Goal: Task Accomplishment & Management: Manage account settings

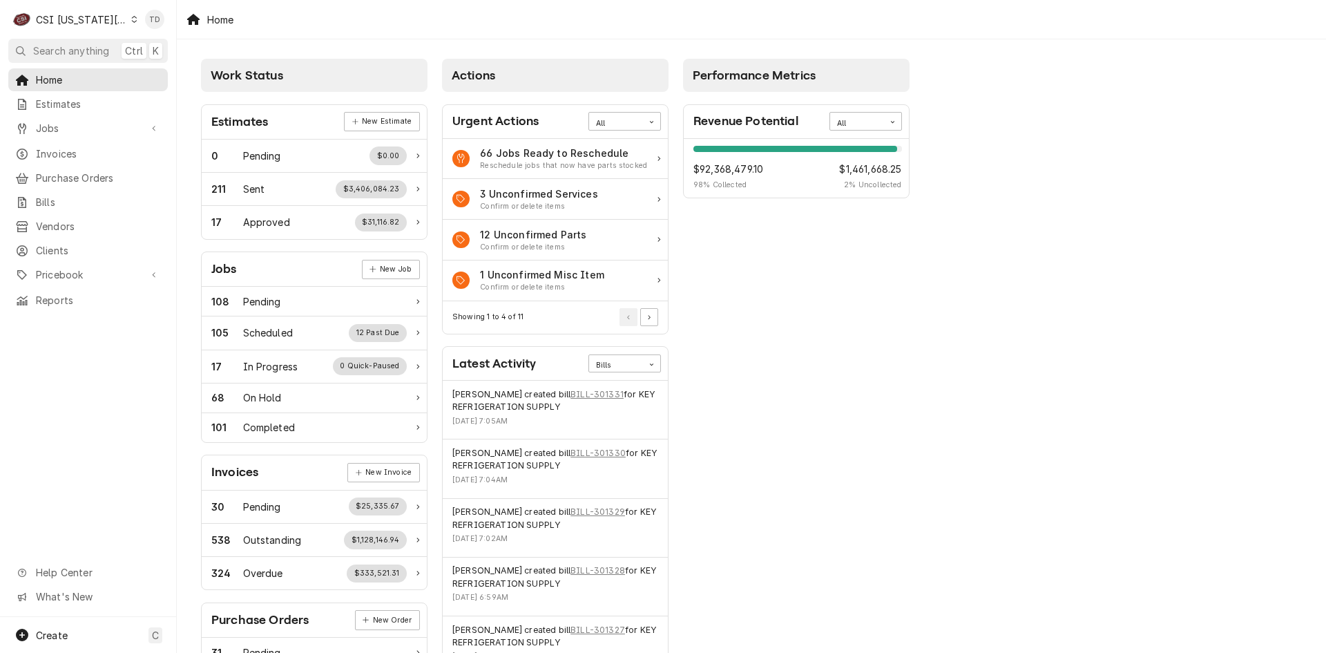
scroll to position [207, 0]
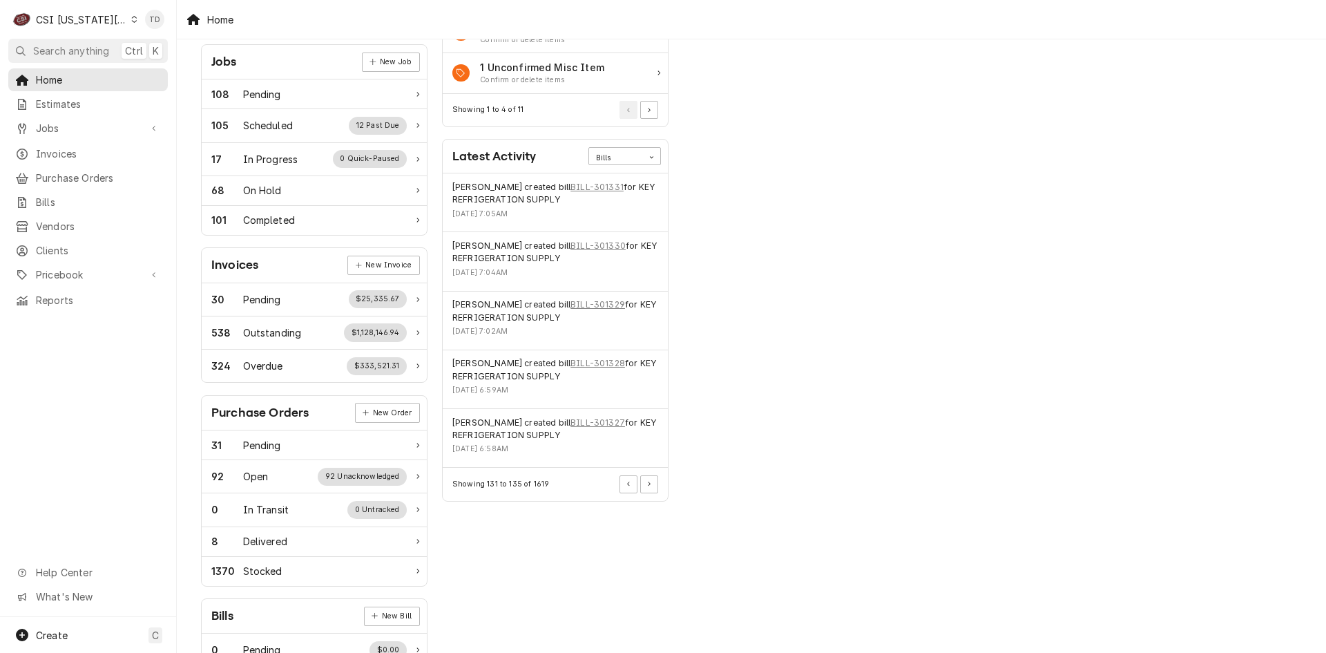
click at [131, 20] on icon "Dynamic Content Wrapper" at bounding box center [134, 19] width 6 height 7
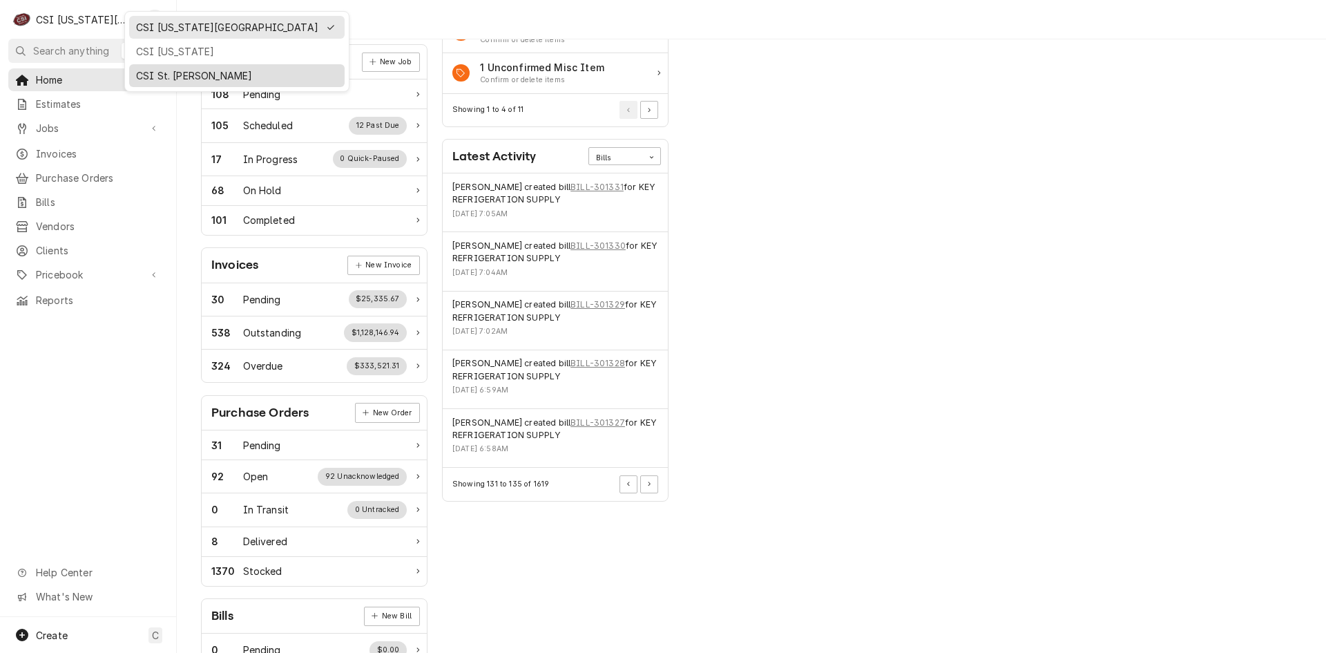
click at [151, 73] on div "CSI St. [PERSON_NAME]" at bounding box center [237, 75] width 202 height 15
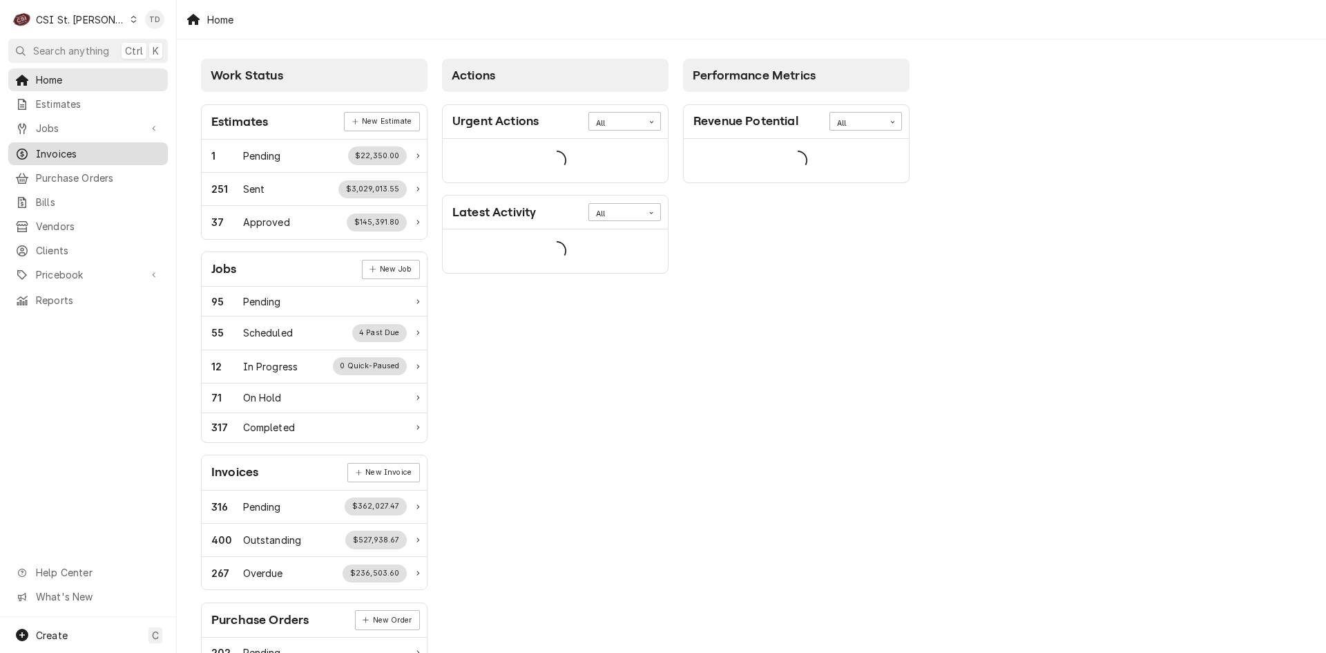
click at [113, 153] on span "Invoices" at bounding box center [98, 153] width 125 height 15
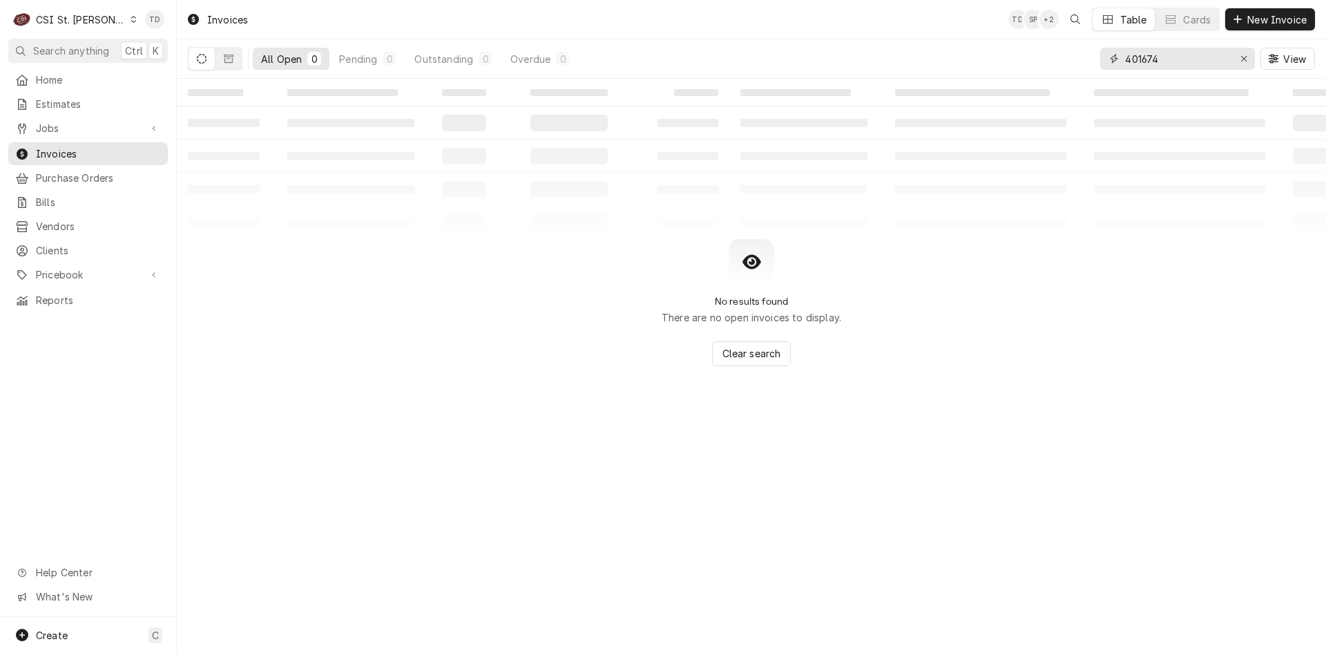
click at [1164, 61] on input "401674" at bounding box center [1177, 59] width 104 height 22
click at [1172, 65] on input "401674" at bounding box center [1177, 59] width 104 height 22
click at [1172, 64] on input "401674" at bounding box center [1177, 59] width 104 height 22
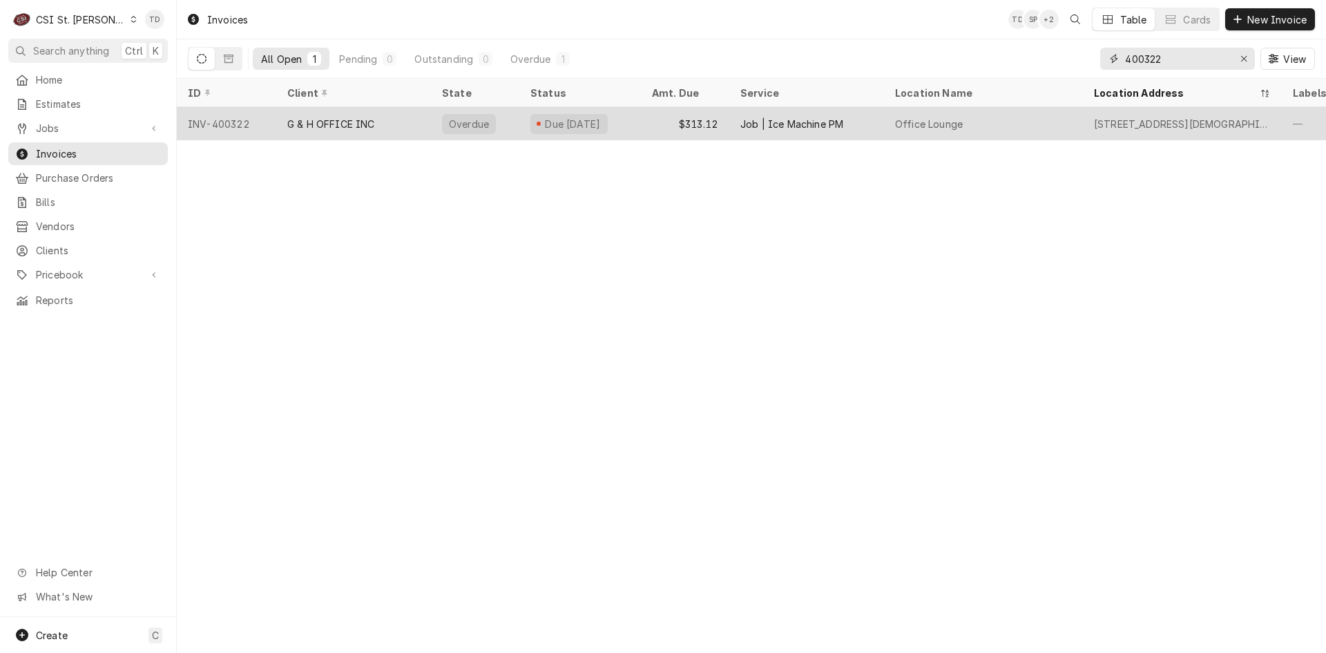
type input "400322"
click at [347, 124] on div "G & H OFFICE INC" at bounding box center [331, 124] width 88 height 15
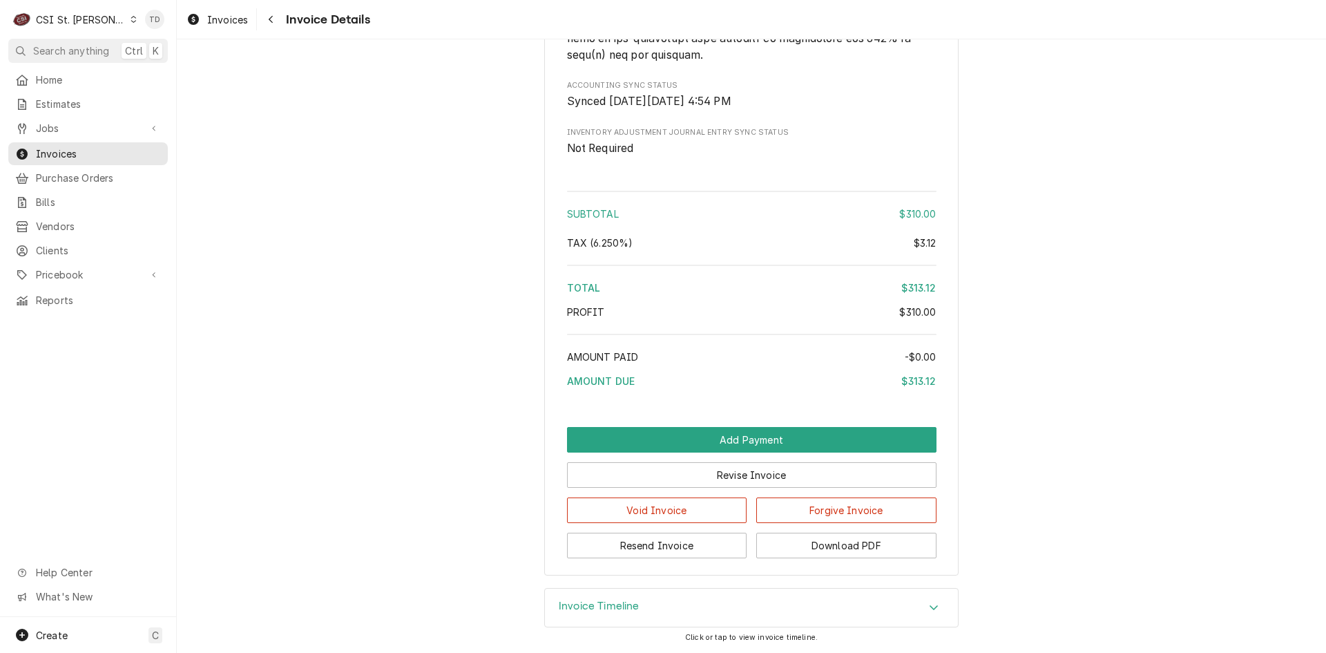
scroll to position [2113, 0]
click at [797, 510] on button "Forgive Invoice" at bounding box center [846, 510] width 180 height 26
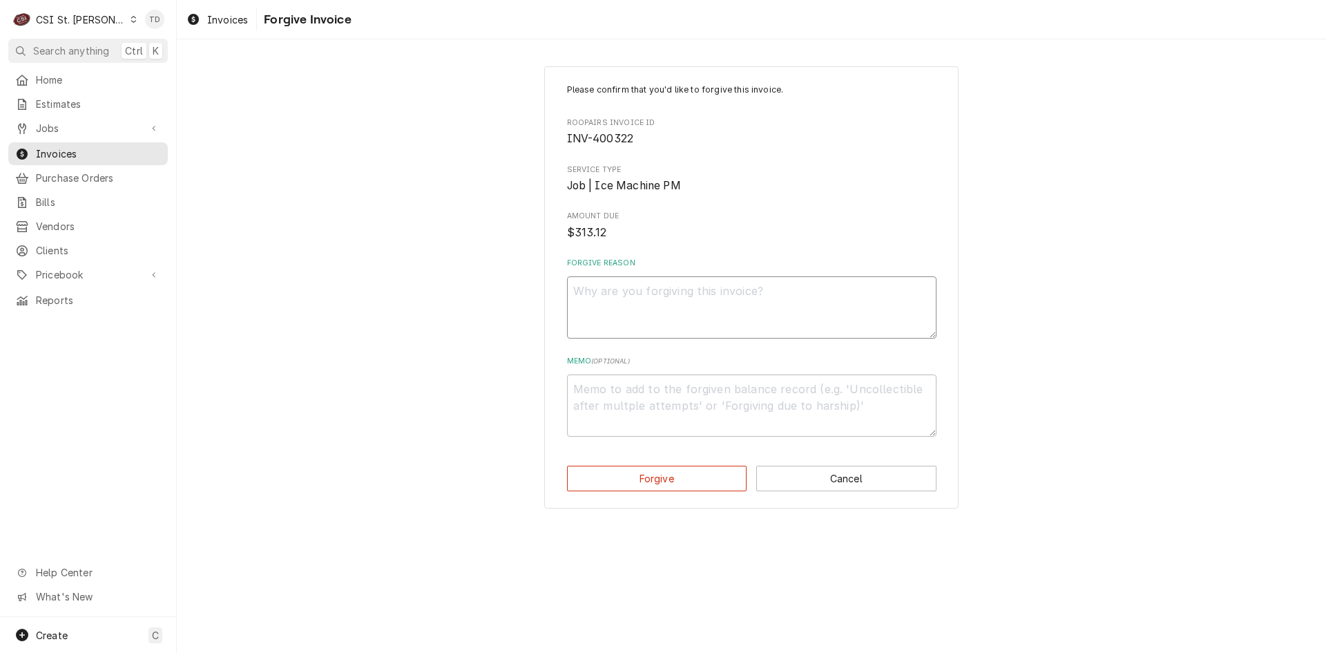
click at [611, 291] on textarea "Forgive Reason" at bounding box center [752, 307] width 370 height 62
type textarea "x"
type textarea "c"
type textarea "x"
type textarea "cr"
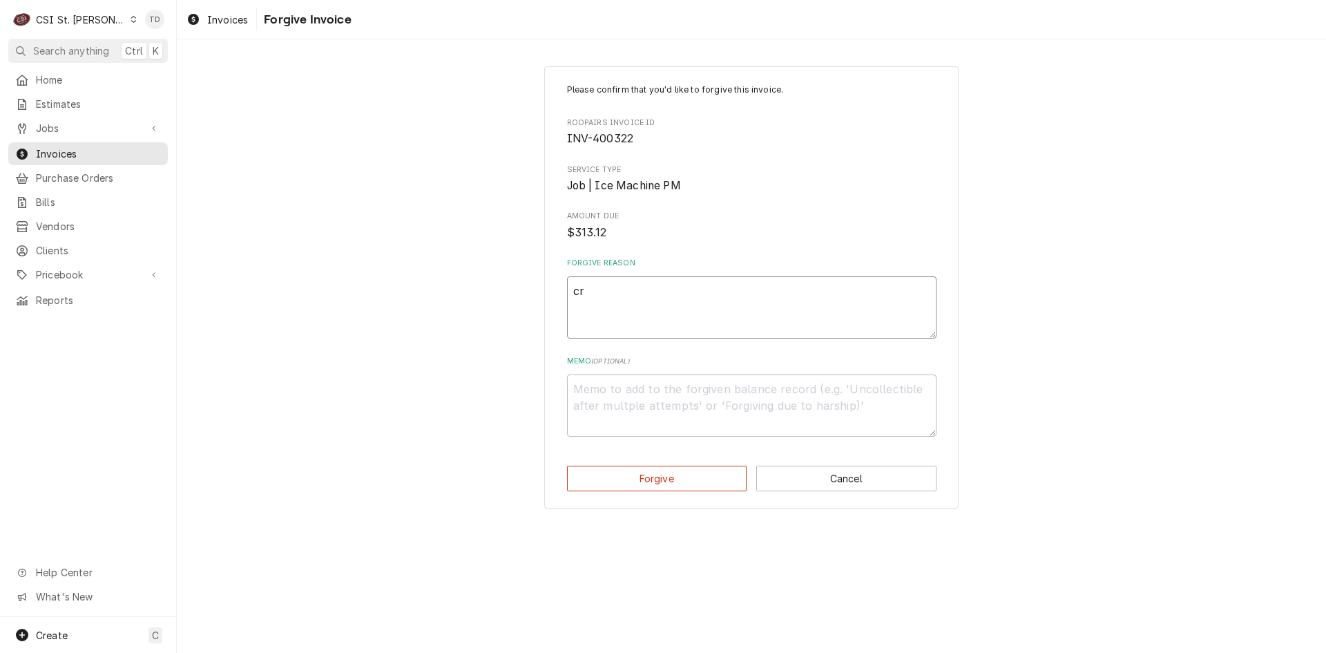
type textarea "x"
type textarea "cre"
type textarea "x"
type textarea "cred"
type textarea "x"
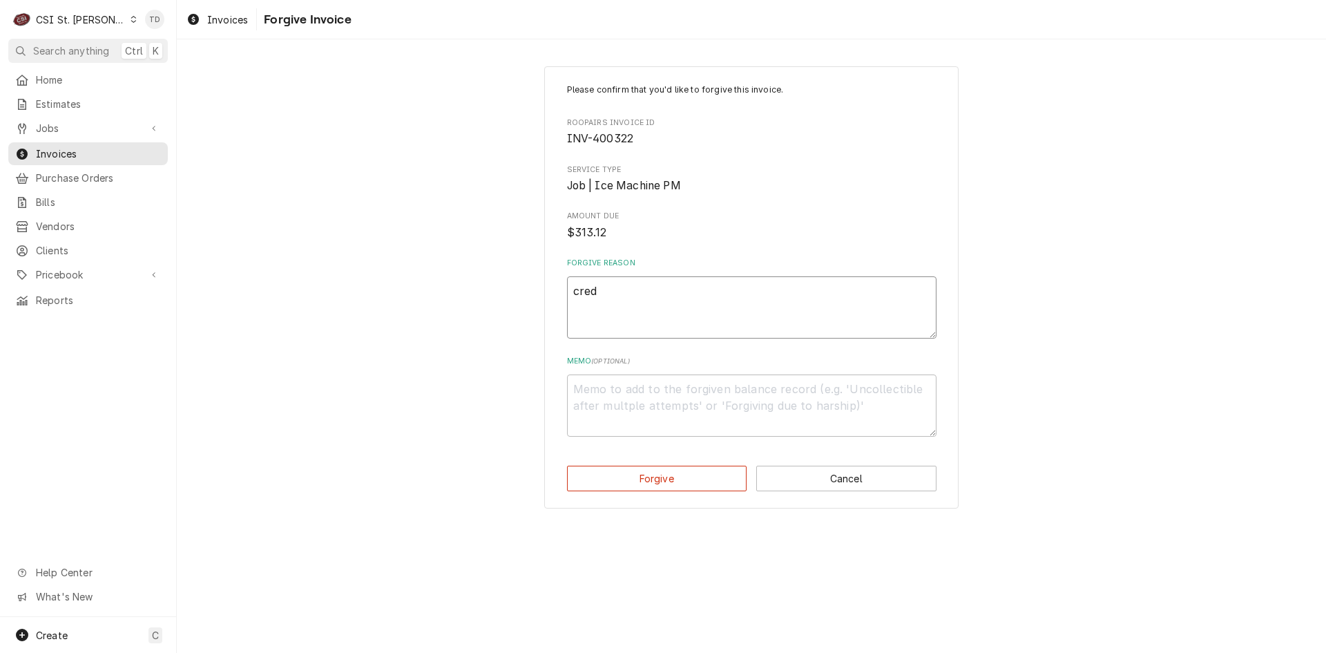
type textarea "credi"
type textarea "x"
type textarea "credit"
type textarea "x"
type textarea "credit"
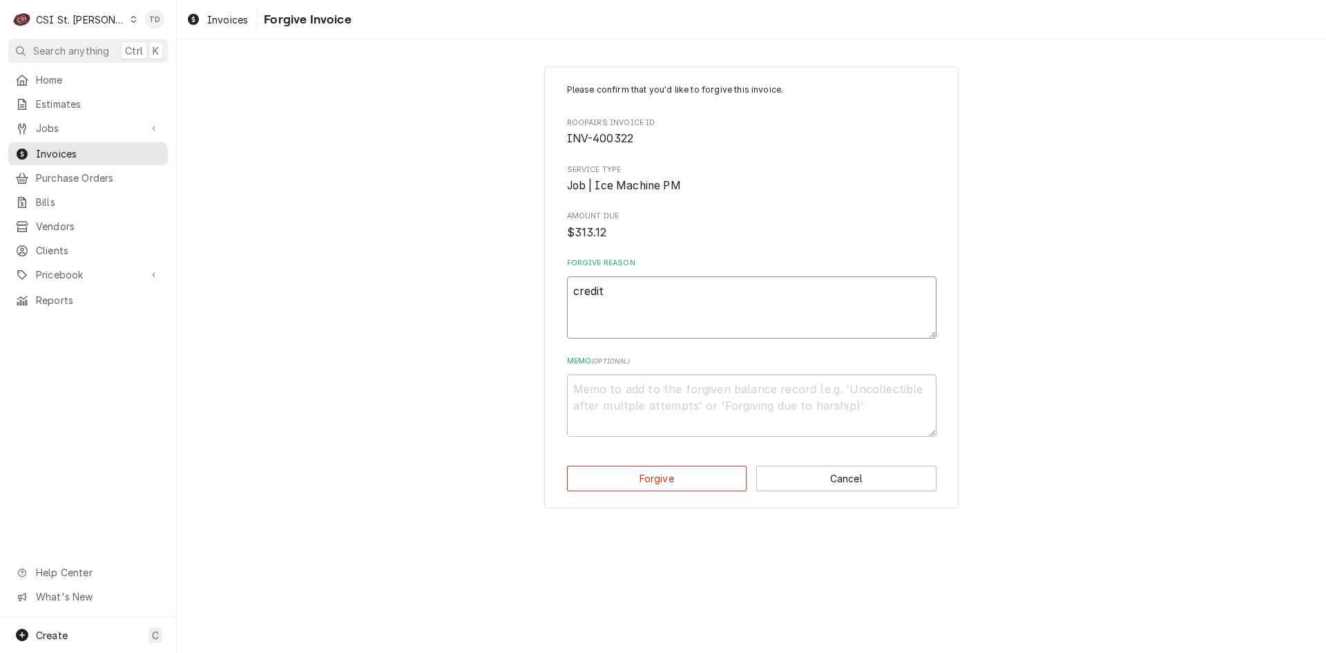
type textarea "x"
type textarea "credit -"
type textarea "x"
type textarea "credit -"
type textarea "x"
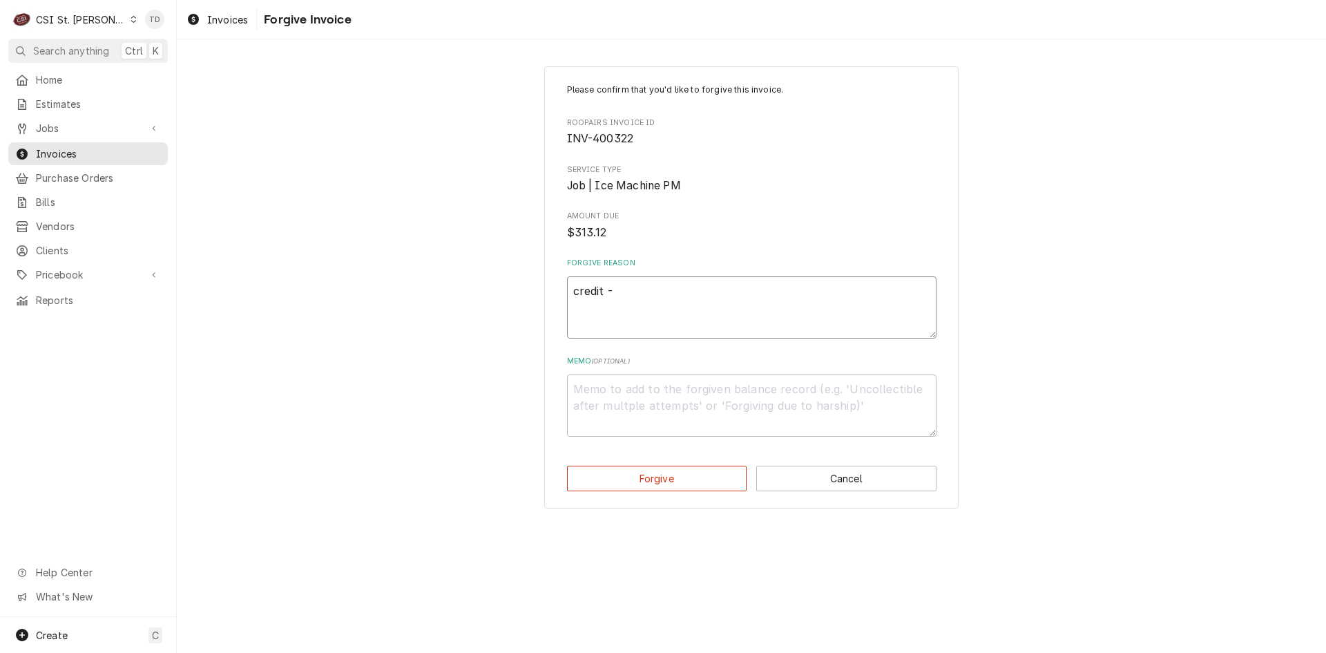
type textarea "credit - t"
type textarea "x"
type textarea "credit - td"
type textarea "x"
type textarea "c"
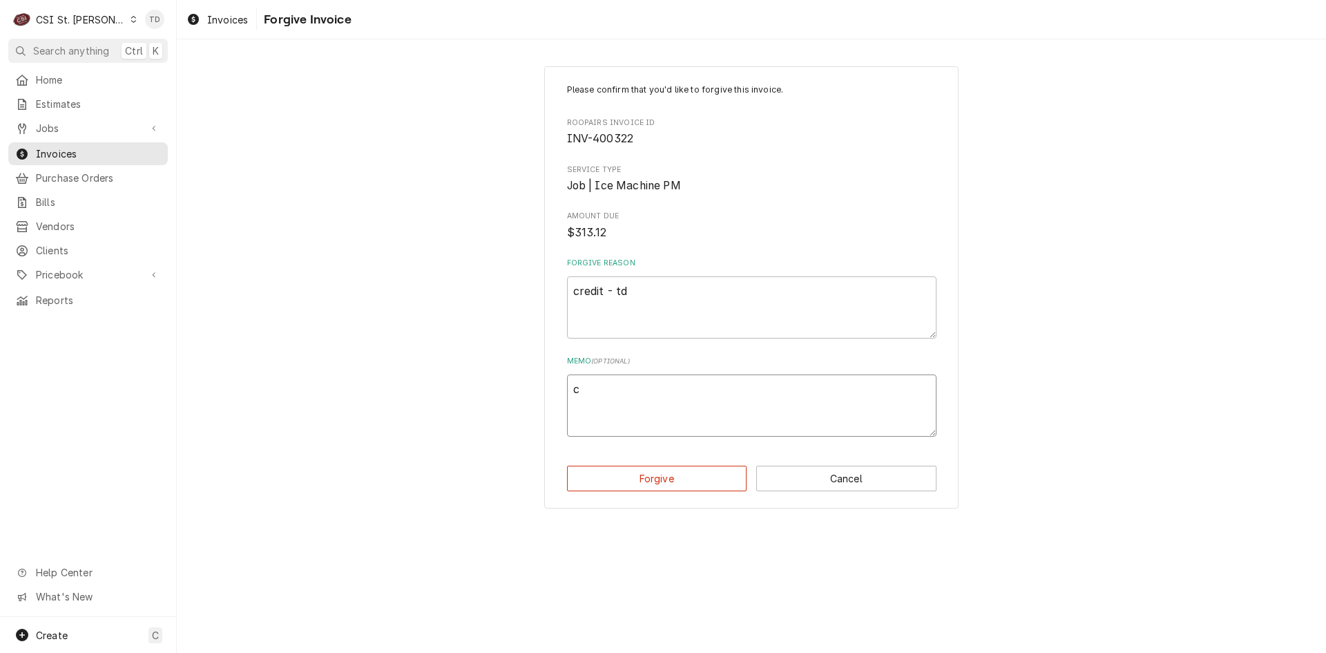
type textarea "x"
type textarea "cr"
type textarea "x"
type textarea "cre"
type textarea "x"
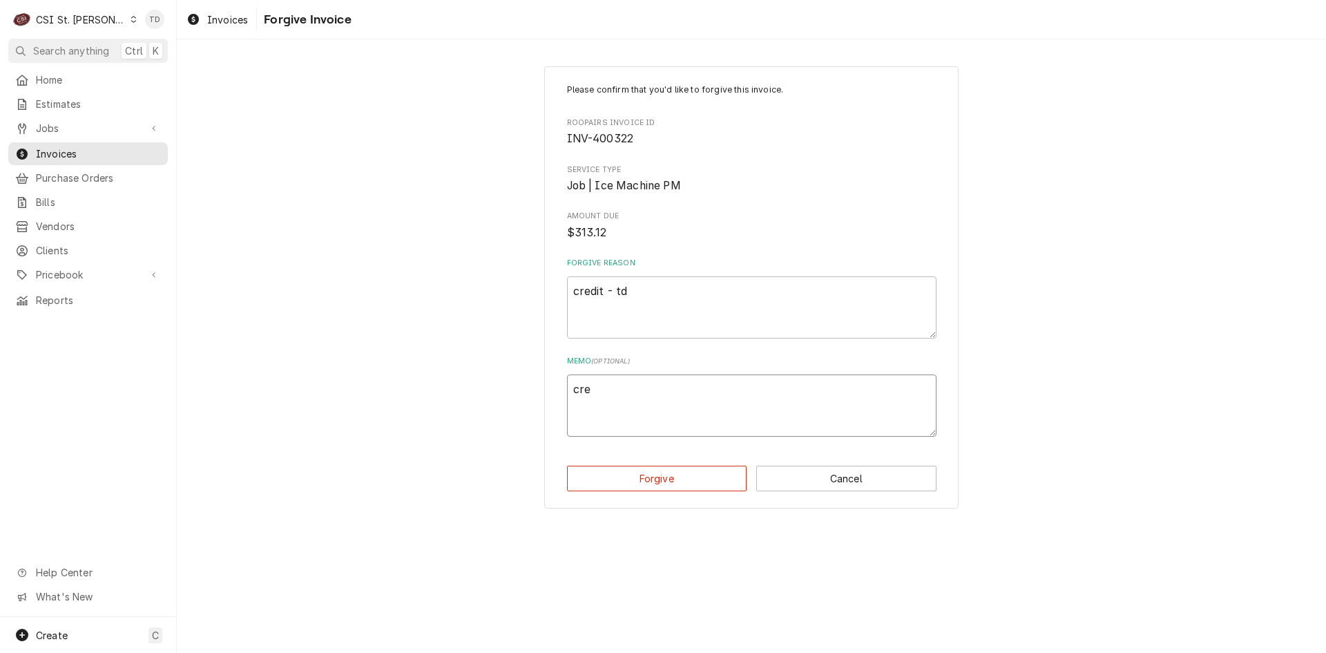
type textarea "cred"
type textarea "x"
type textarea "credi"
type textarea "x"
type textarea "credit"
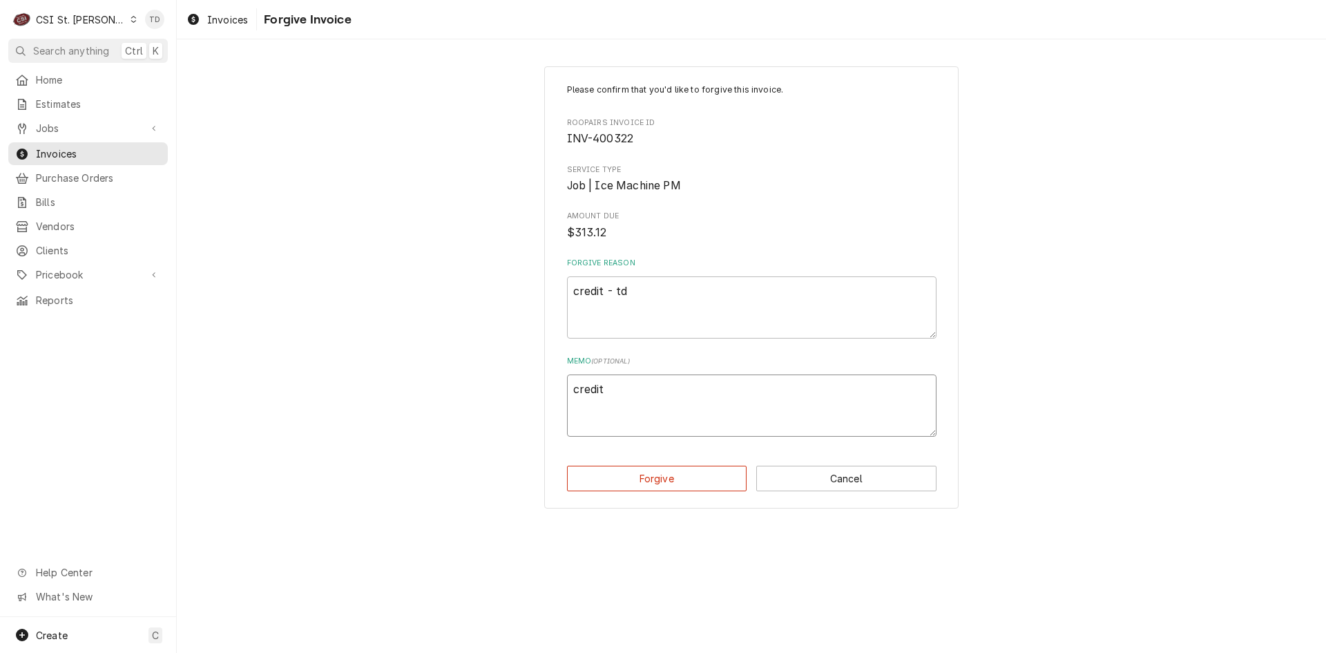
type textarea "x"
type textarea "credit"
type textarea "x"
type textarea "credit -"
type textarea "x"
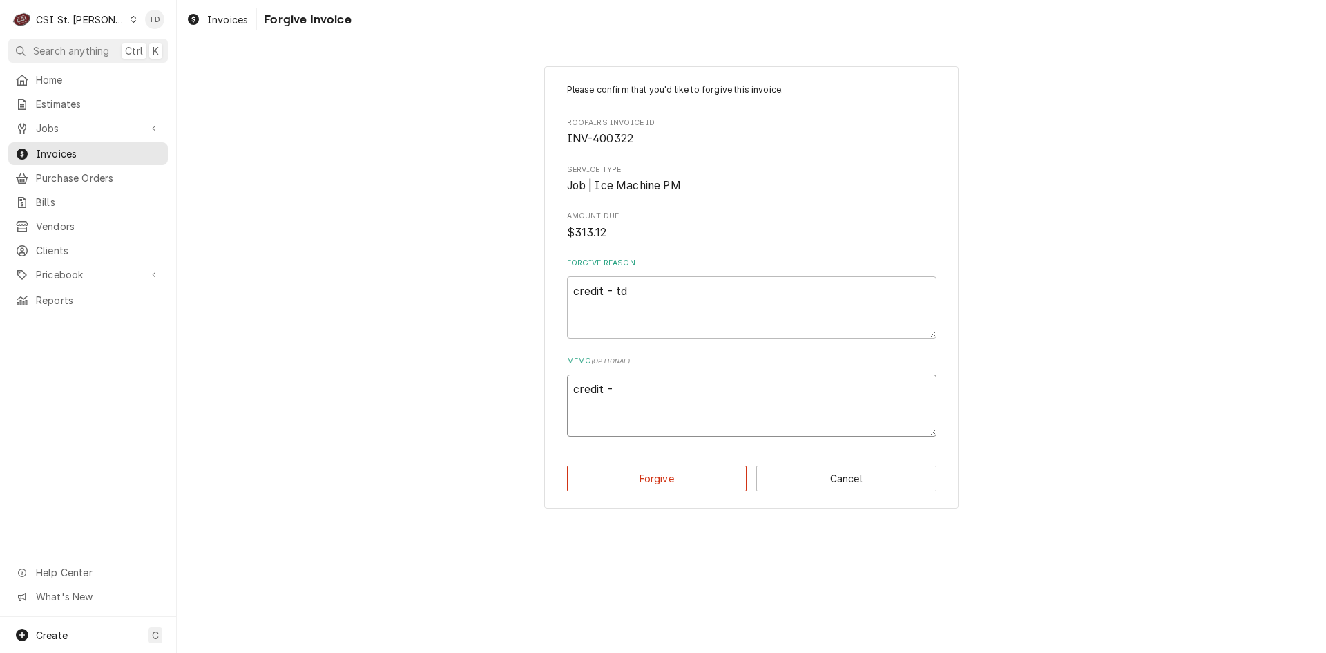
type textarea "credit -"
type textarea "x"
type textarea "credit - t"
type textarea "x"
type textarea "credit - td"
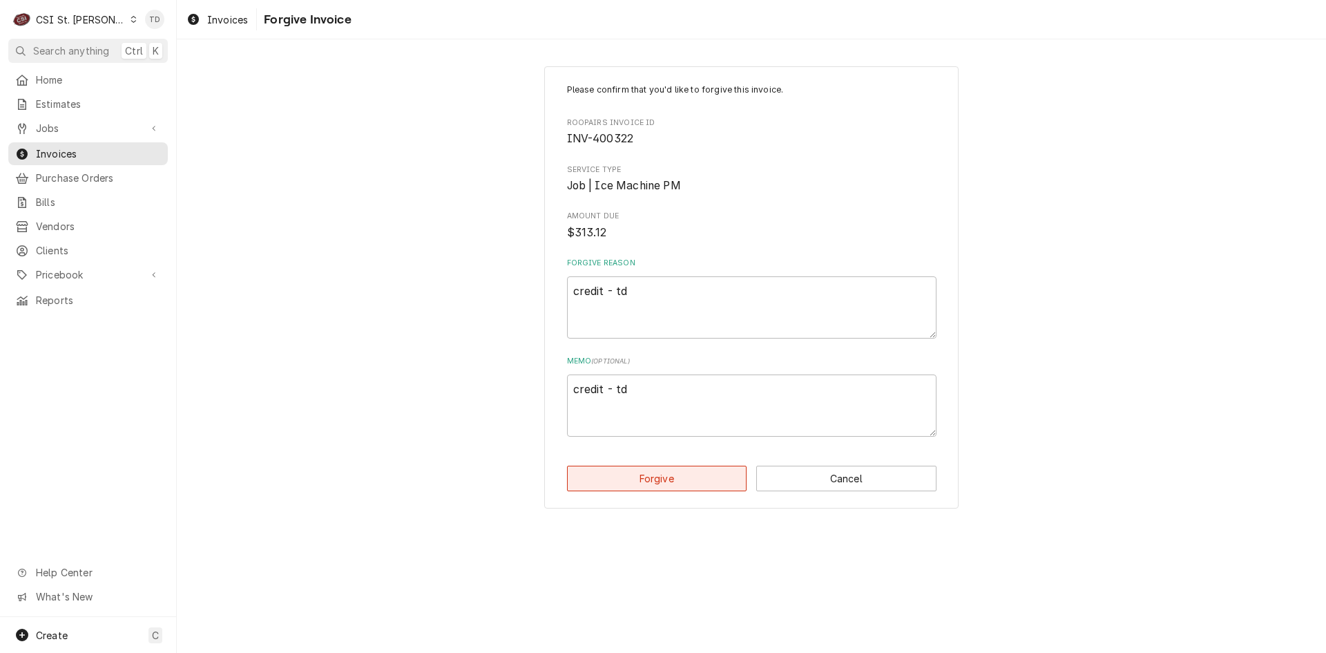
click at [667, 481] on button "Forgive" at bounding box center [657, 479] width 180 height 26
type textarea "x"
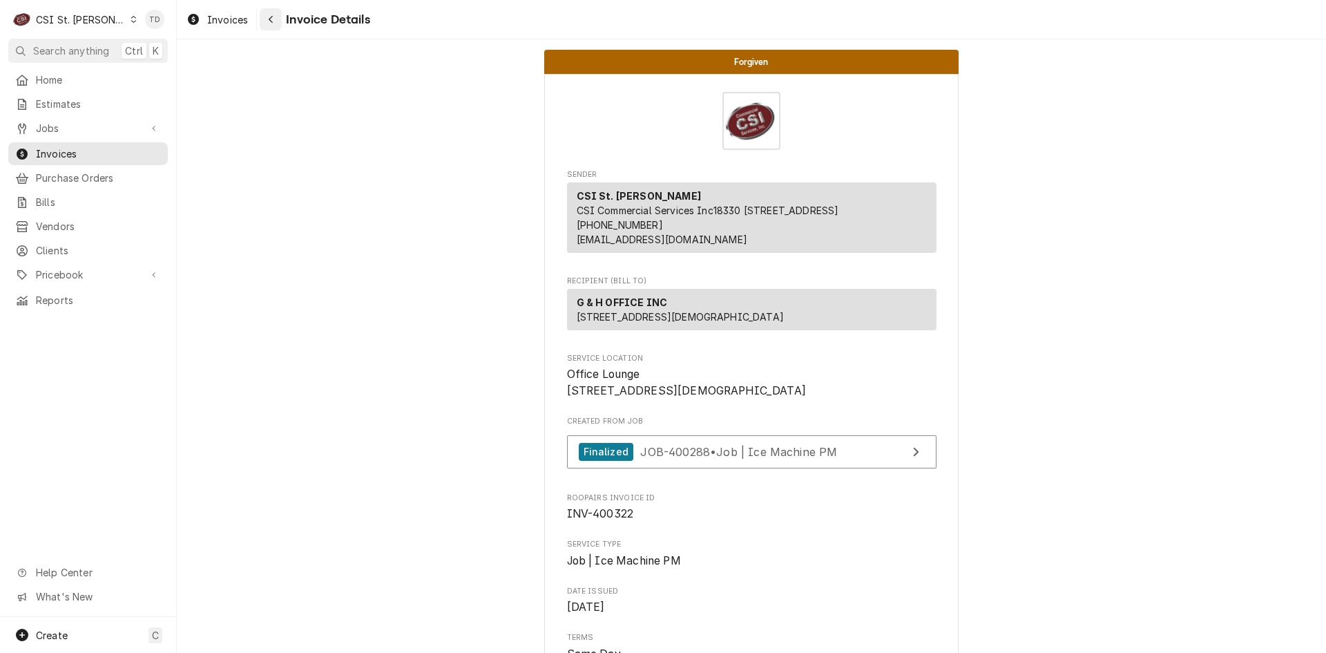
click at [276, 20] on div "Navigate back" at bounding box center [271, 19] width 14 height 14
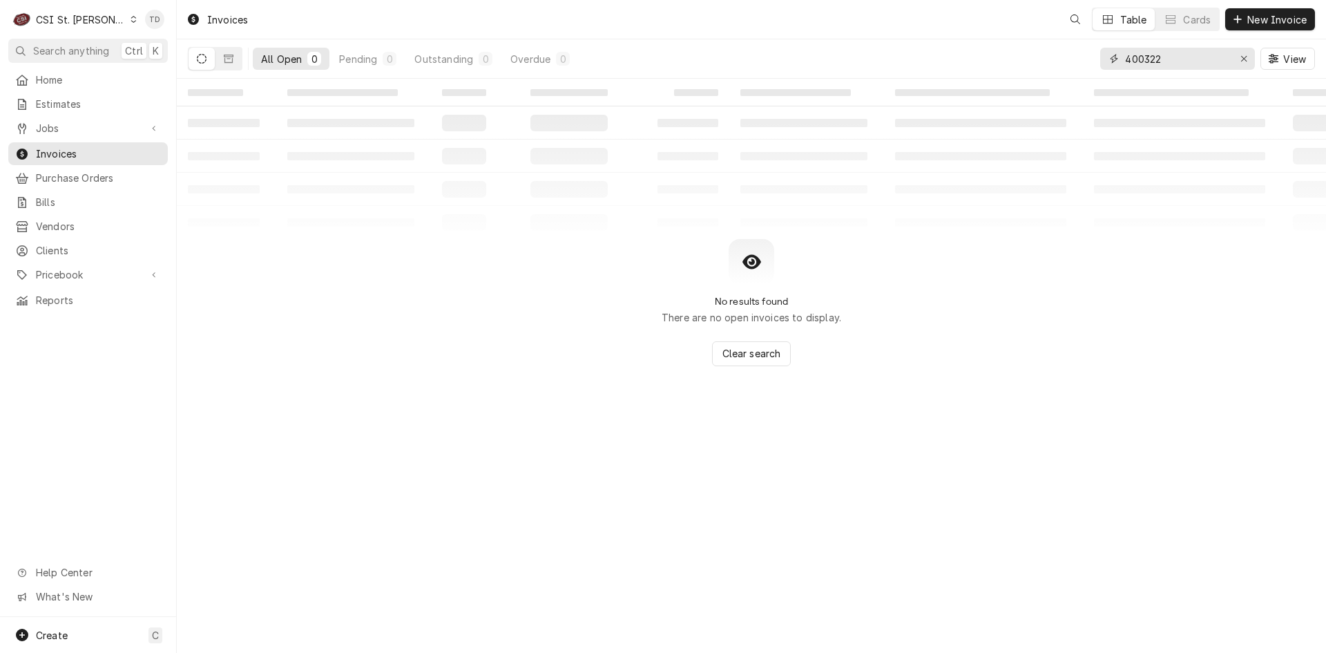
click at [1176, 55] on input "400322" at bounding box center [1177, 59] width 104 height 22
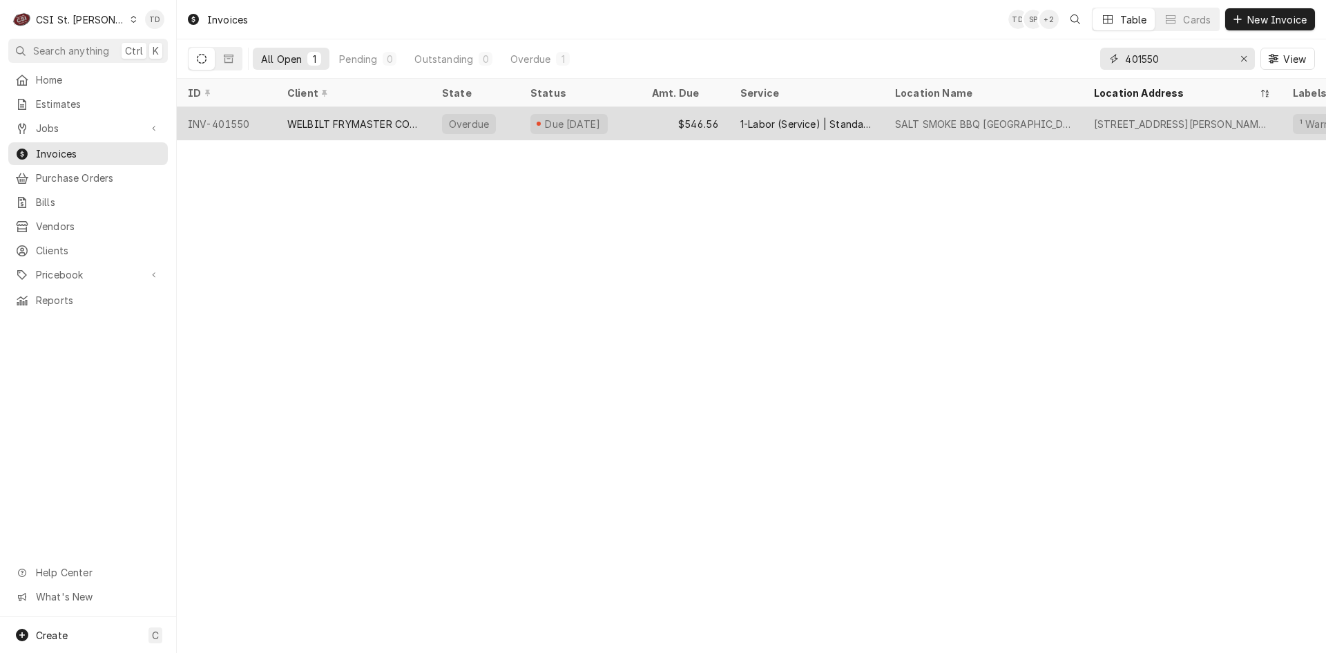
type input "401550"
click at [374, 121] on div "WELBILT FRYMASTER CORPORATION" at bounding box center [353, 124] width 133 height 15
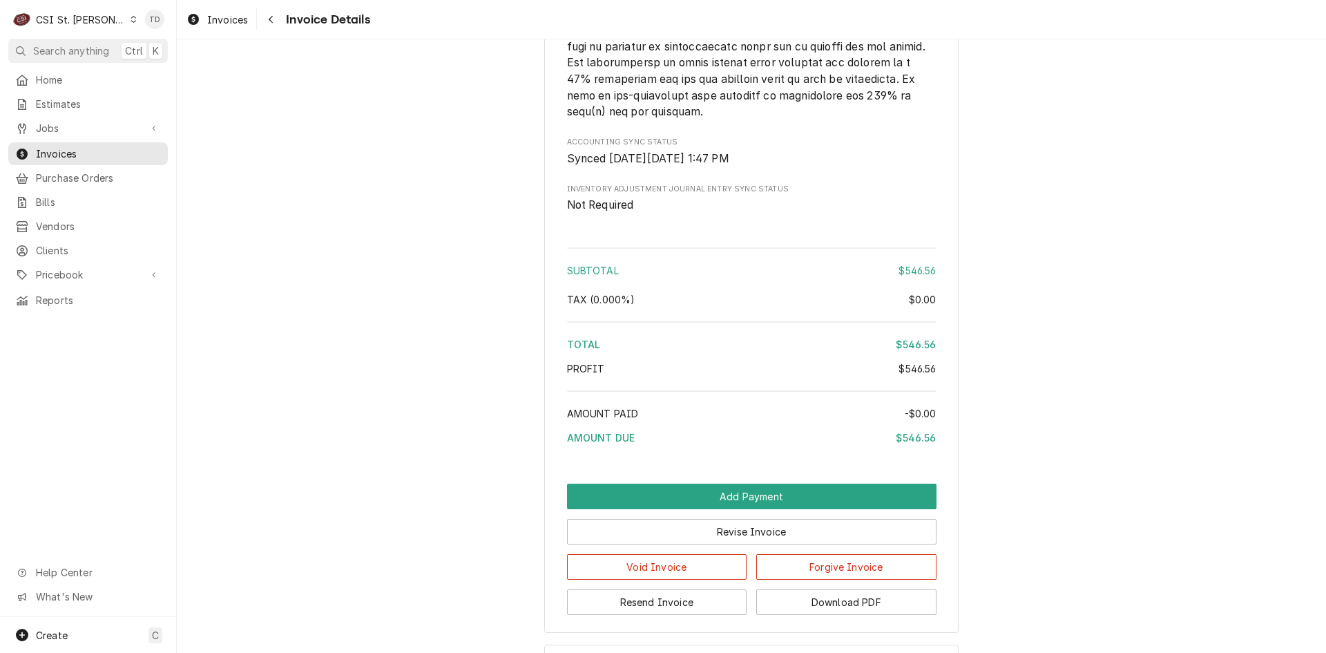
scroll to position [2418, 0]
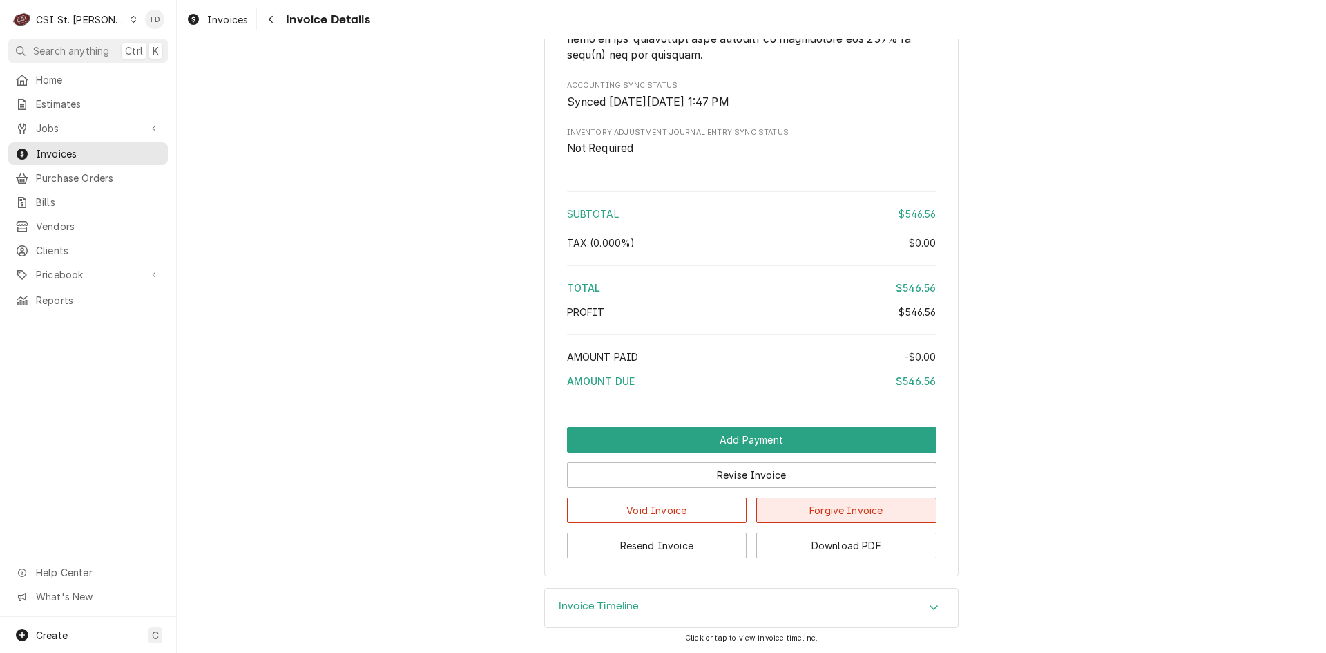
click at [785, 512] on button "Forgive Invoice" at bounding box center [846, 510] width 180 height 26
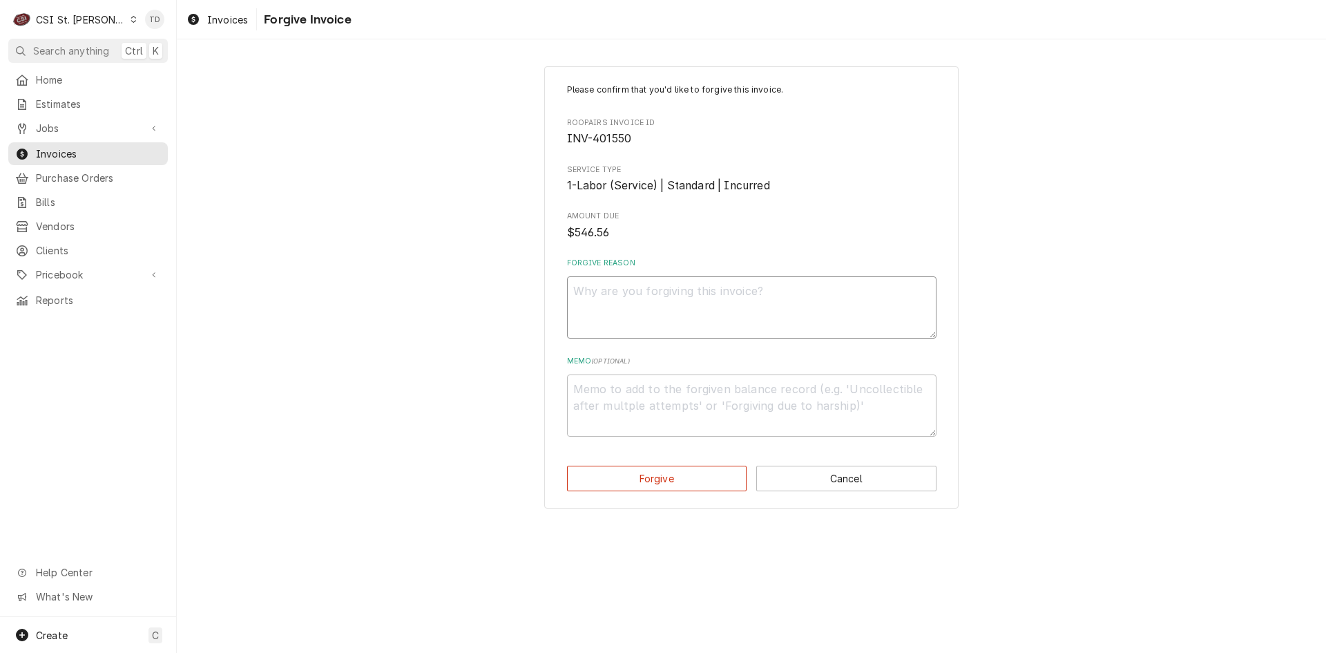
click at [651, 283] on textarea "Forgive Reason" at bounding box center [752, 307] width 370 height 62
type textarea "x"
type textarea "C"
type textarea "x"
type textarea "CR"
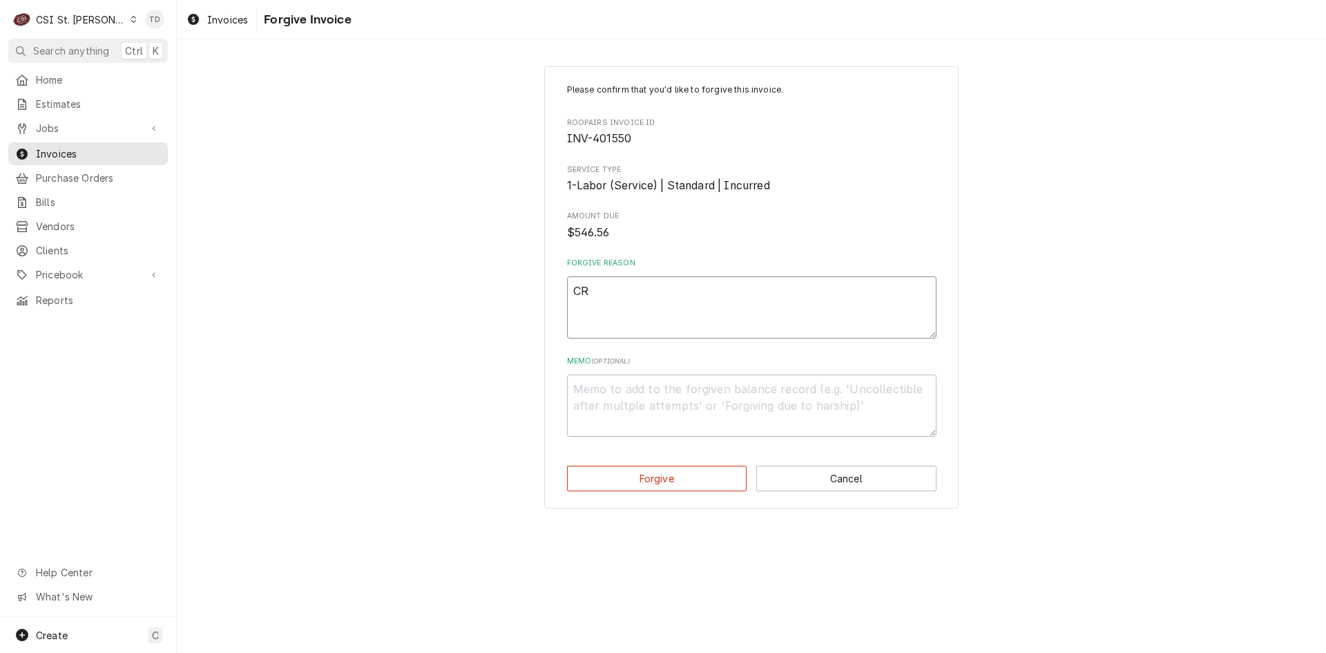
type textarea "x"
type textarea "CRE"
type textarea "x"
type textarea "CRED"
type textarea "x"
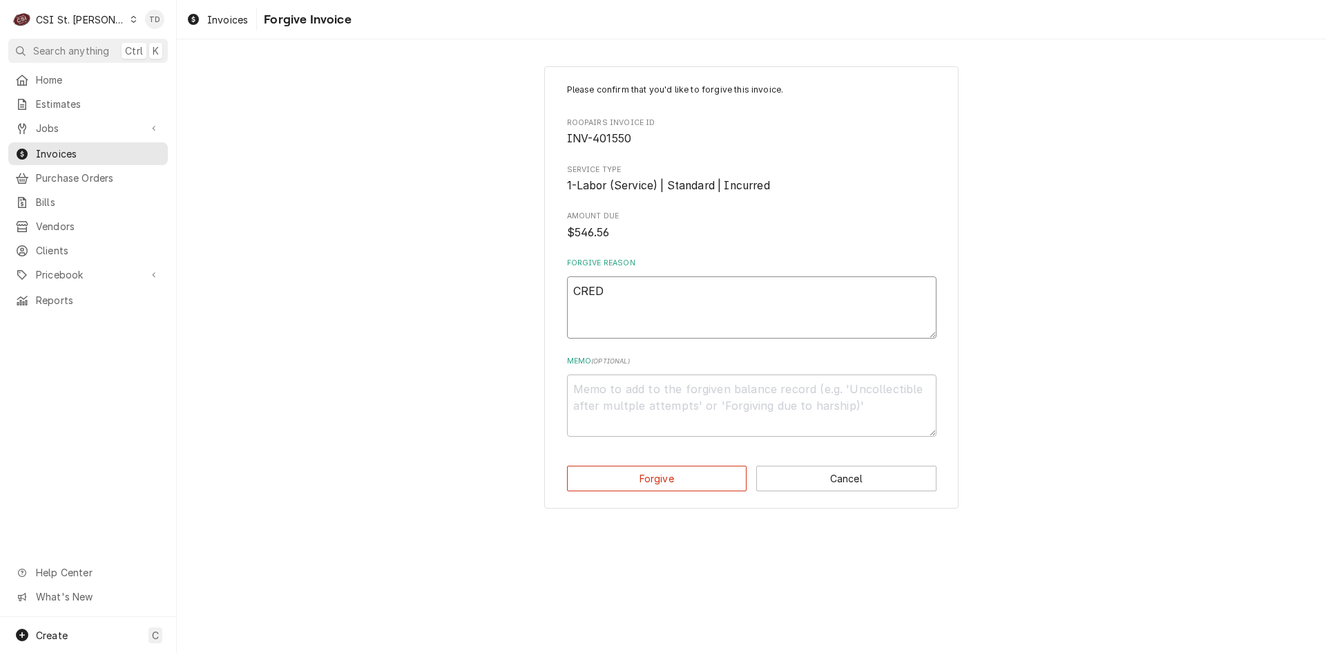
type textarea "CREDI"
type textarea "x"
type textarea "CREDIT"
type textarea "x"
type textarea "CREDI"
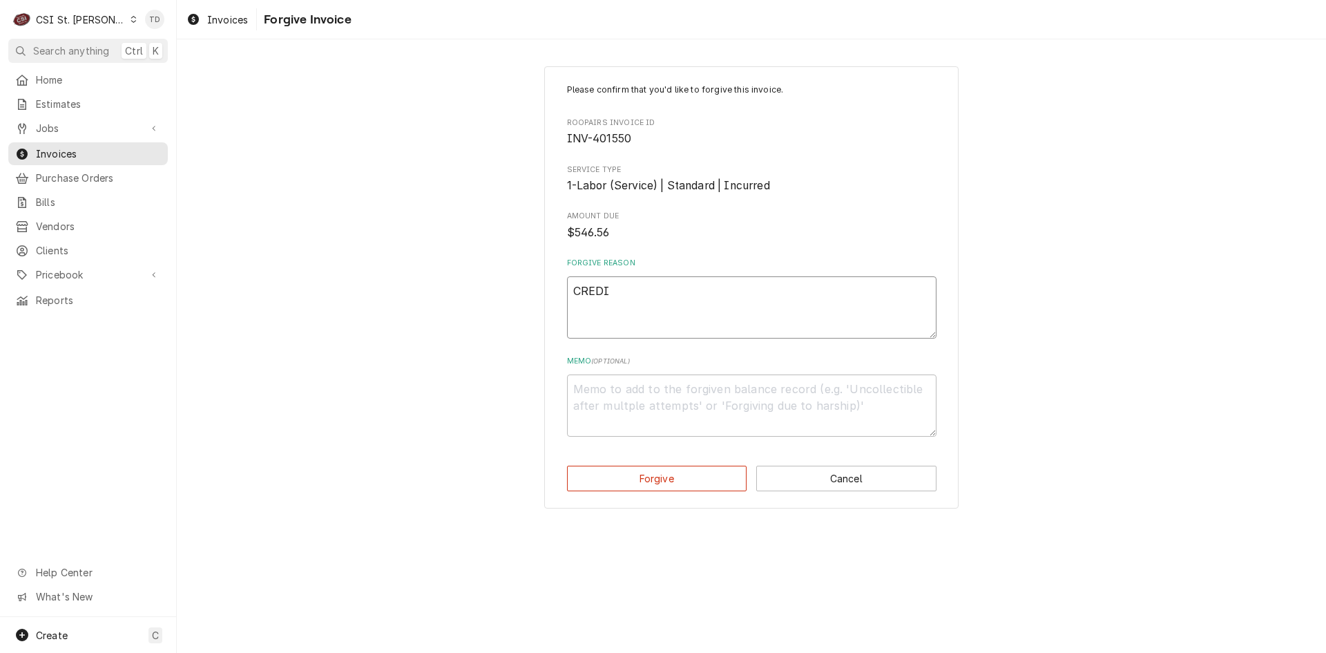
type textarea "x"
type textarea "CRED"
type textarea "x"
type textarea "CRE"
type textarea "x"
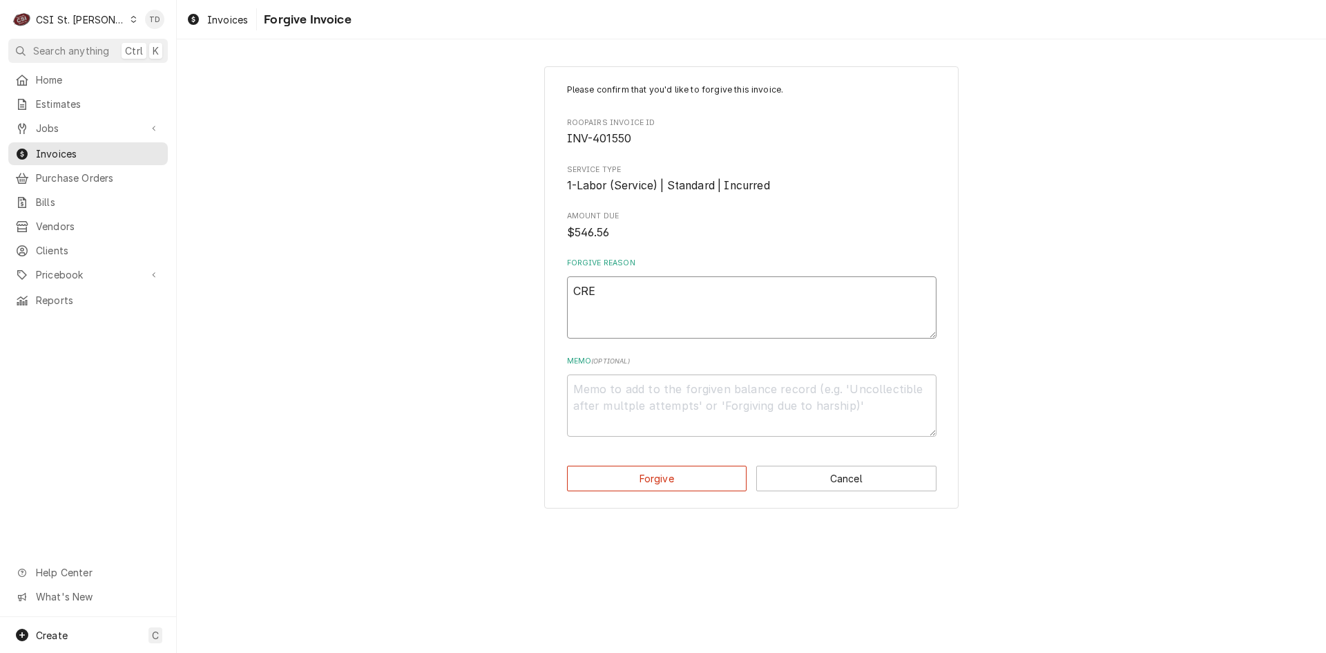
type textarea "CR"
type textarea "x"
type textarea "C"
type textarea "x"
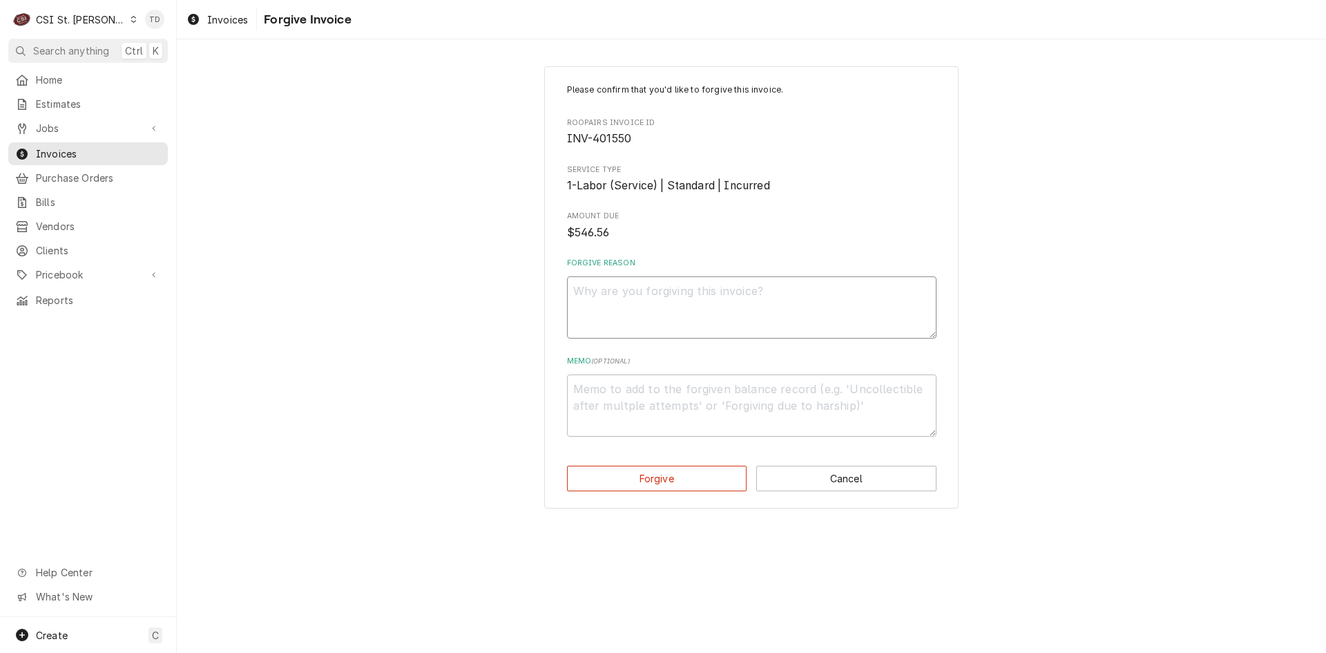
type textarea "c"
type textarea "x"
type textarea "cr"
type textarea "x"
type textarea "cre"
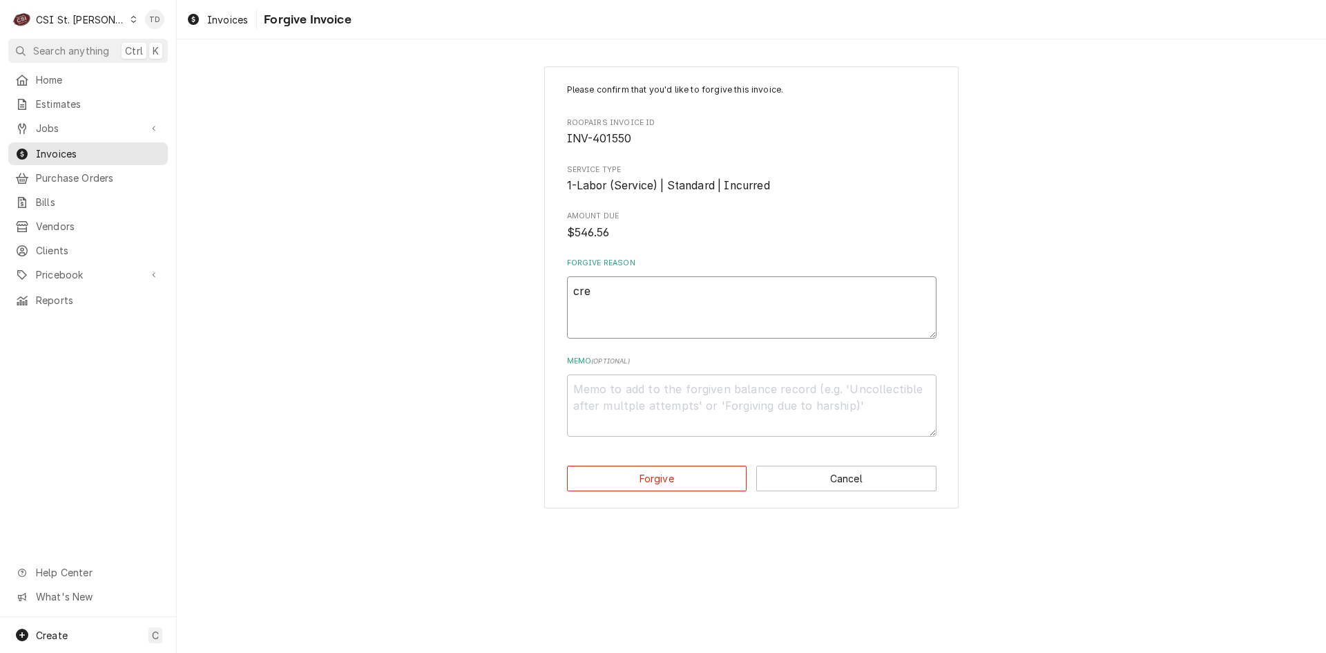
type textarea "x"
type textarea "cred"
type textarea "x"
type textarea "credi"
type textarea "x"
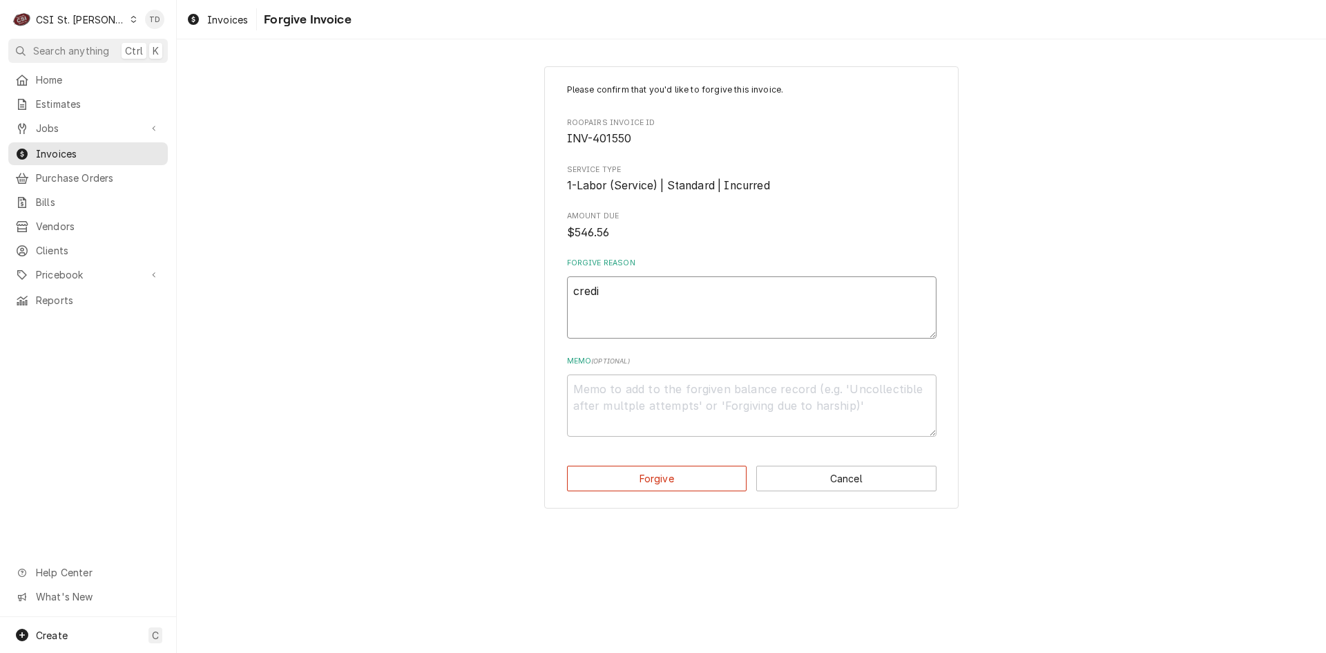
type textarea "credit"
type textarea "x"
type textarea "credit"
type textarea "x"
type textarea "credit -"
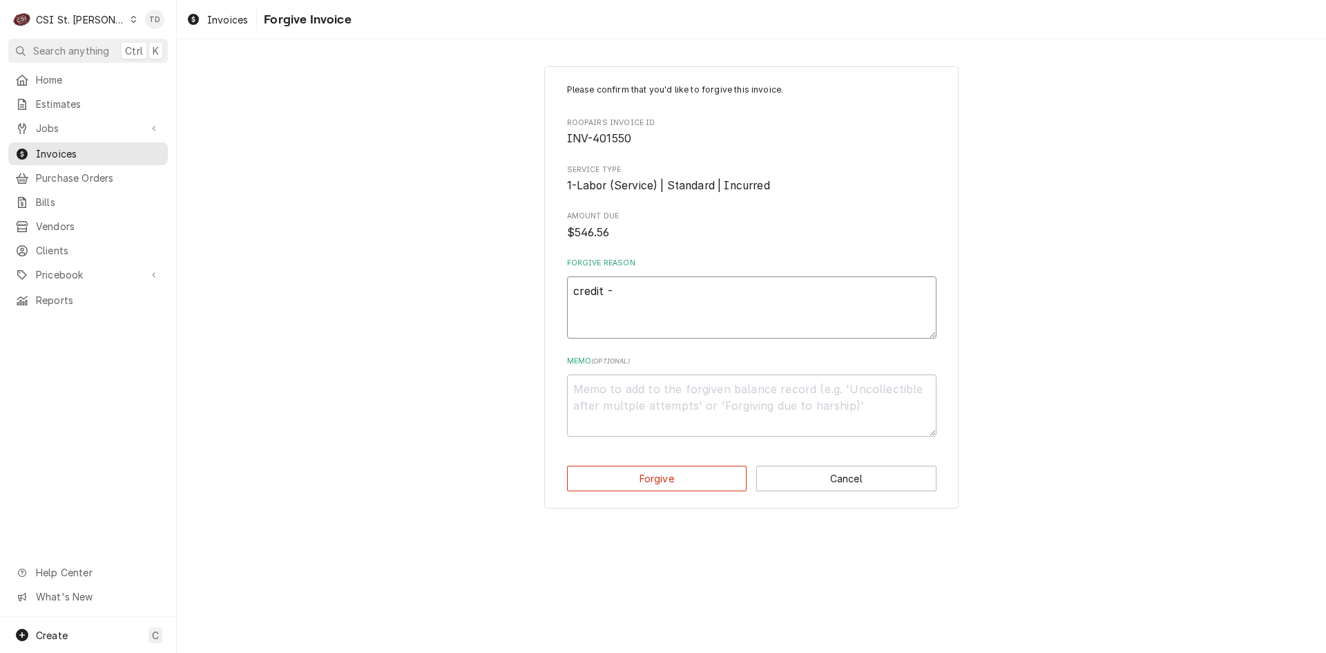
type textarea "x"
type textarea "credit -"
type textarea "x"
type textarea "credit - t"
type textarea "x"
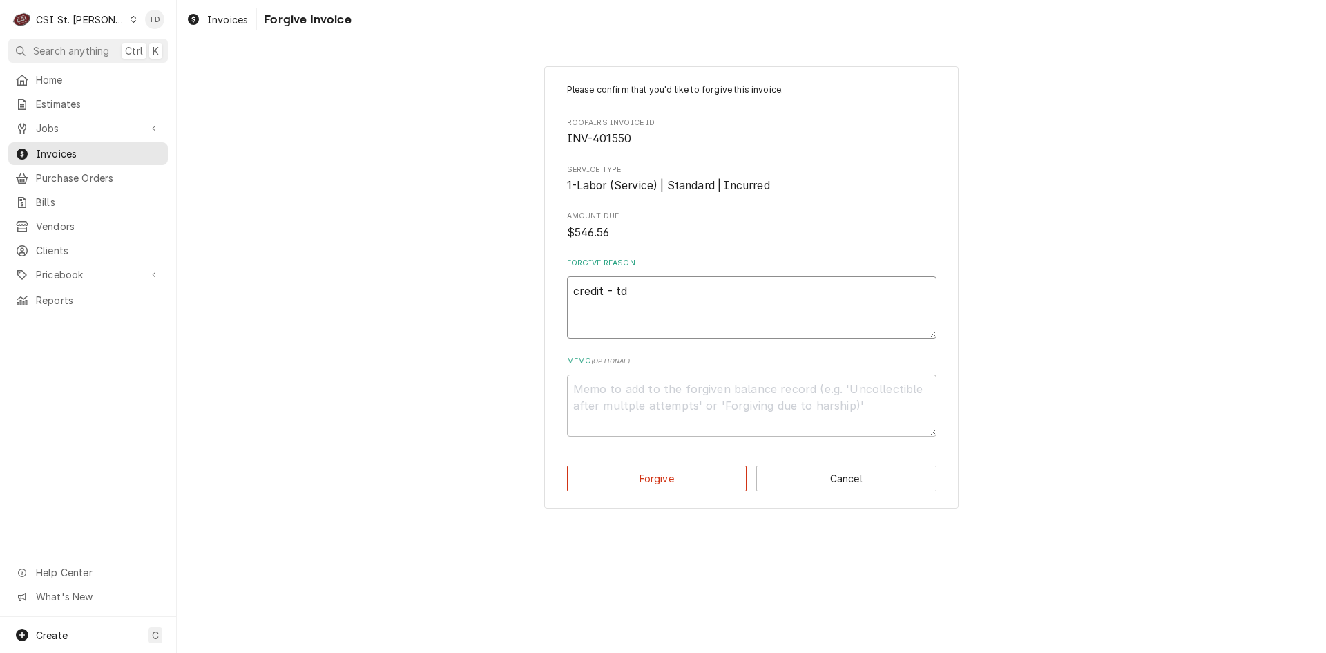
type textarea "credit - td"
type textarea "x"
type textarea "c"
type textarea "x"
type textarea "cr"
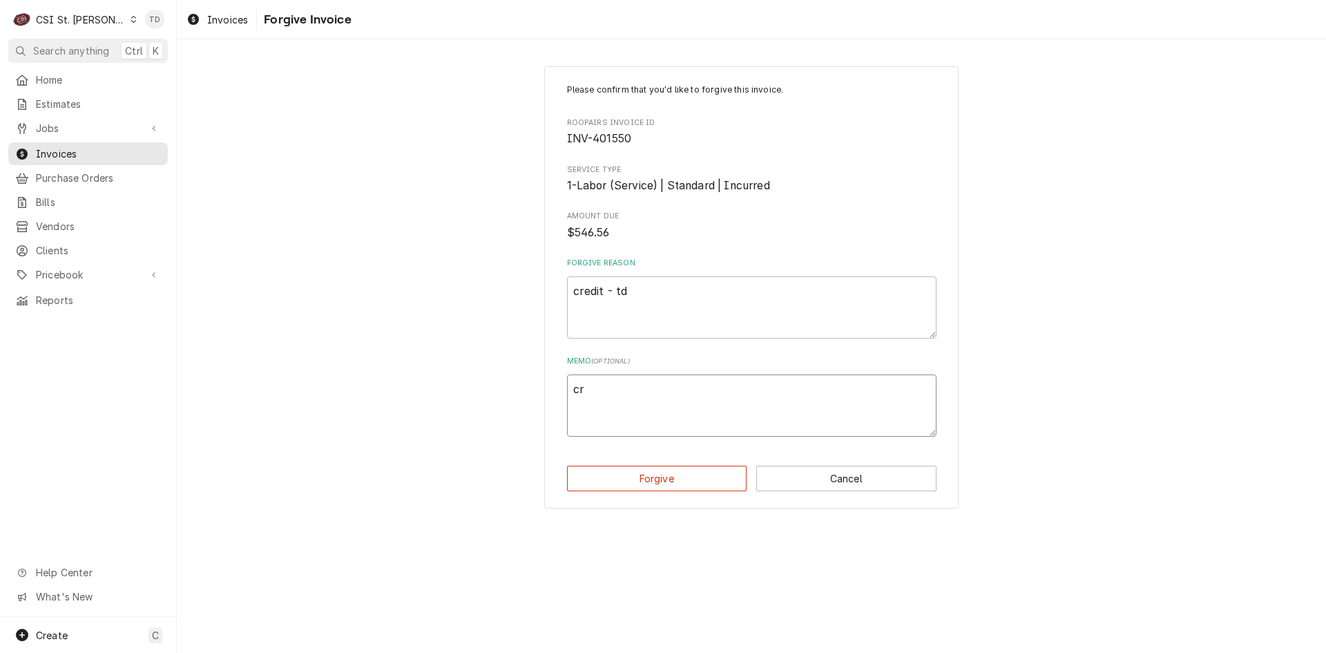
type textarea "x"
type textarea "cre"
type textarea "x"
type textarea "cred"
type textarea "x"
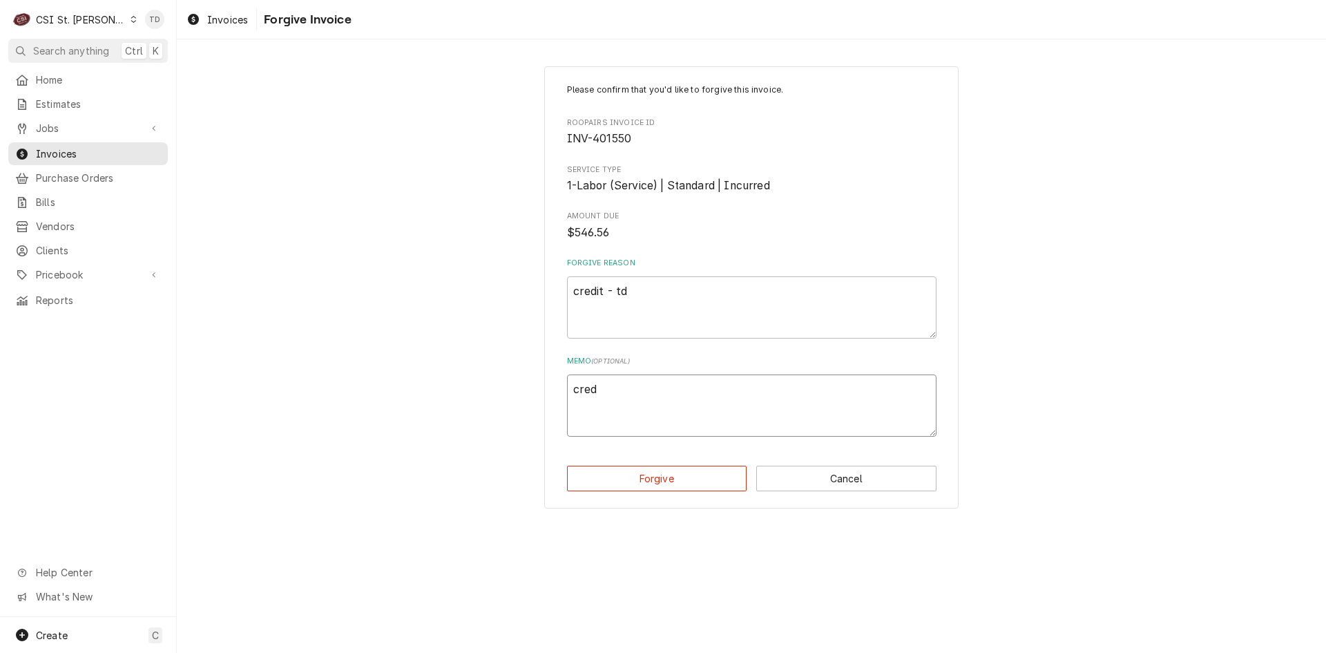
type textarea "credi"
type textarea "x"
type textarea "credit"
type textarea "x"
type textarea "credit"
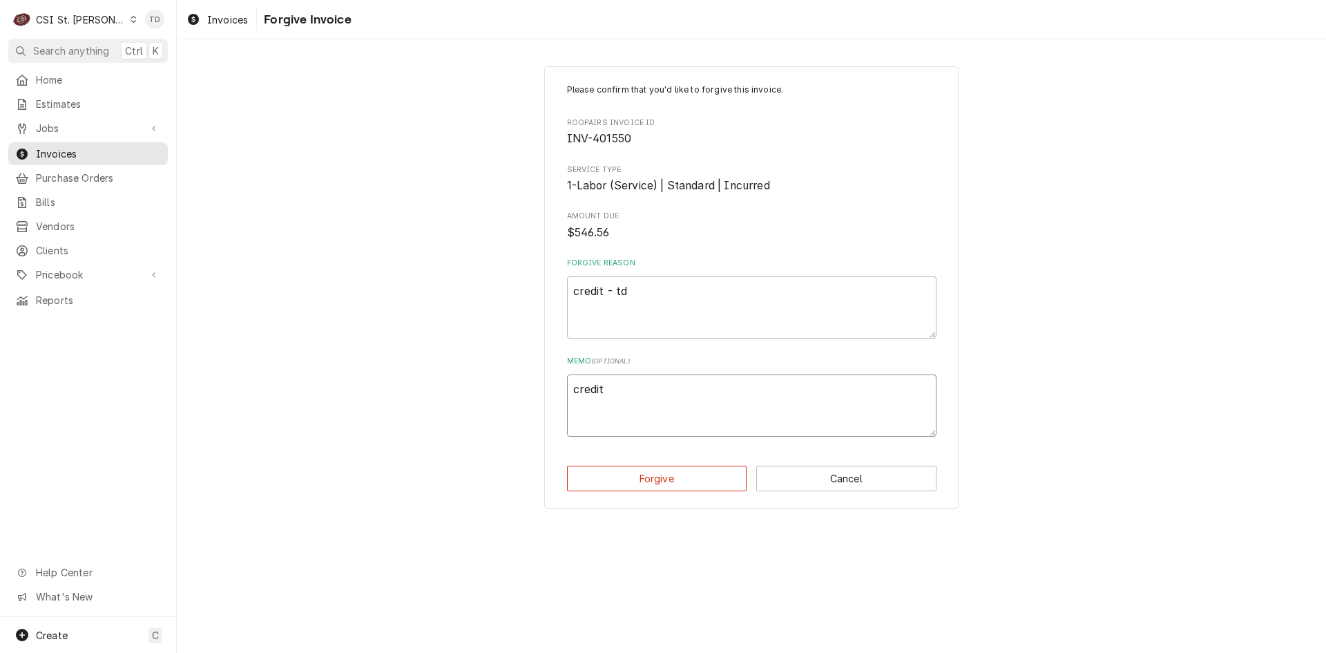
type textarea "x"
type textarea "credit -"
type textarea "x"
type textarea "credit -"
type textarea "x"
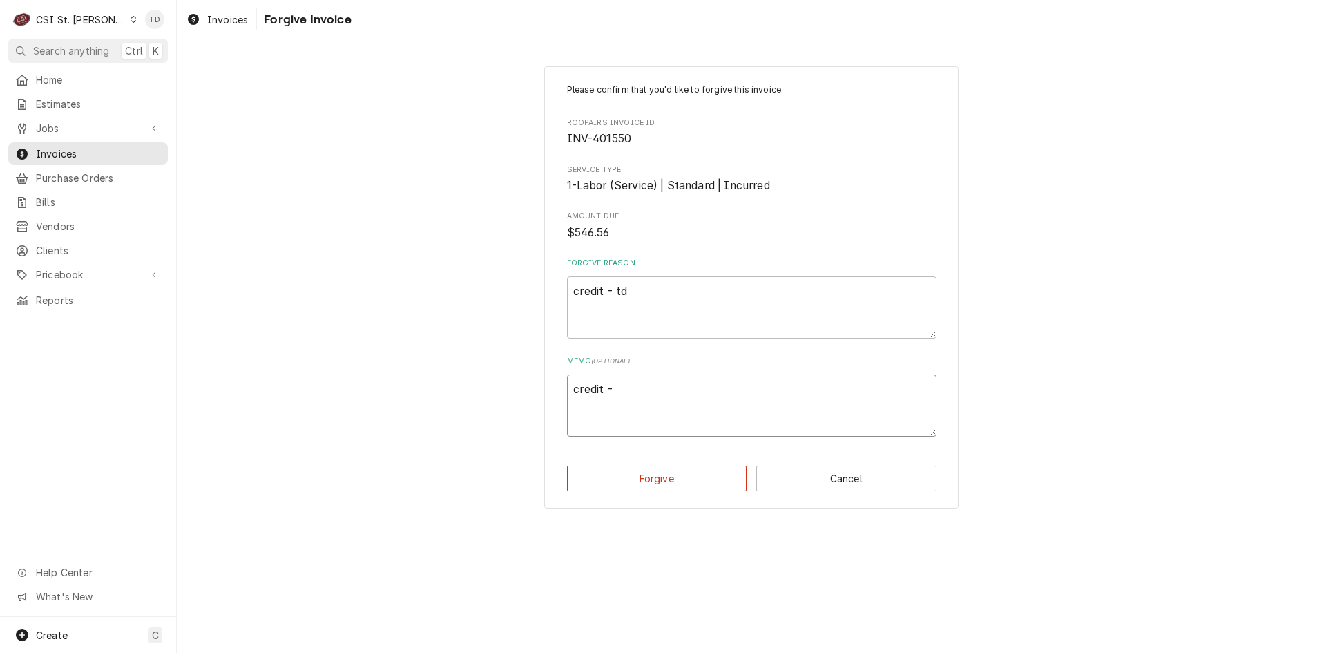
type textarea "credit - t"
type textarea "x"
type textarea "credit - td"
click at [618, 470] on button "Forgive" at bounding box center [657, 479] width 180 height 26
type textarea "x"
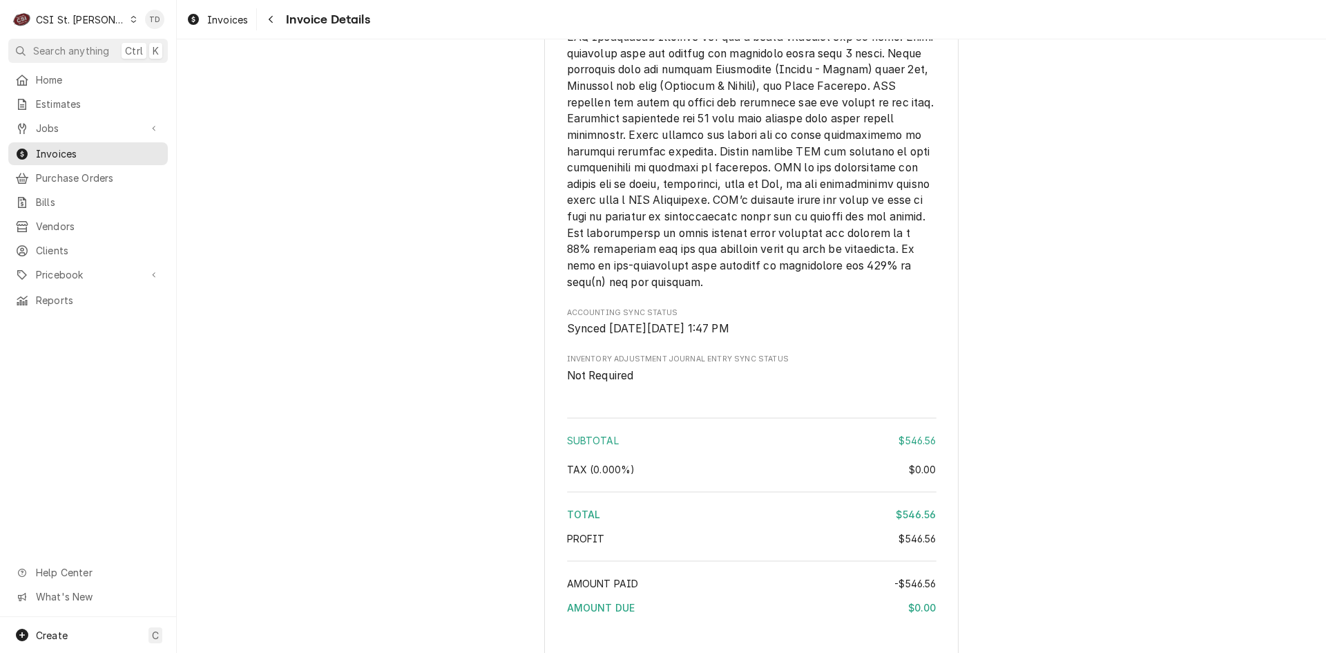
scroll to position [2440, 0]
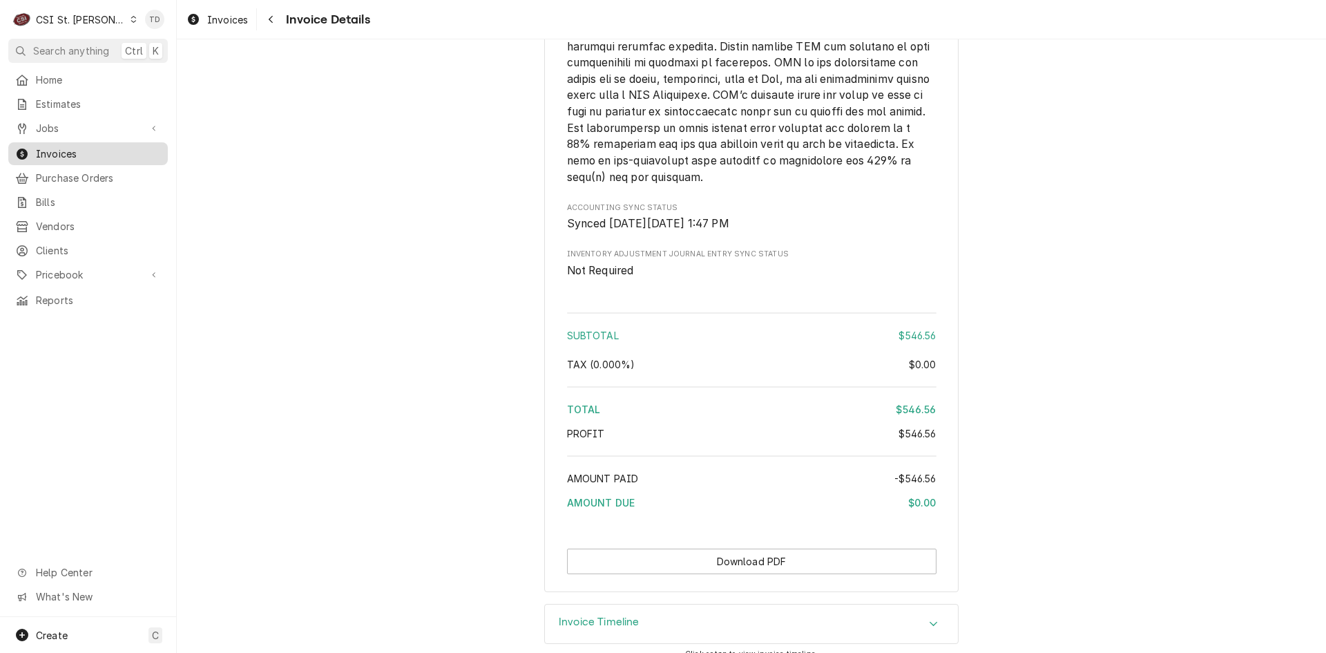
click at [144, 147] on span "Invoices" at bounding box center [98, 153] width 125 height 15
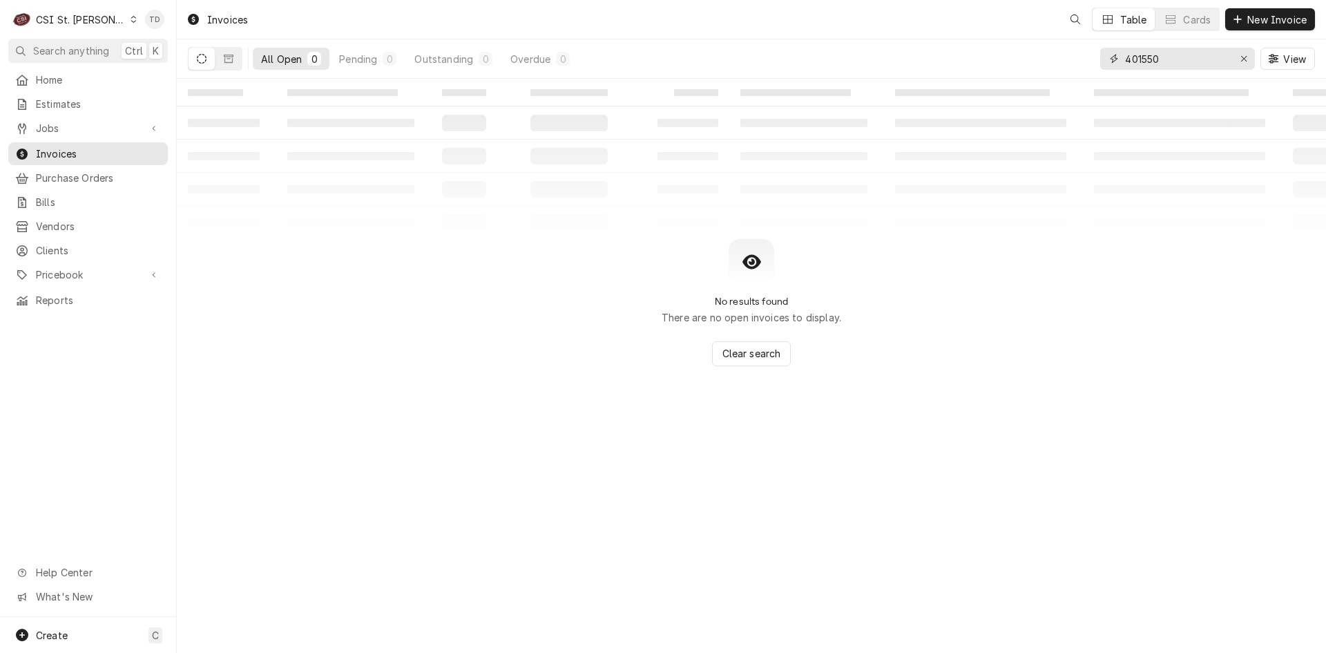
click at [1155, 55] on input "401550" at bounding box center [1177, 59] width 104 height 22
click at [1155, 54] on input "401550" at bounding box center [1177, 59] width 104 height 22
click at [1171, 58] on input "401674" at bounding box center [1177, 59] width 104 height 22
click at [1171, 57] on input "401674" at bounding box center [1177, 59] width 104 height 22
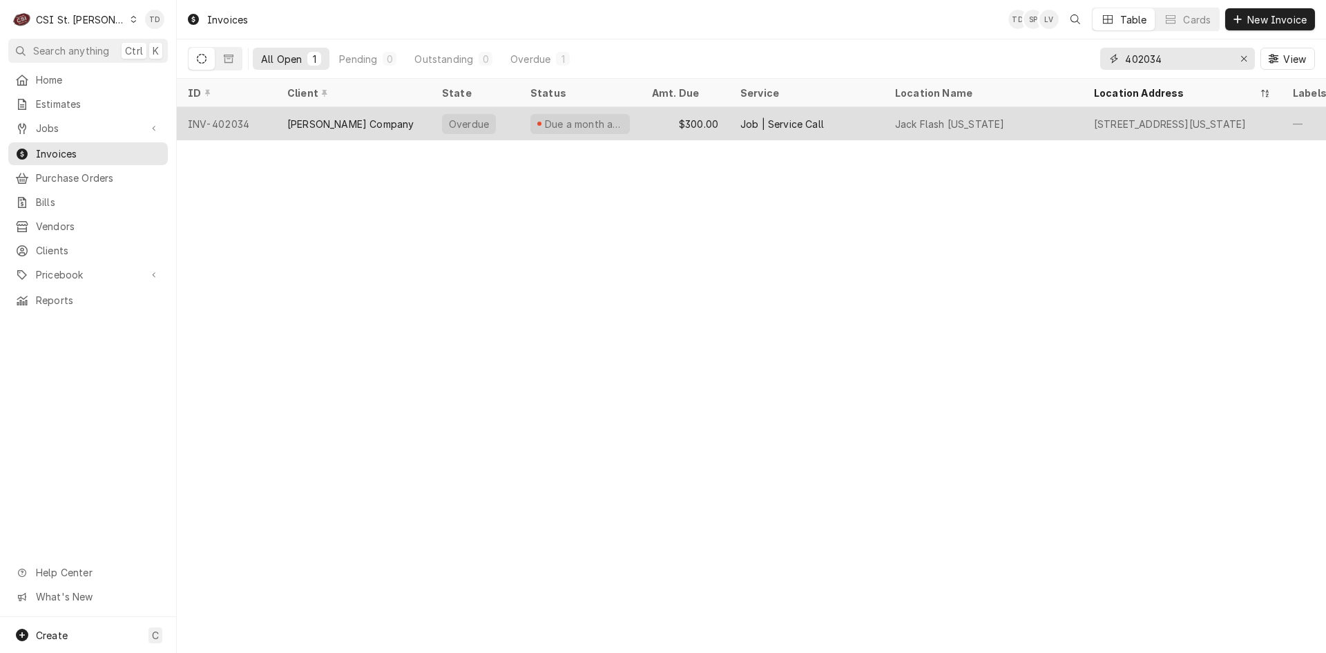
type input "402034"
click at [390, 122] on div "[PERSON_NAME] Company" at bounding box center [353, 123] width 155 height 33
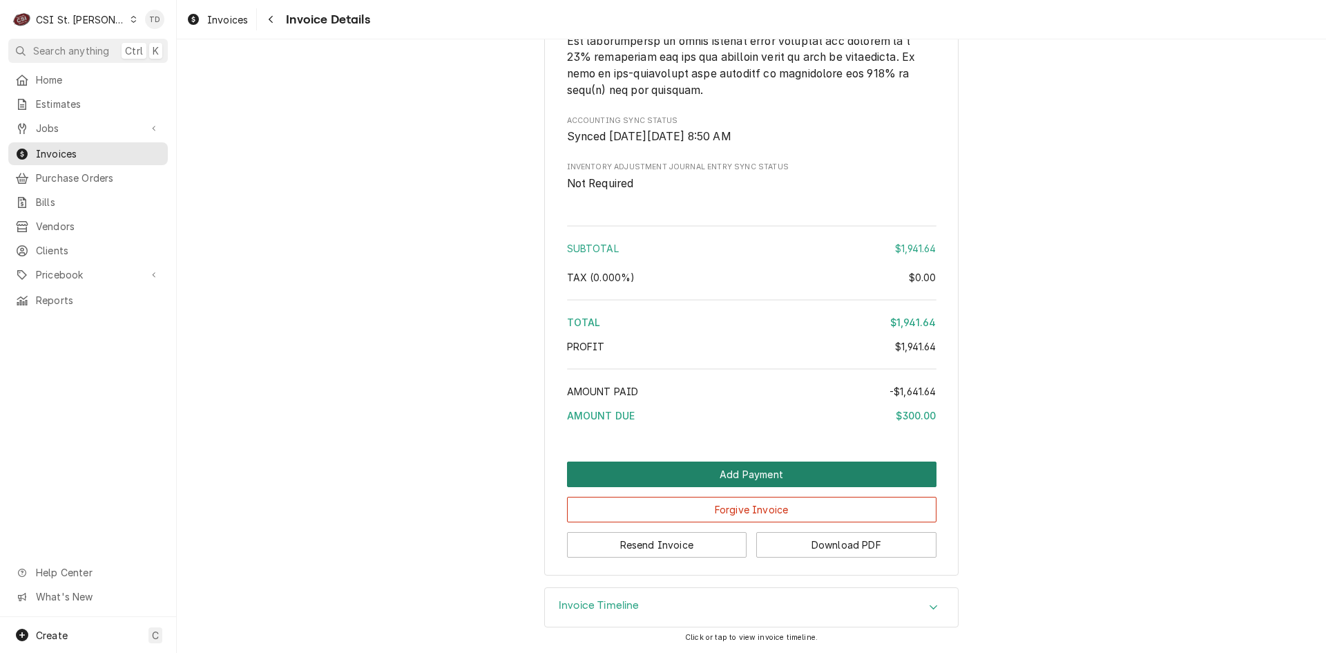
scroll to position [2921, 0]
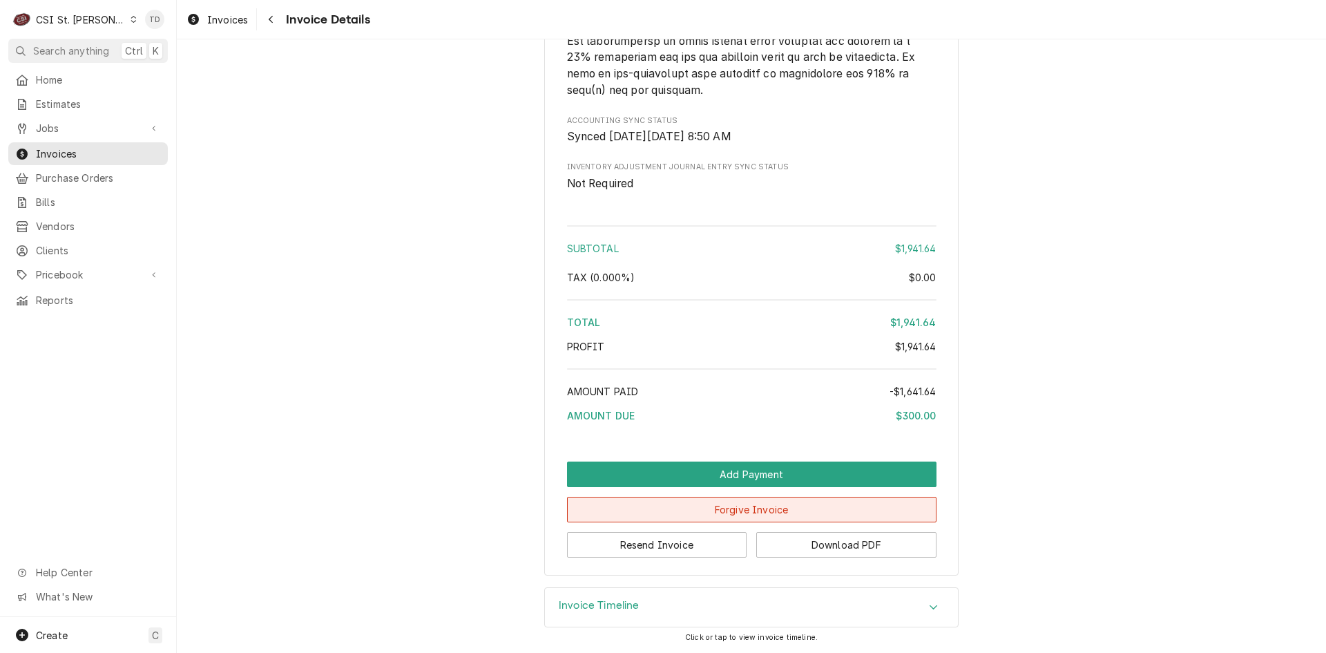
click at [758, 512] on button "Forgive Invoice" at bounding box center [752, 510] width 370 height 26
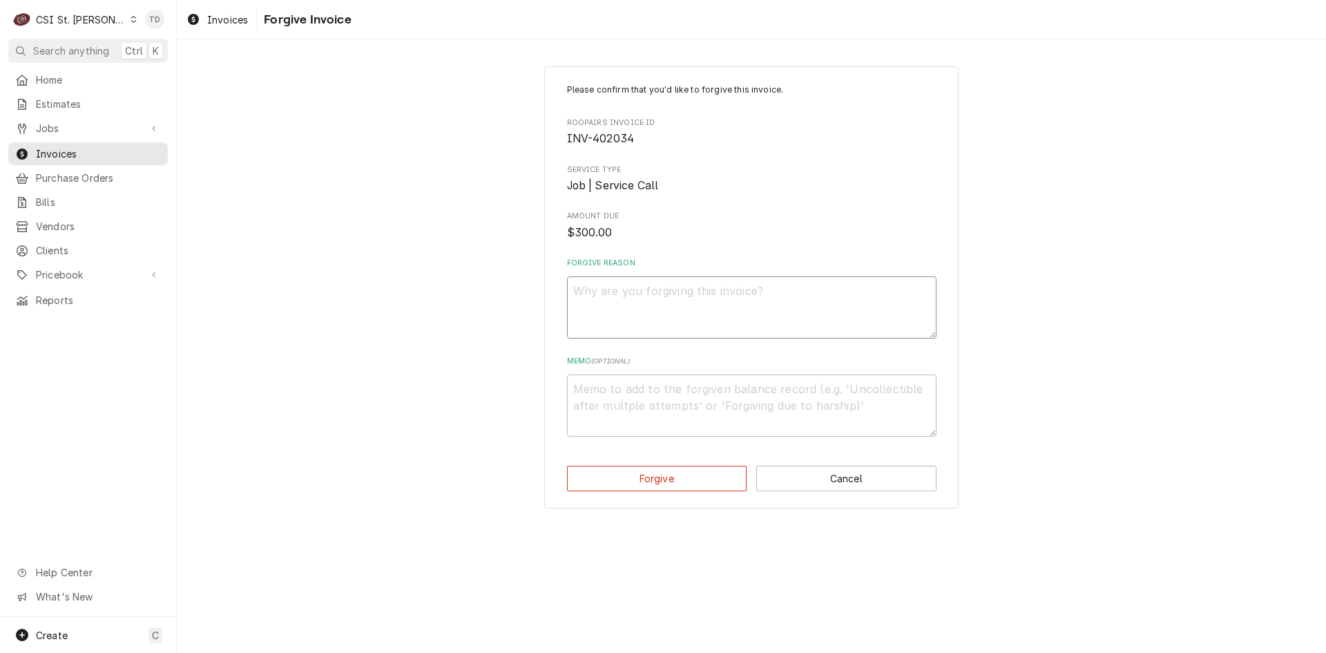
click at [624, 280] on textarea "Forgive Reason" at bounding box center [752, 307] width 370 height 62
type textarea "x"
type textarea "c"
type textarea "x"
type textarea "cr"
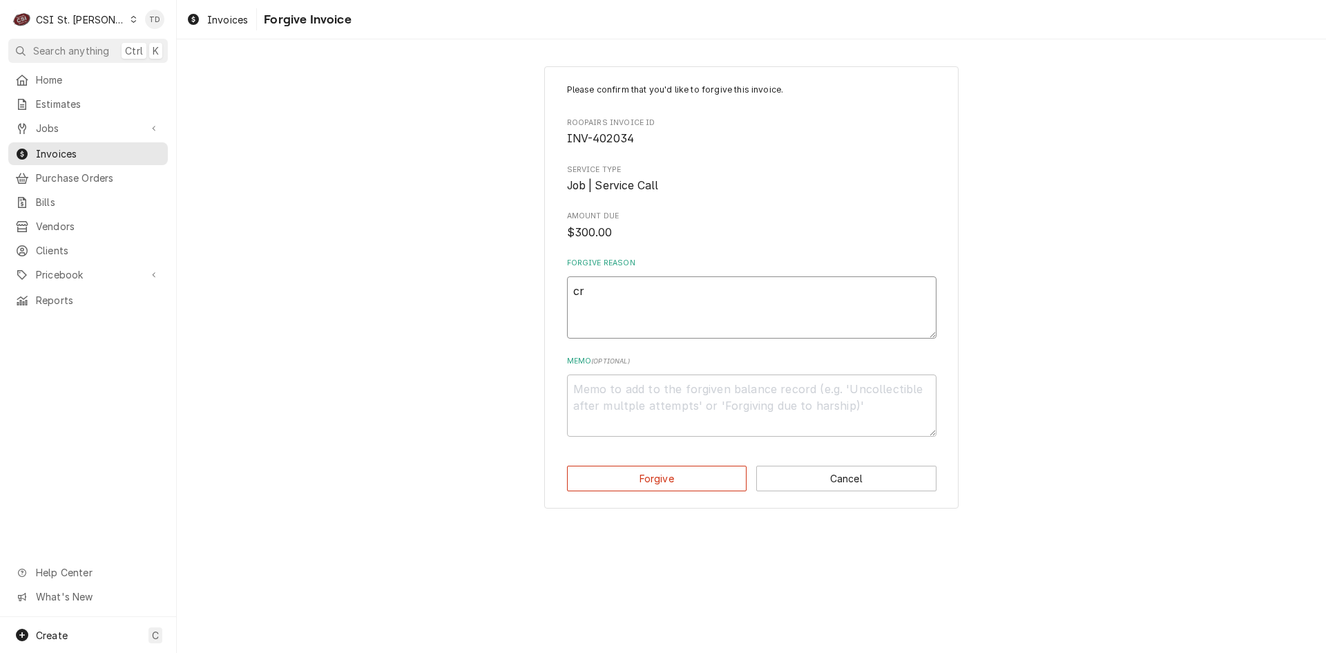
type textarea "x"
type textarea "cre"
type textarea "x"
type textarea "cred"
type textarea "x"
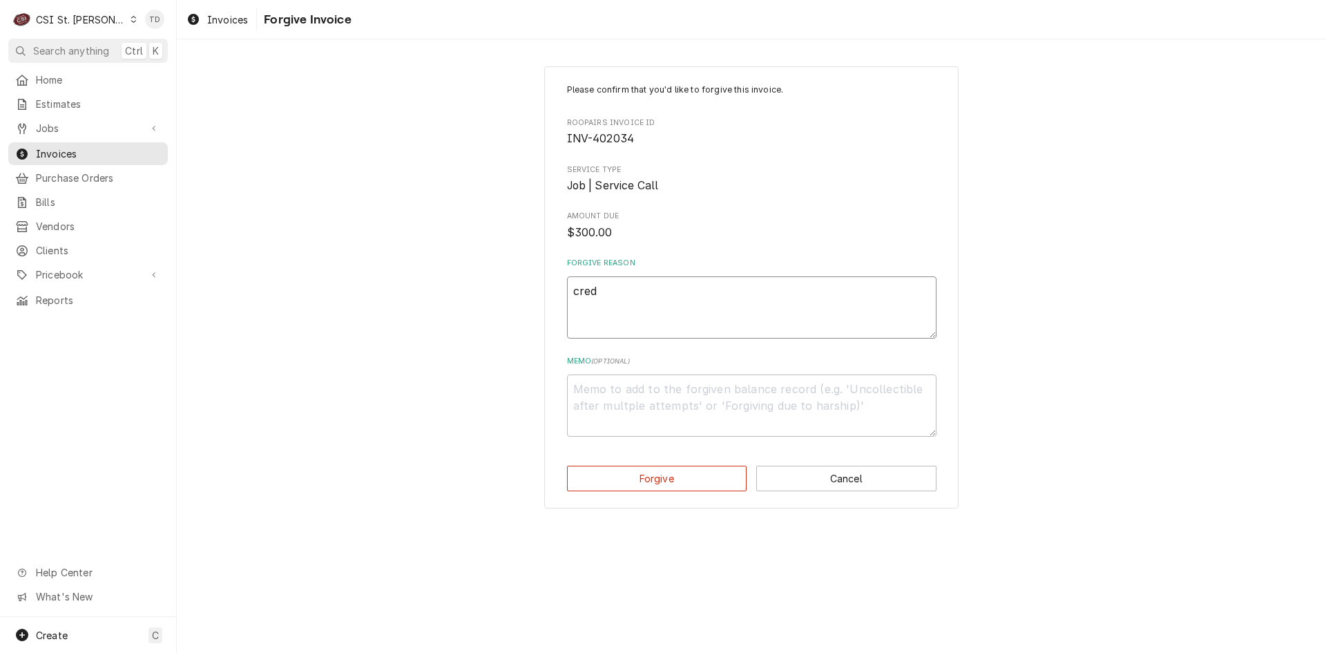
type textarea "credi"
type textarea "x"
type textarea "credit"
type textarea "x"
type textarea "credit"
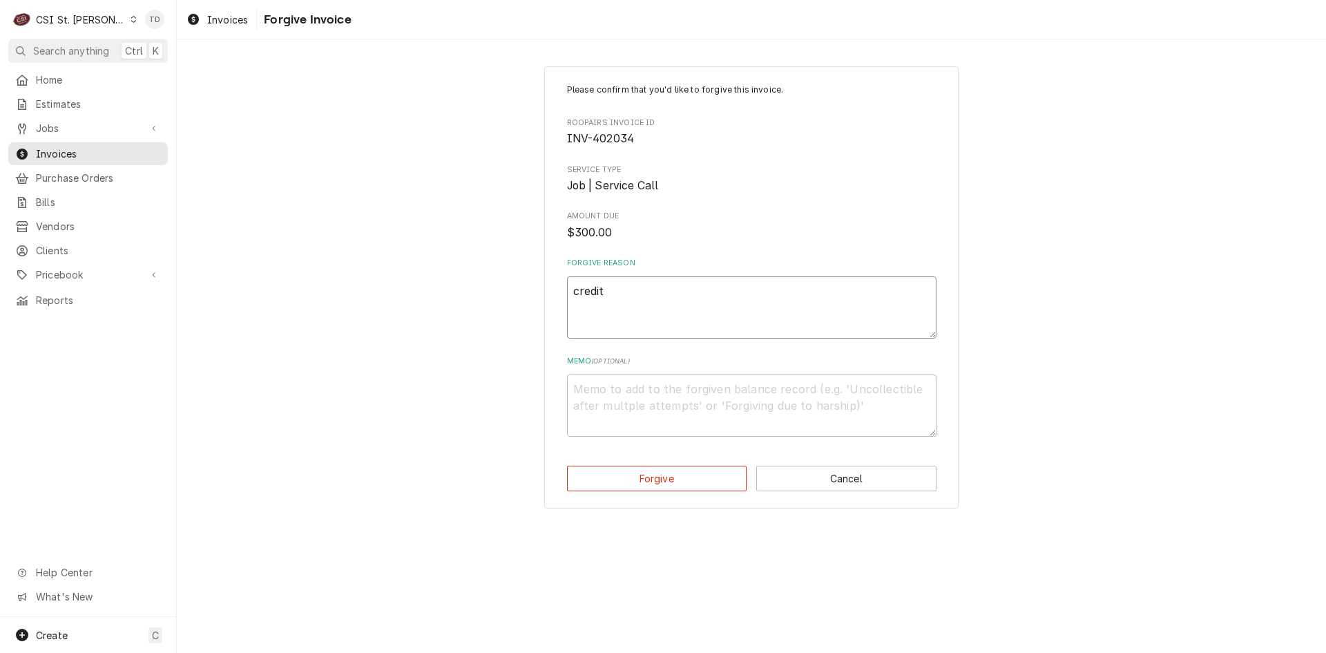
type textarea "x"
type textarea "credit -"
type textarea "x"
type textarea "credit -"
type textarea "x"
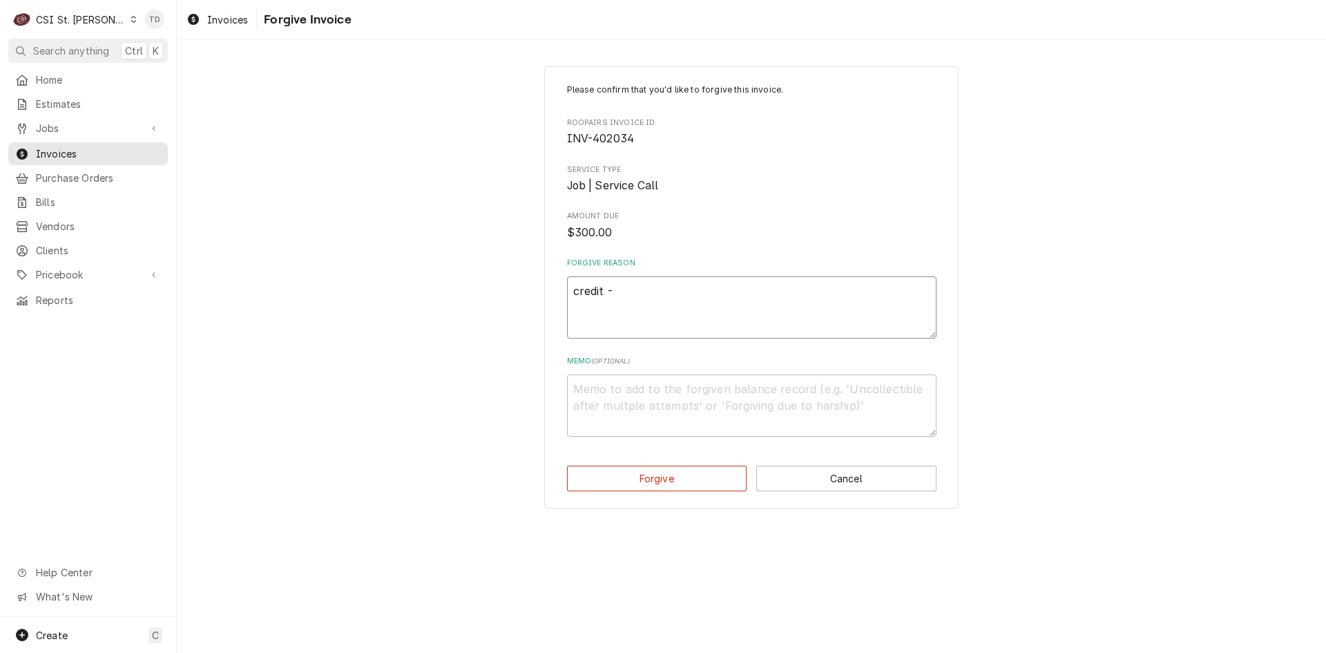
type textarea "credit - t"
type textarea "x"
type textarea "credit - td"
type textarea "x"
type textarea "c"
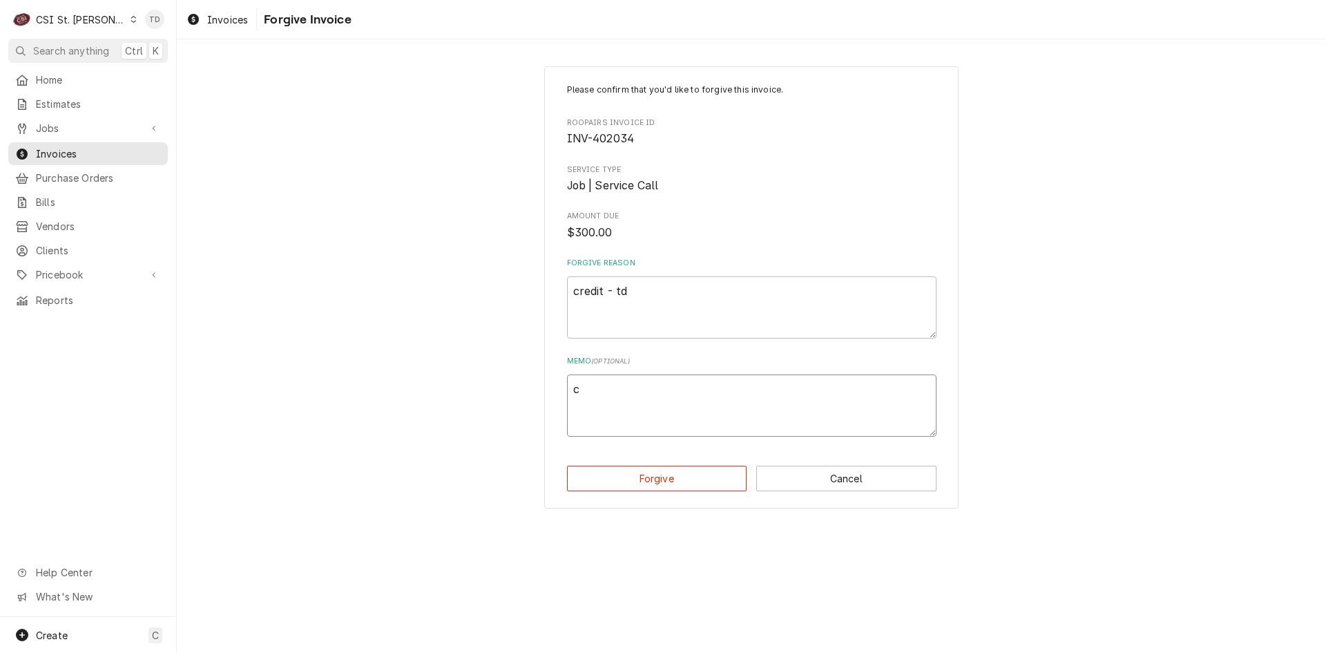
type textarea "x"
type textarea "cr"
type textarea "x"
type textarea "cre"
type textarea "x"
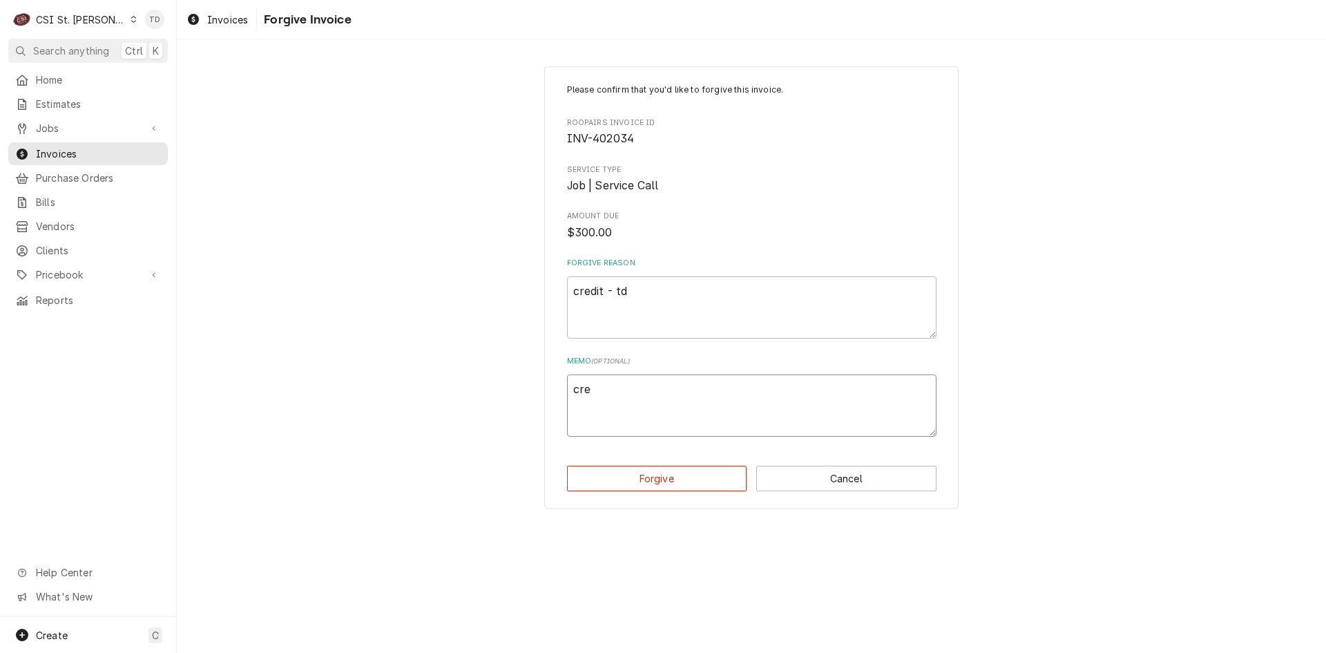
type textarea "cred"
type textarea "x"
type textarea "credi"
type textarea "x"
type textarea "credit"
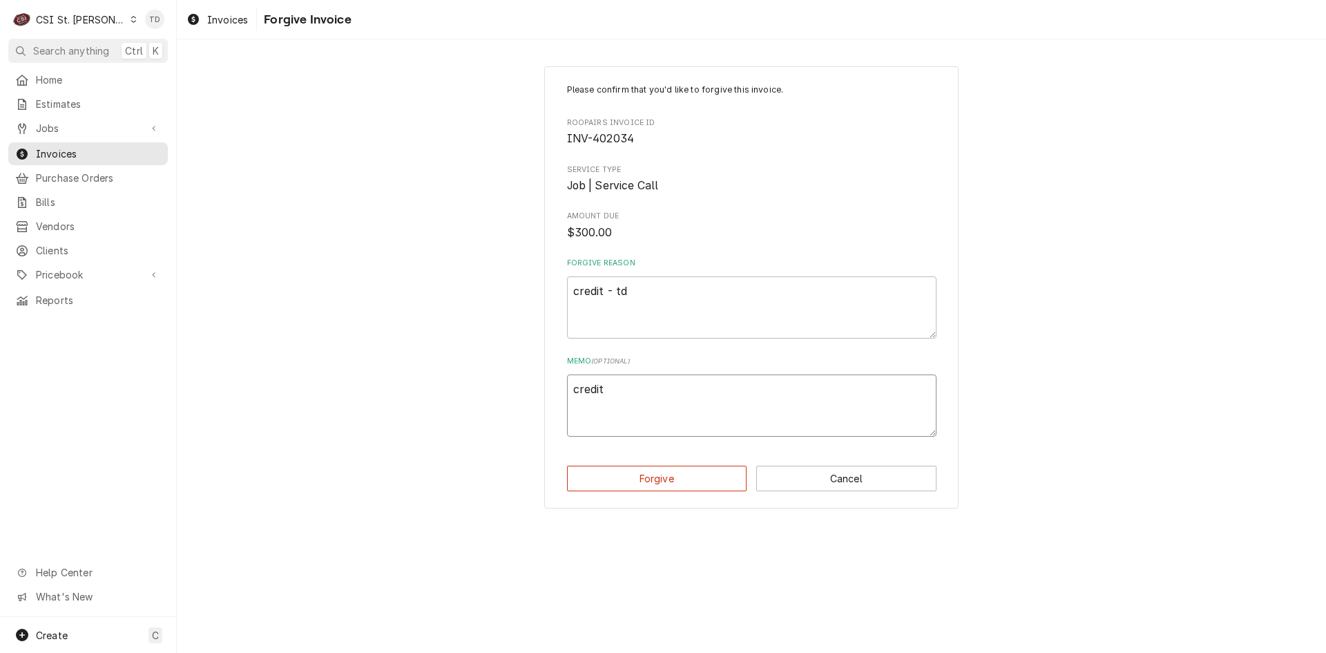
type textarea "x"
type textarea "credit"
type textarea "x"
type textarea "credit -"
type textarea "x"
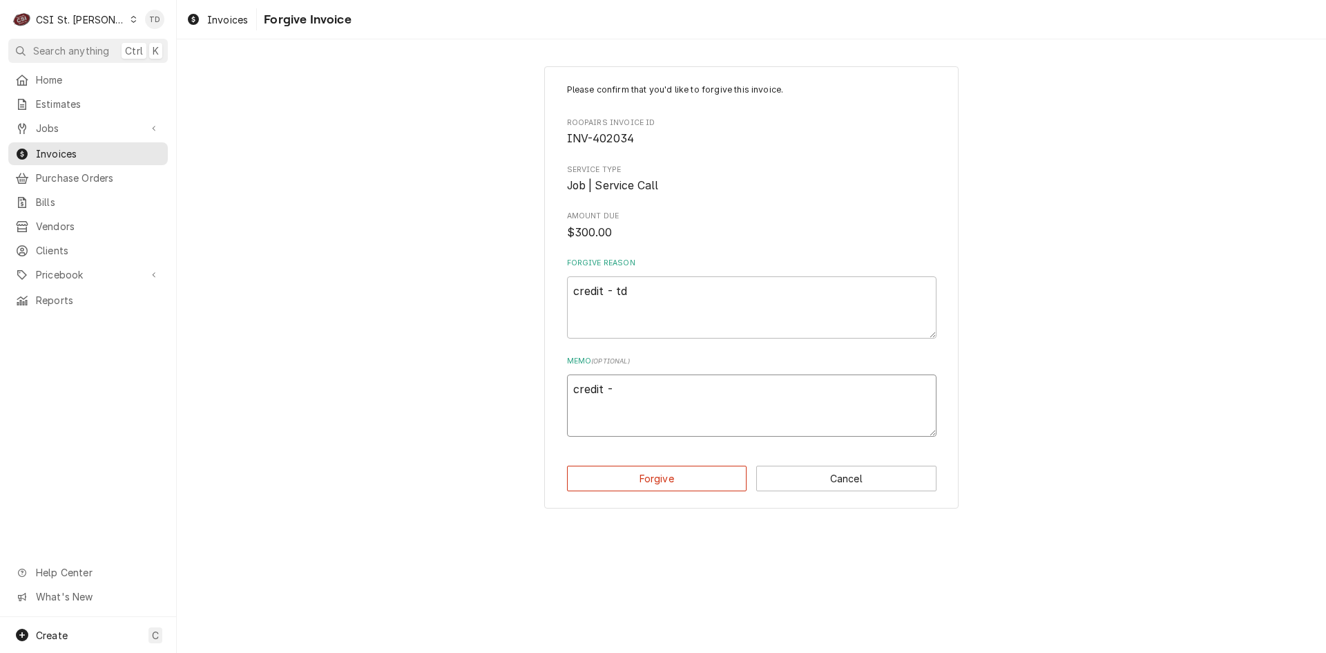
type textarea "credit -"
type textarea "x"
type textarea "credit - t"
type textarea "x"
type textarea "credit - td"
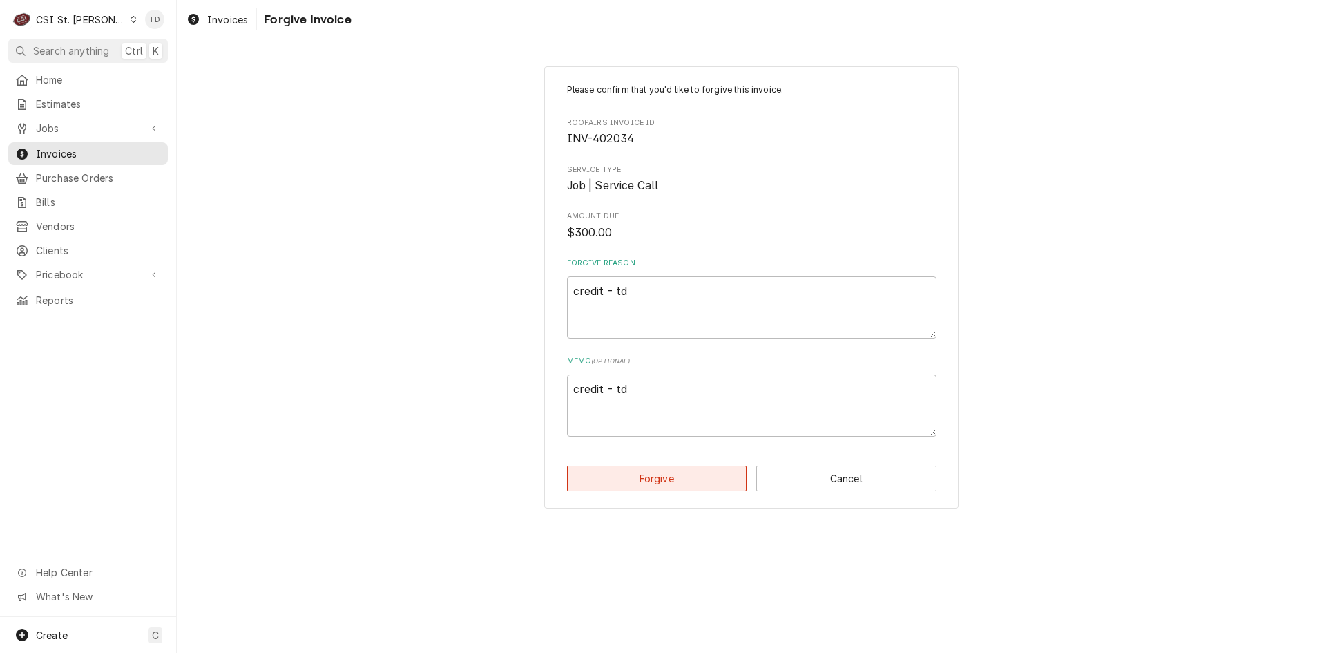
click at [658, 479] on button "Forgive" at bounding box center [657, 479] width 180 height 26
type textarea "x"
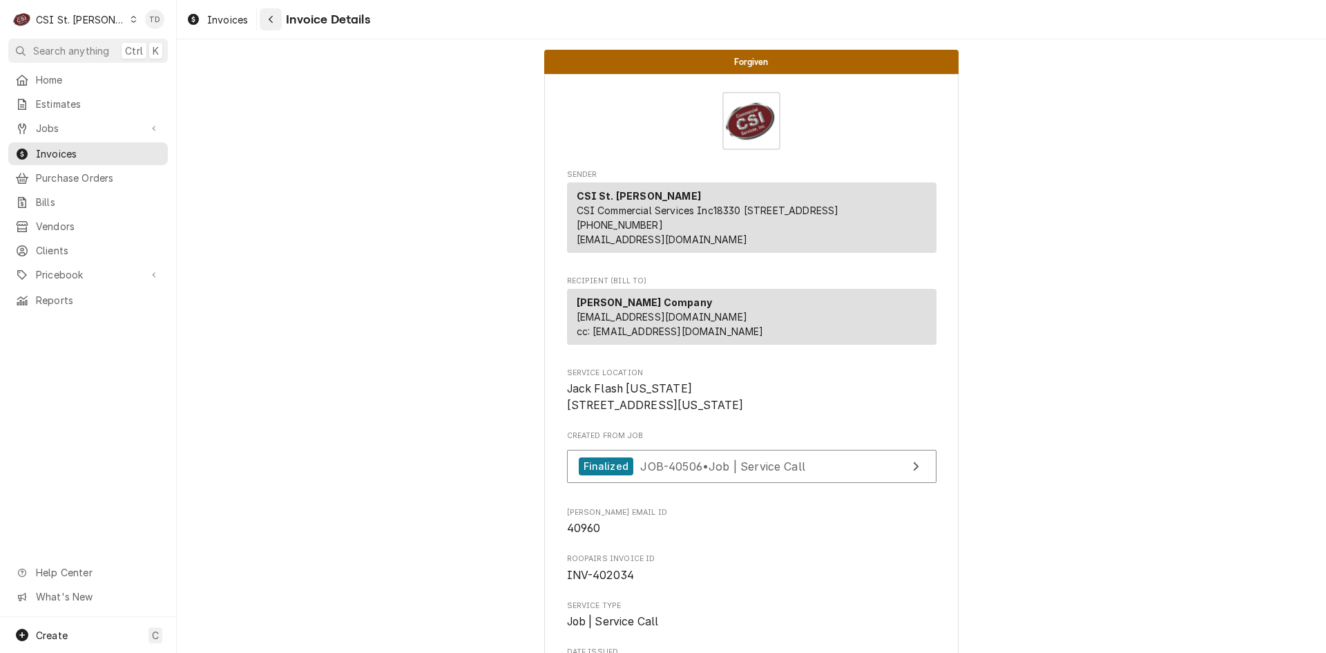
click at [261, 20] on button "Navigate back" at bounding box center [271, 19] width 22 height 22
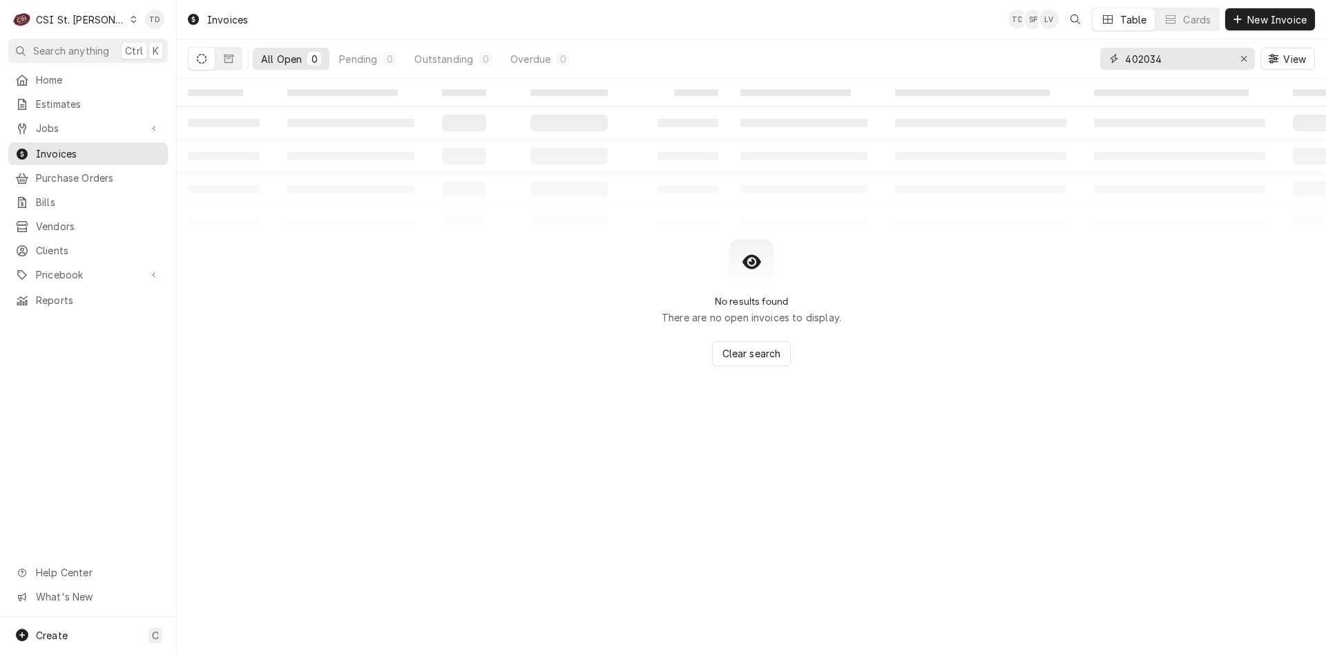
click at [1167, 63] on input "402034" at bounding box center [1177, 59] width 104 height 22
click at [234, 58] on button "Dynamic Content Wrapper" at bounding box center [229, 59] width 26 height 22
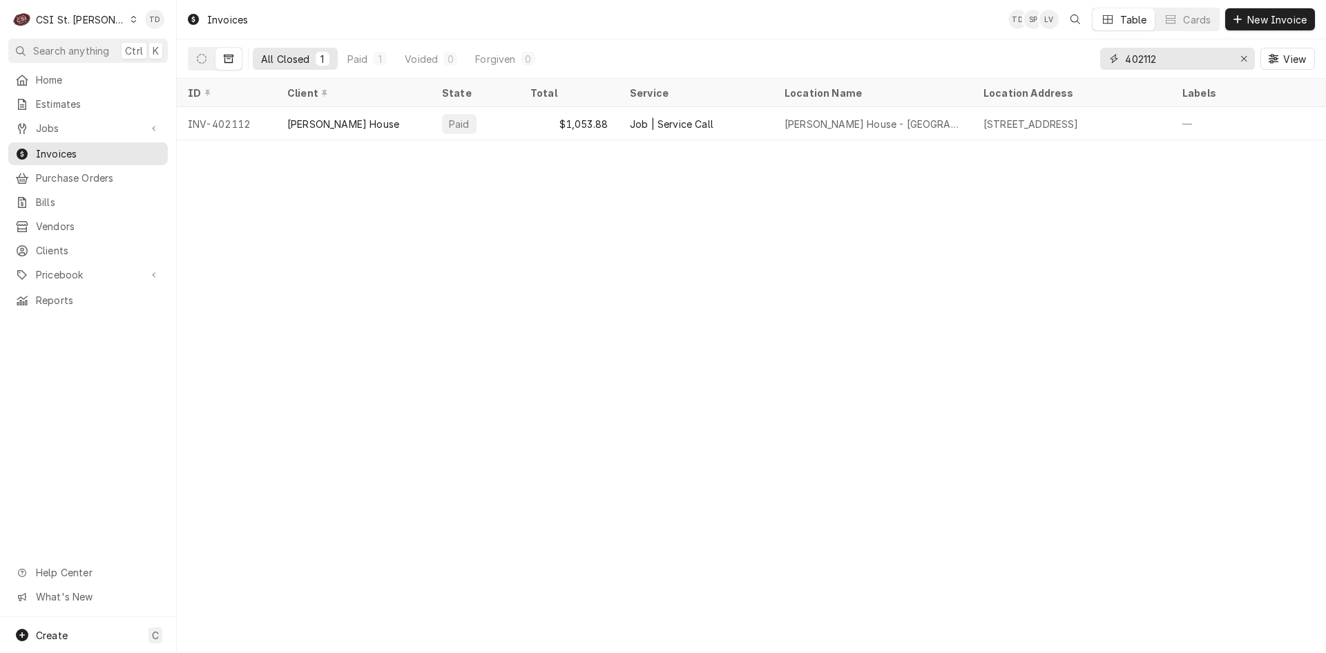
click at [1172, 60] on input "402112" at bounding box center [1177, 59] width 104 height 22
type input "402658"
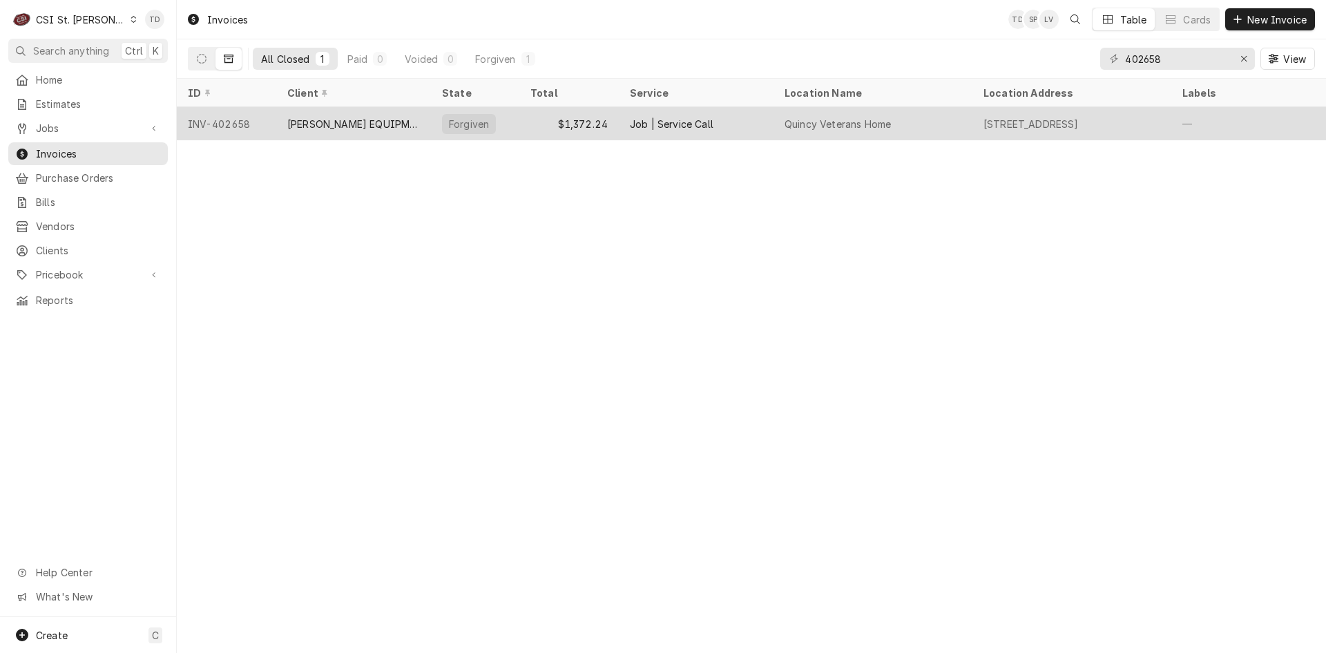
click at [392, 125] on div "[PERSON_NAME] EQUIPMENT & SUPPLIES" at bounding box center [353, 124] width 133 height 15
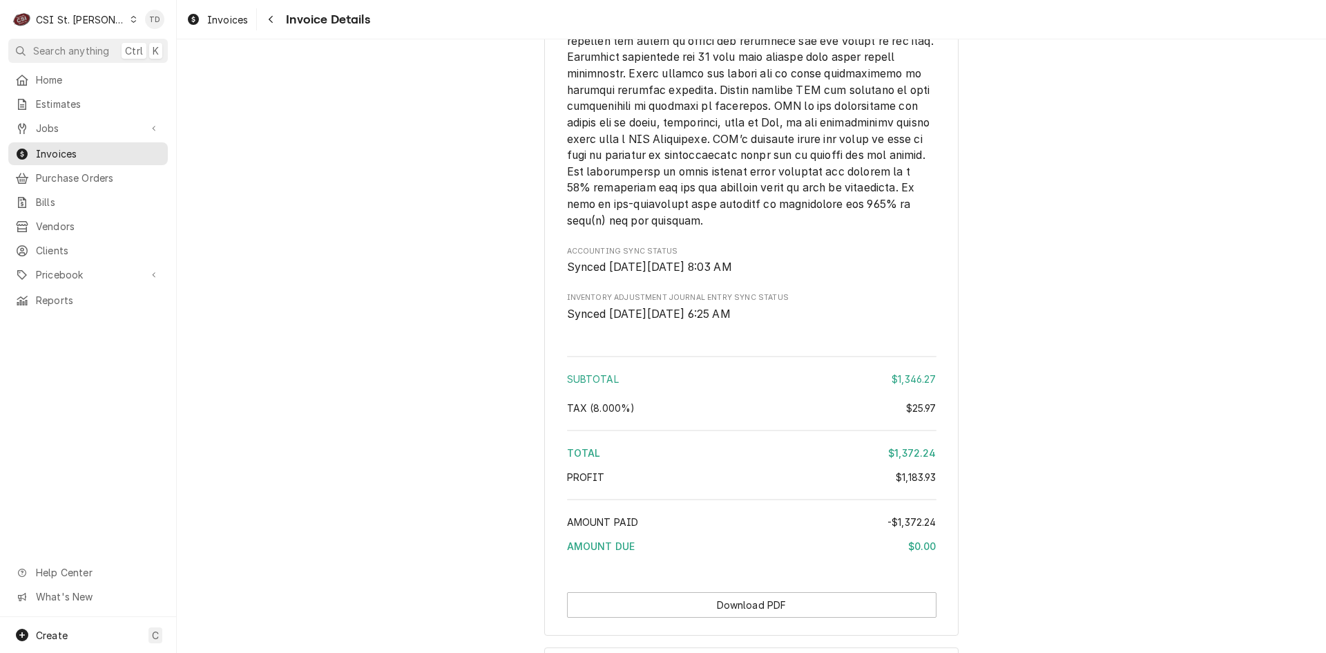
scroll to position [2579, 0]
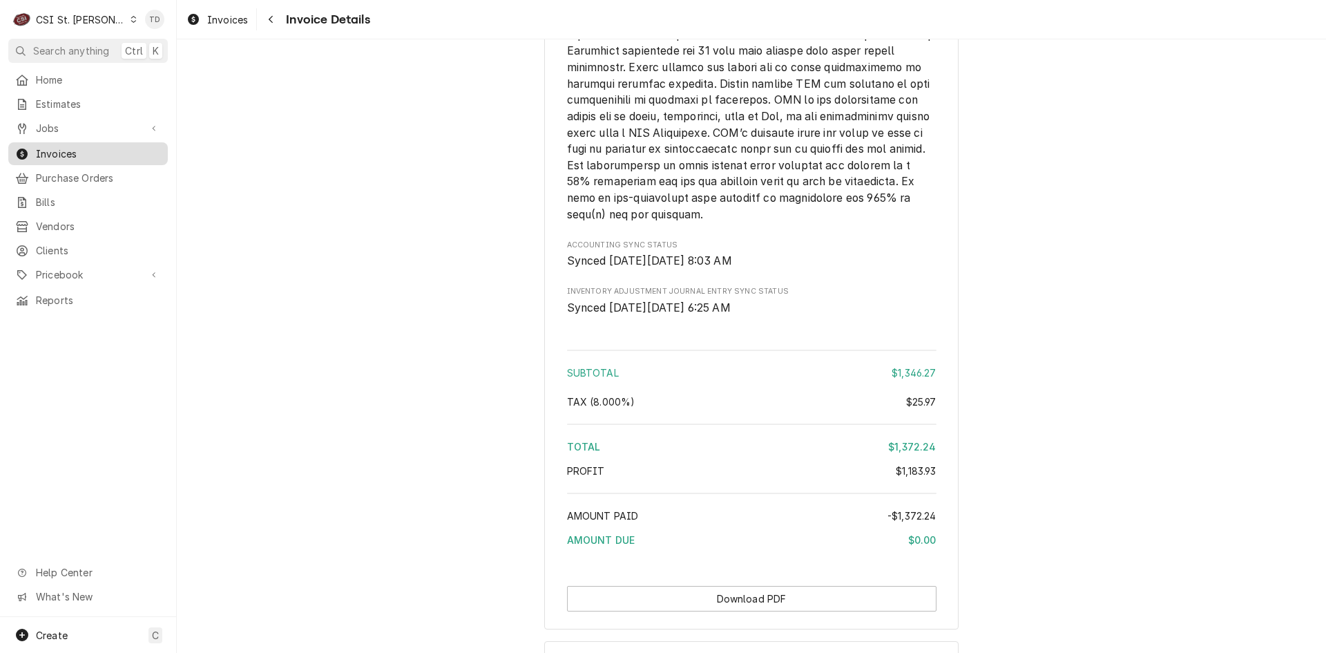
click at [52, 151] on span "Invoices" at bounding box center [98, 153] width 125 height 15
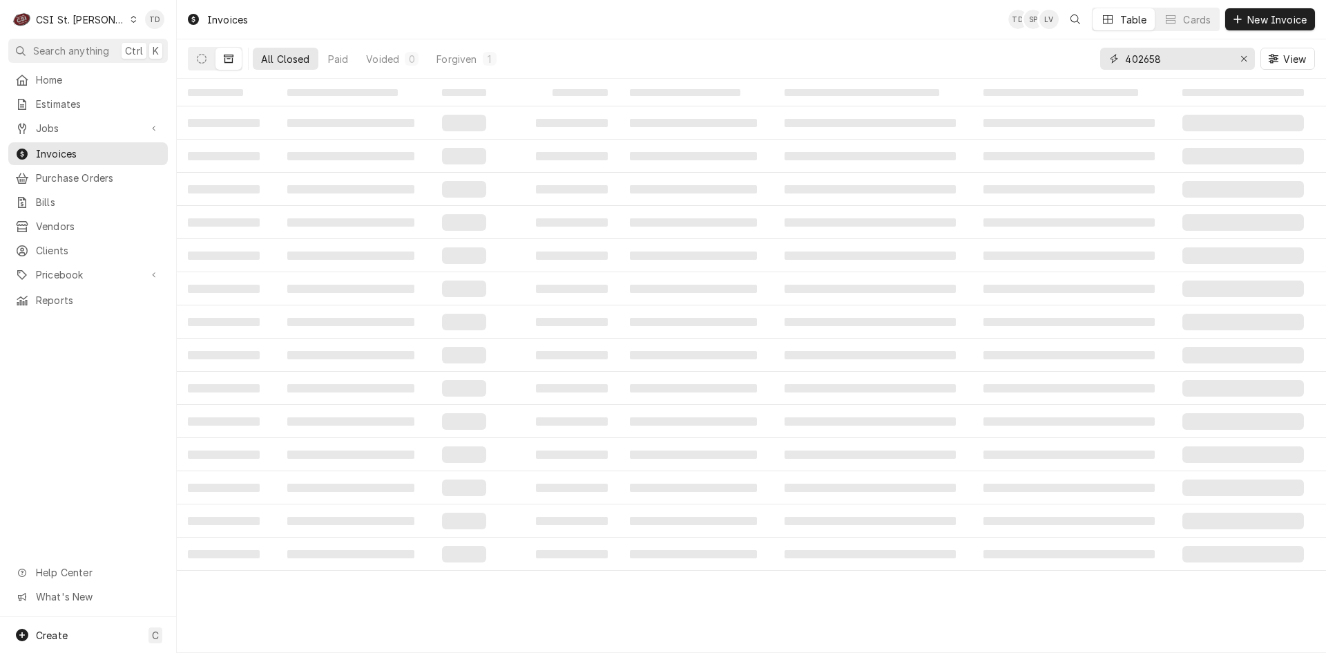
click at [1190, 59] on input "402658" at bounding box center [1177, 59] width 104 height 22
type input "401894"
click at [231, 57] on icon "Dynamic Content Wrapper" at bounding box center [229, 59] width 10 height 8
click at [212, 59] on button "Dynamic Content Wrapper" at bounding box center [202, 59] width 26 height 22
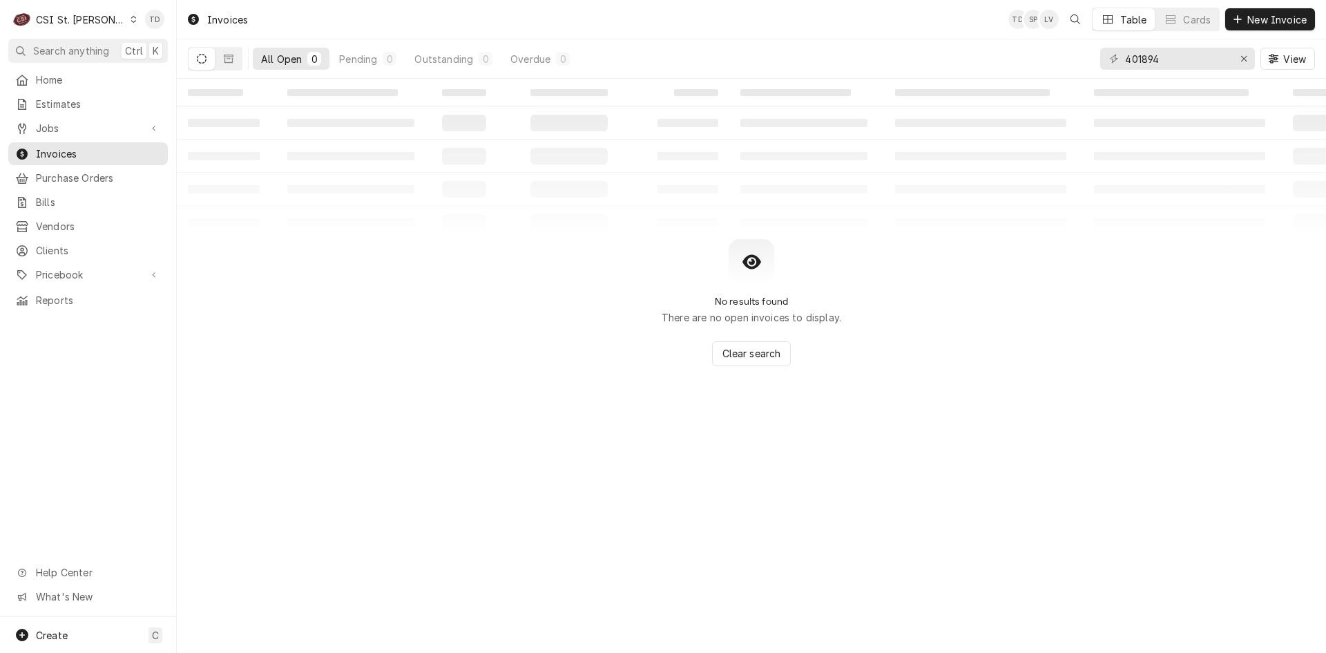
click at [200, 60] on icon "Dynamic Content Wrapper" at bounding box center [202, 59] width 10 height 10
click at [229, 56] on icon "Dynamic Content Wrapper" at bounding box center [229, 59] width 10 height 10
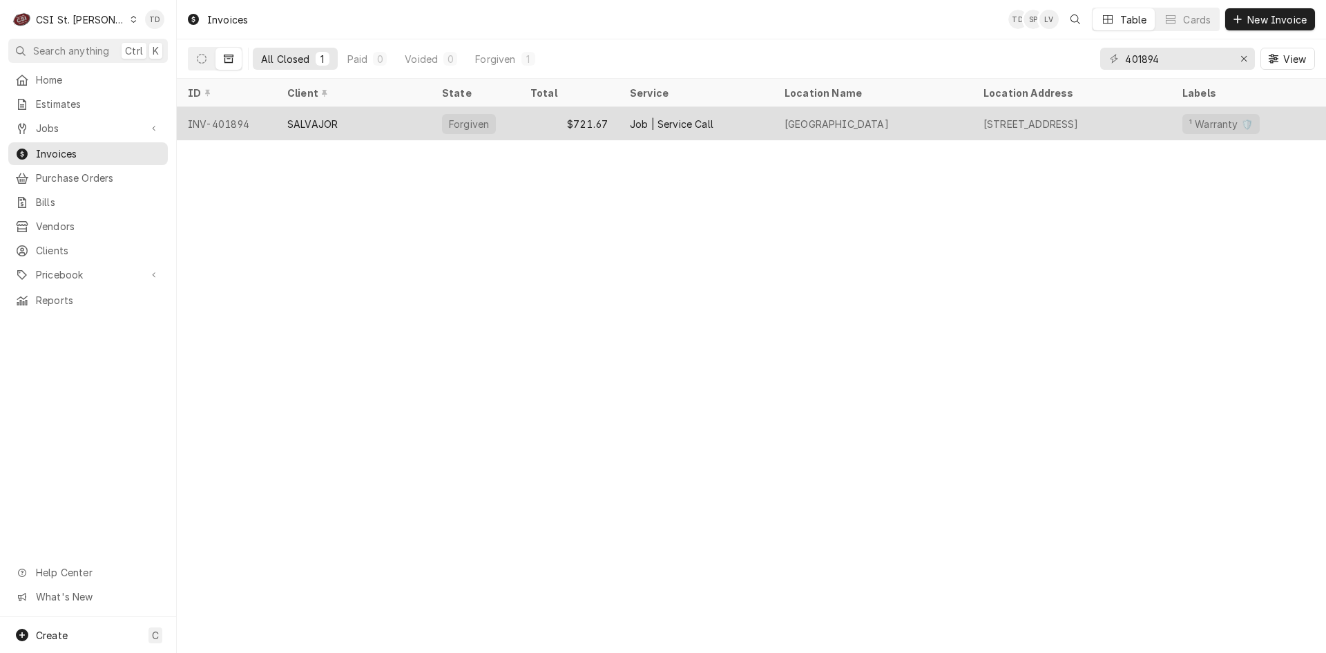
click at [392, 118] on div "SALVAJOR" at bounding box center [353, 123] width 155 height 33
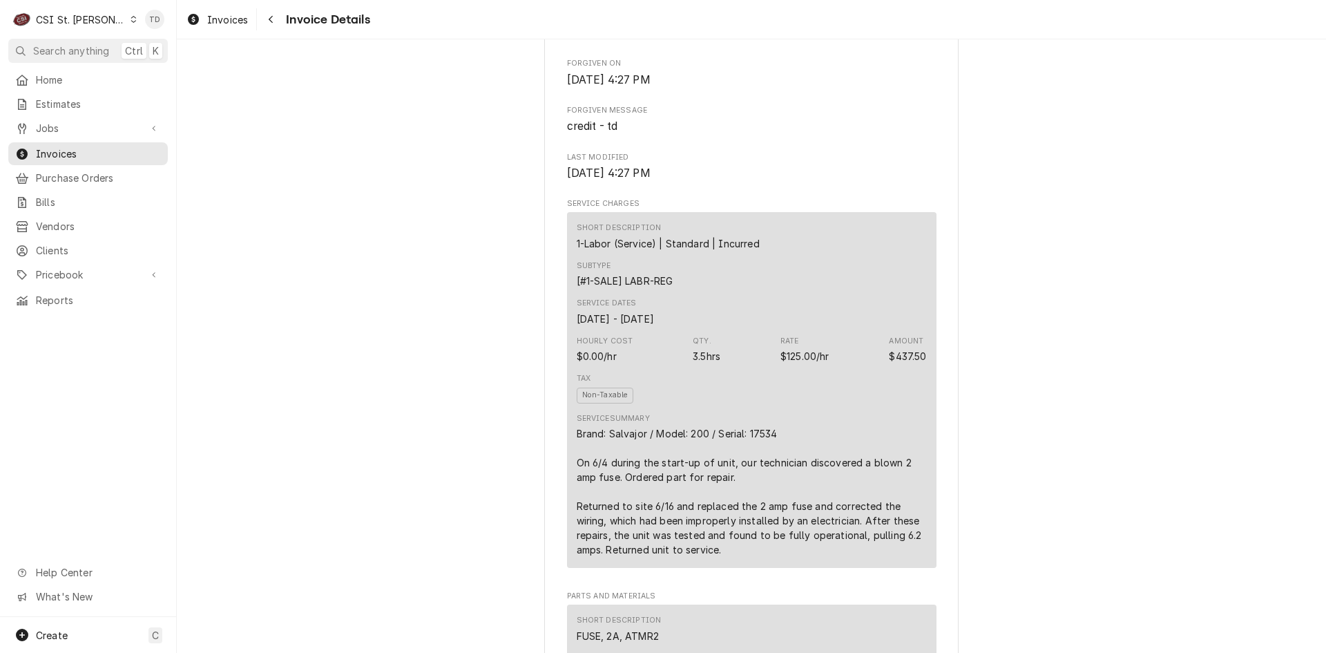
scroll to position [990, 0]
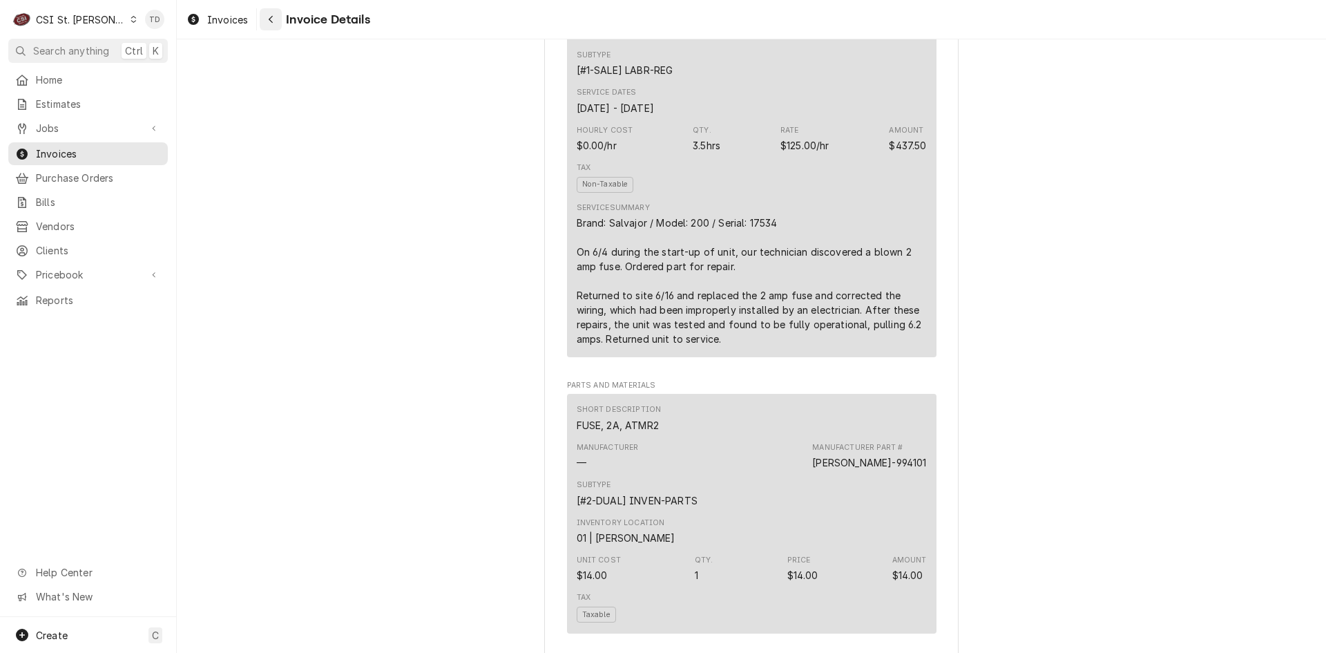
click at [277, 19] on div "Navigate back" at bounding box center [271, 19] width 14 height 14
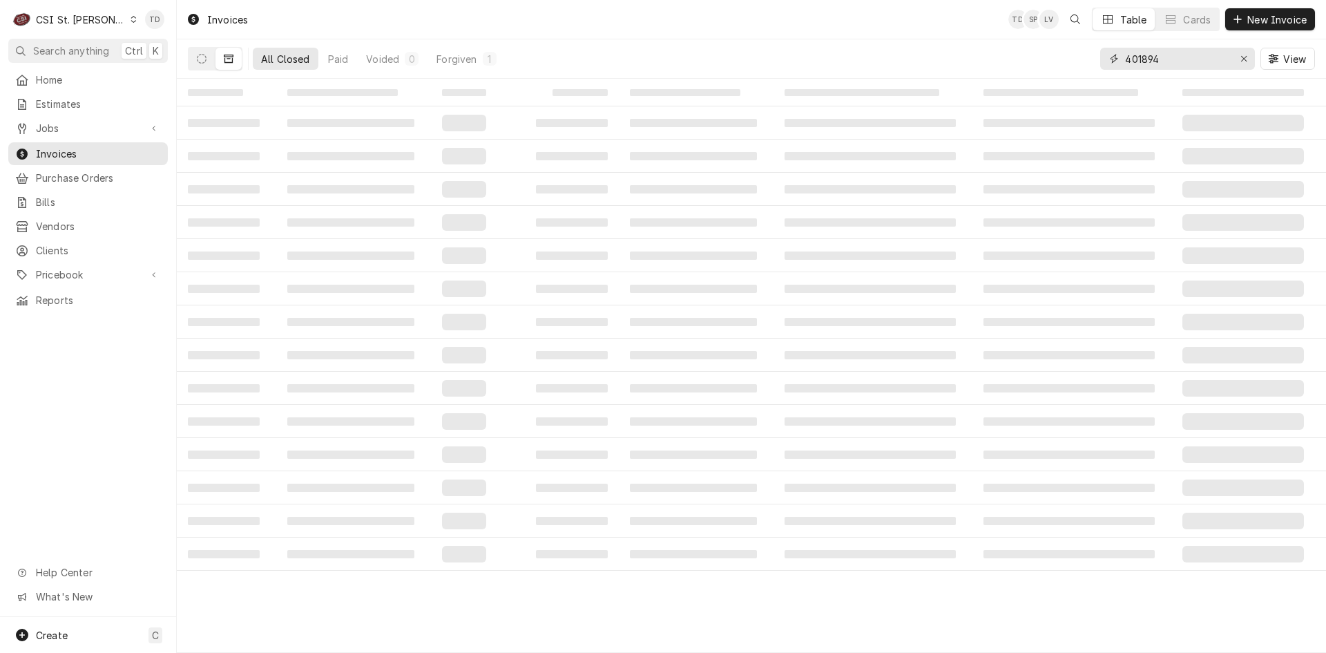
click at [1165, 63] on input "401894" at bounding box center [1177, 59] width 104 height 22
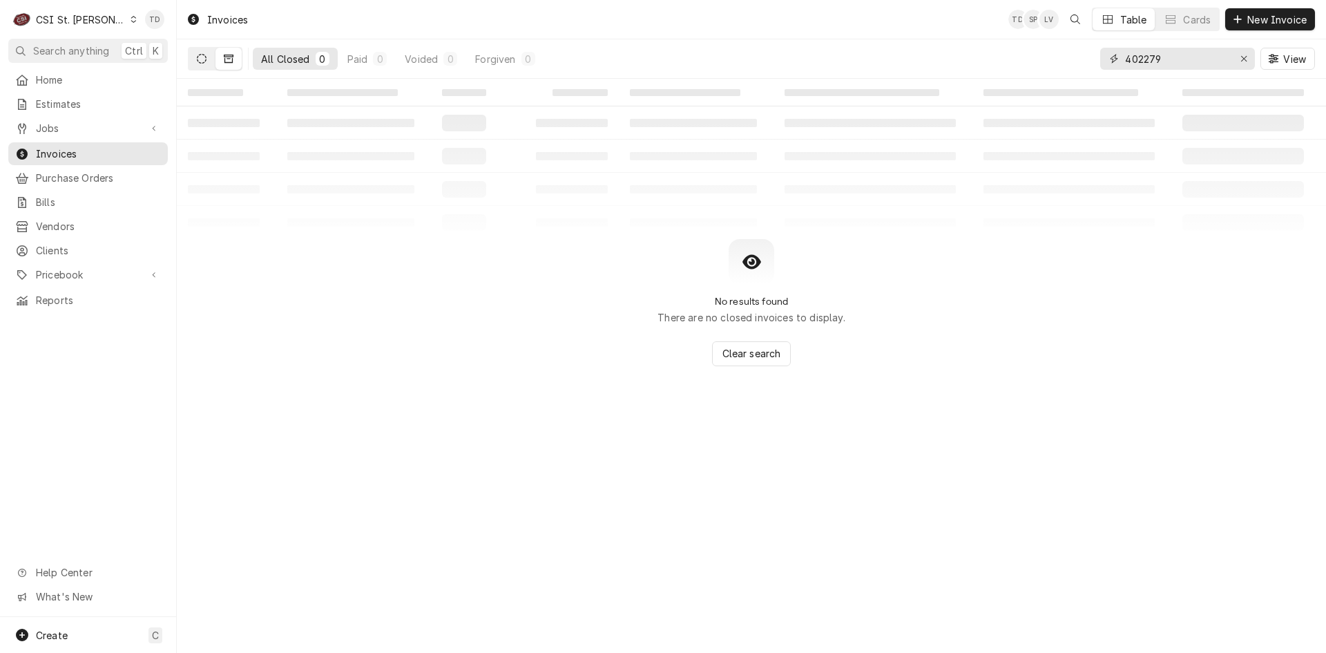
type input "402279"
click at [204, 54] on icon "Dynamic Content Wrapper" at bounding box center [202, 59] width 10 height 10
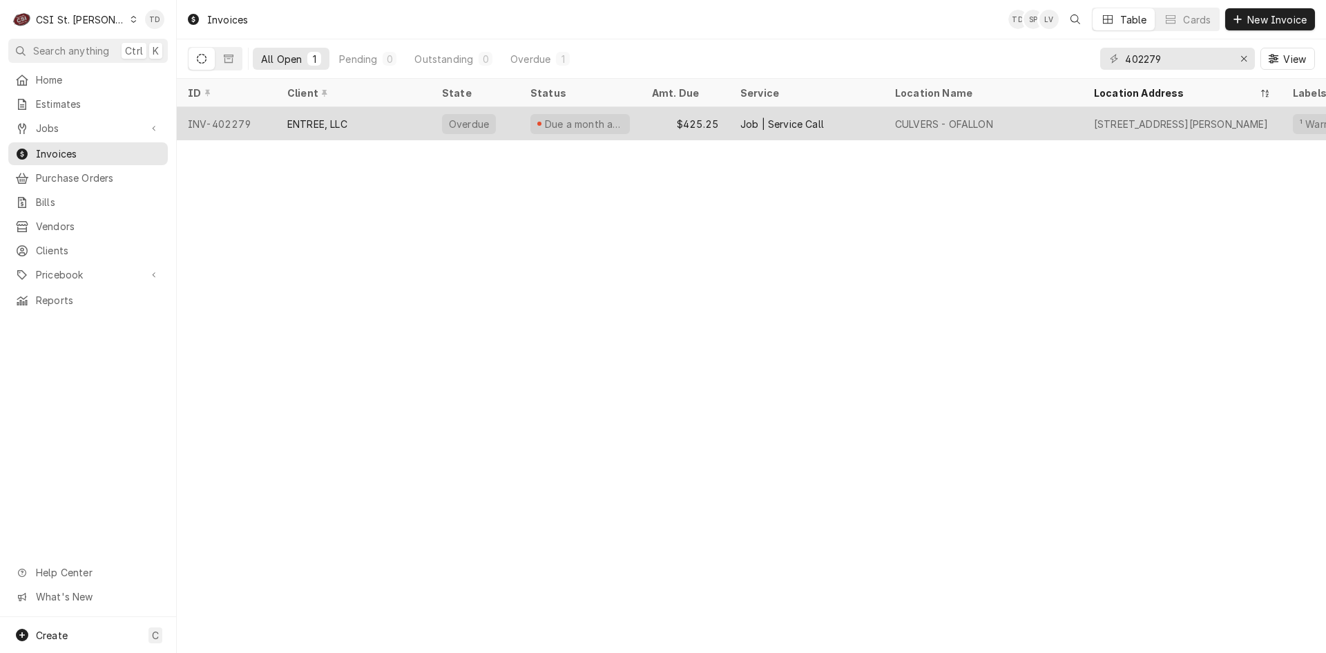
click at [336, 126] on div "ENTREE, LLC" at bounding box center [317, 124] width 60 height 15
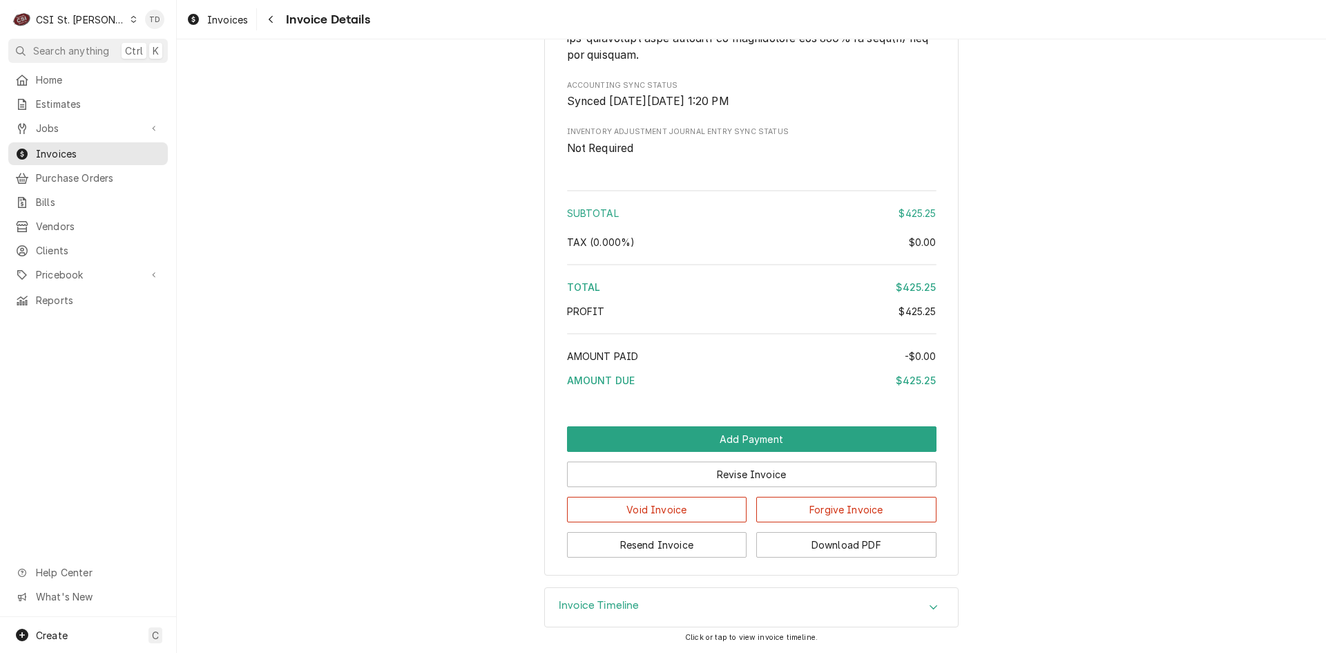
scroll to position [2349, 0]
click at [792, 513] on button "Forgive Invoice" at bounding box center [846, 510] width 180 height 26
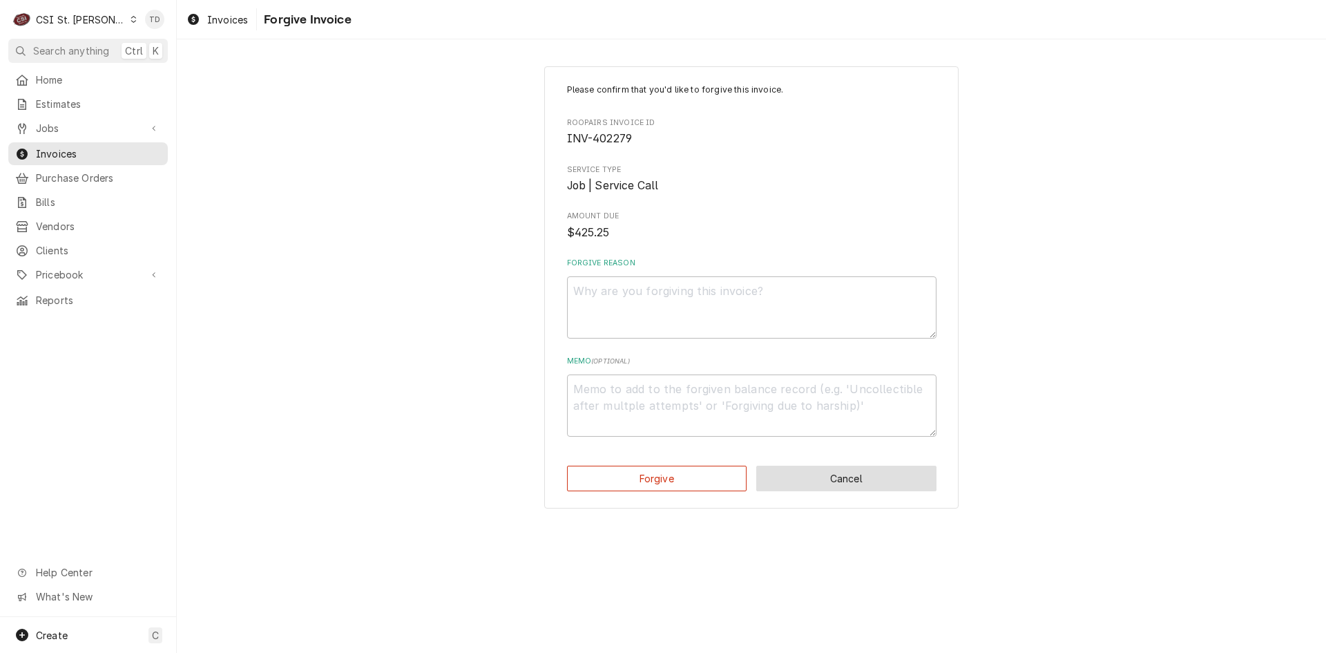
click at [814, 482] on button "Cancel" at bounding box center [846, 479] width 180 height 26
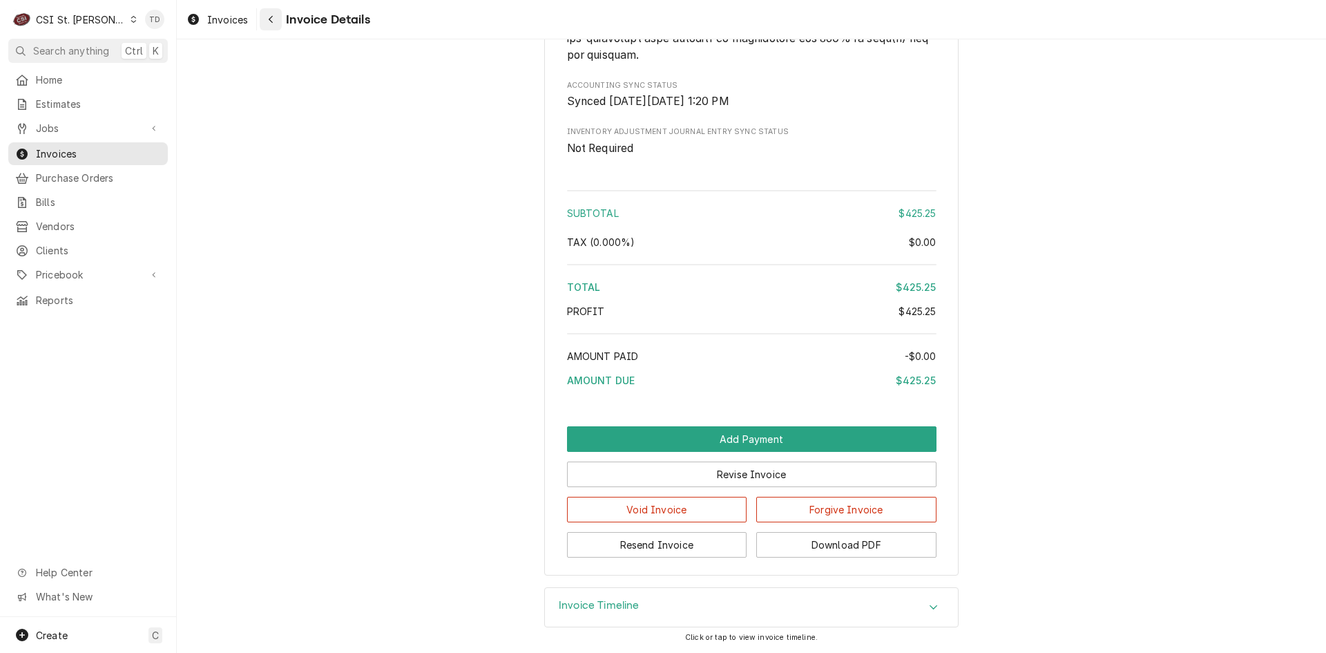
click at [274, 19] on icon "Navigate back" at bounding box center [271, 20] width 6 height 10
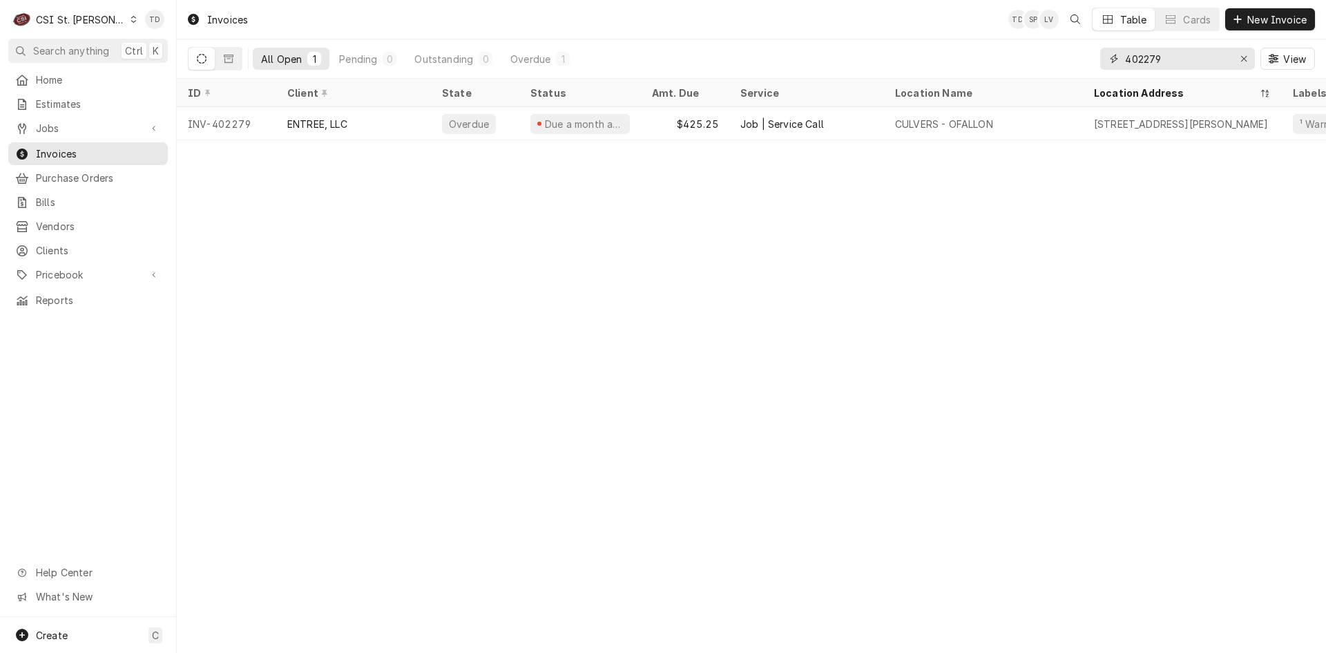
click at [1167, 59] on input "402279" at bounding box center [1177, 59] width 104 height 22
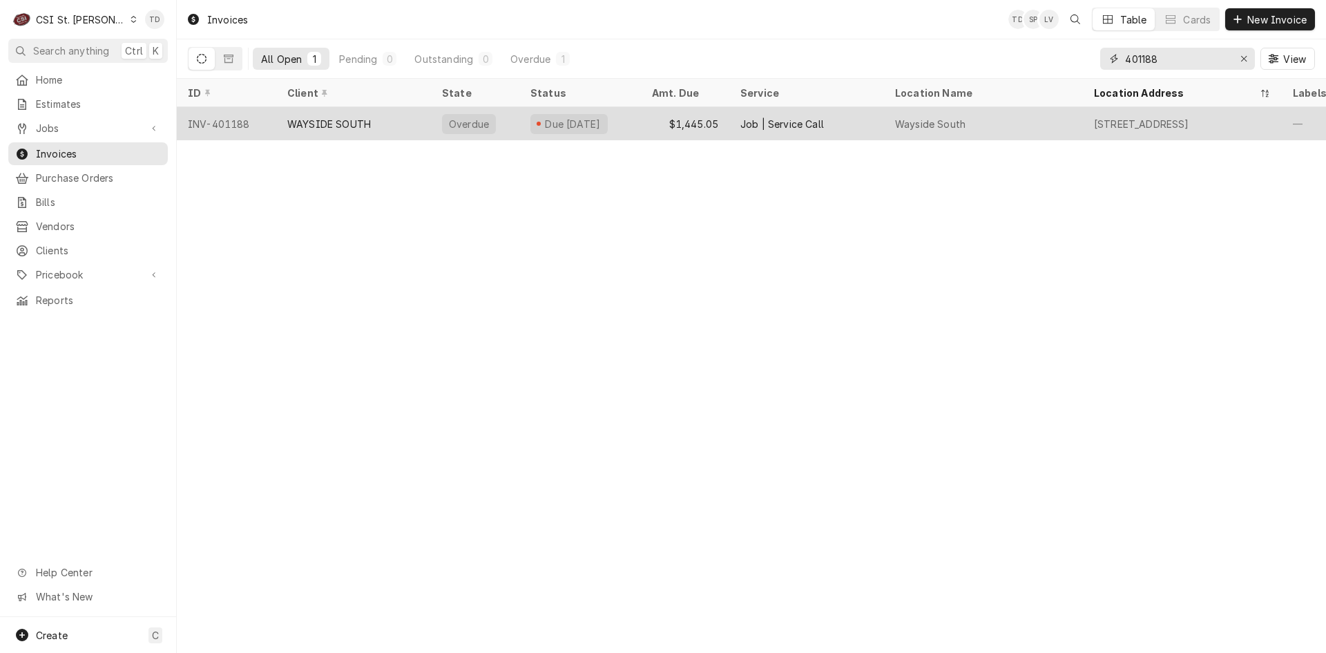
type input "401188"
click at [368, 117] on div "WAYSIDE SOUTH" at bounding box center [329, 124] width 84 height 15
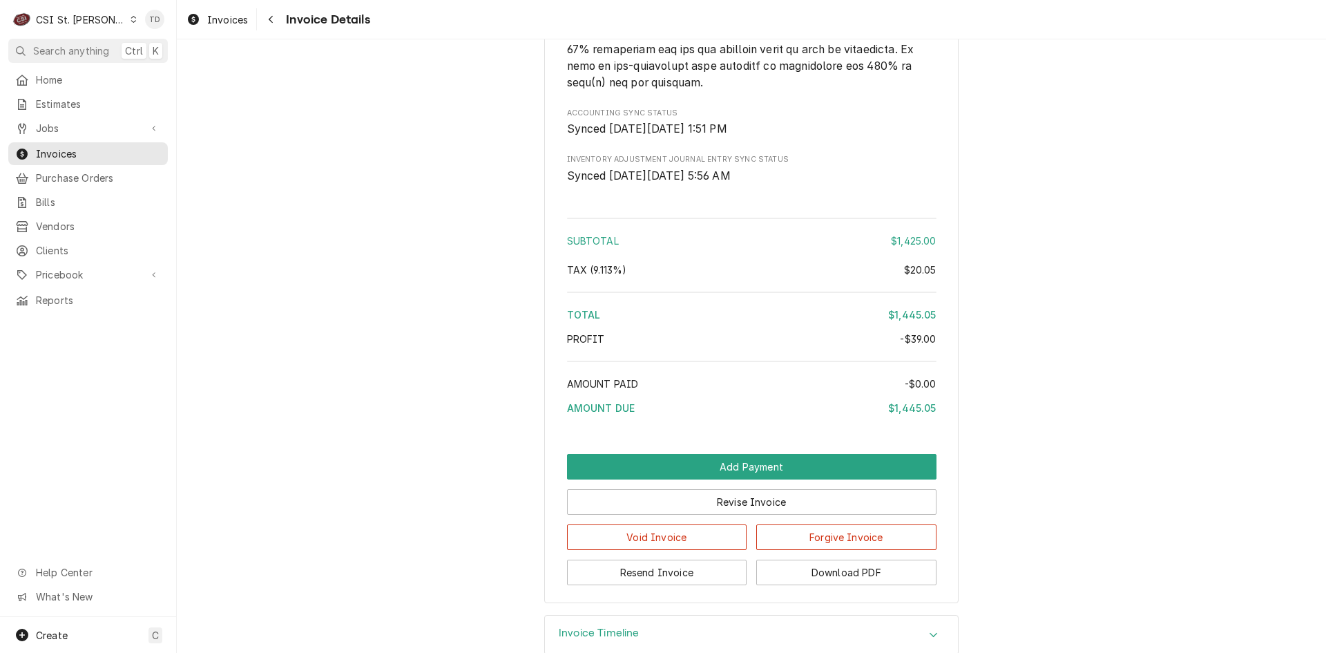
scroll to position [2625, 0]
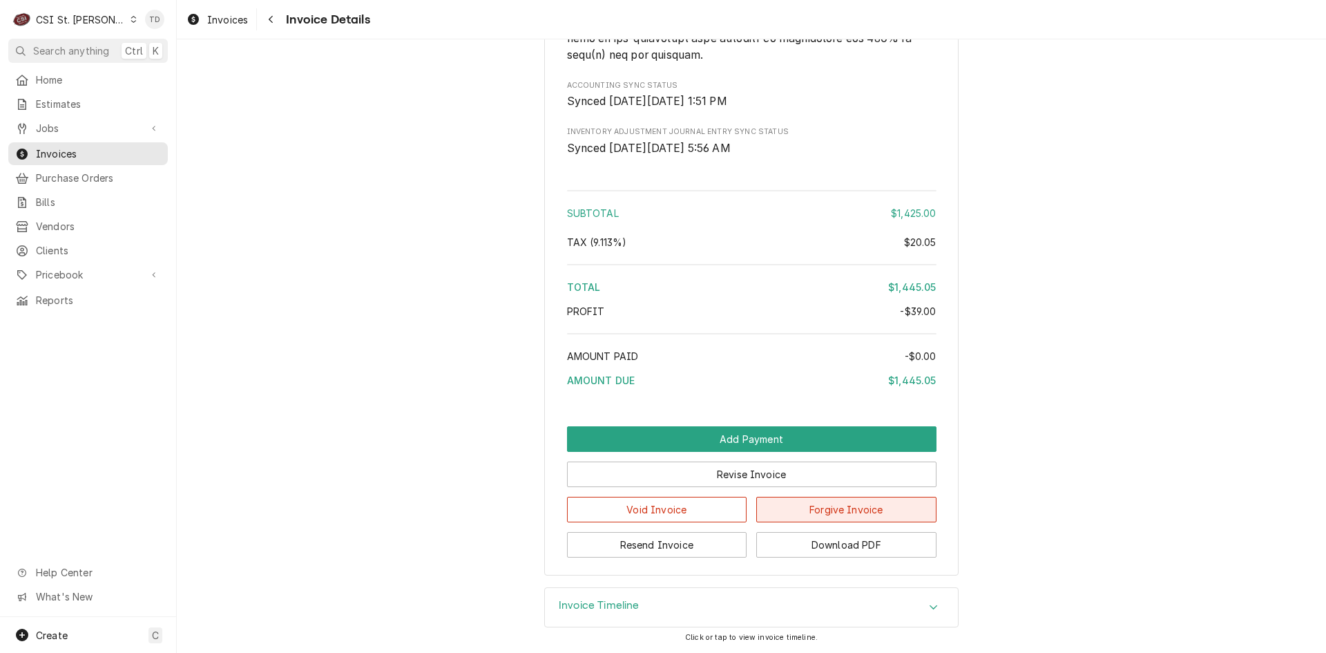
click at [804, 522] on button "Forgive Invoice" at bounding box center [846, 510] width 180 height 26
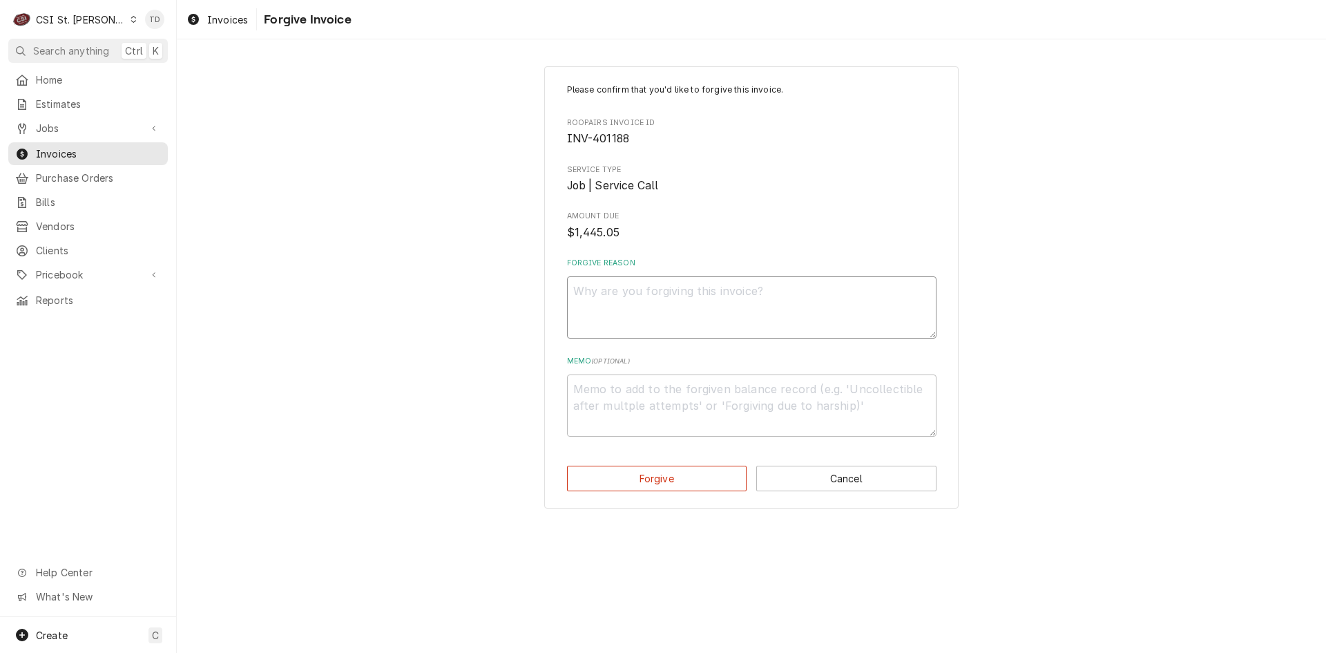
click at [621, 321] on textarea "Forgive Reason" at bounding box center [752, 307] width 370 height 62
type textarea "x"
type textarea "c"
type textarea "x"
type textarea "cr"
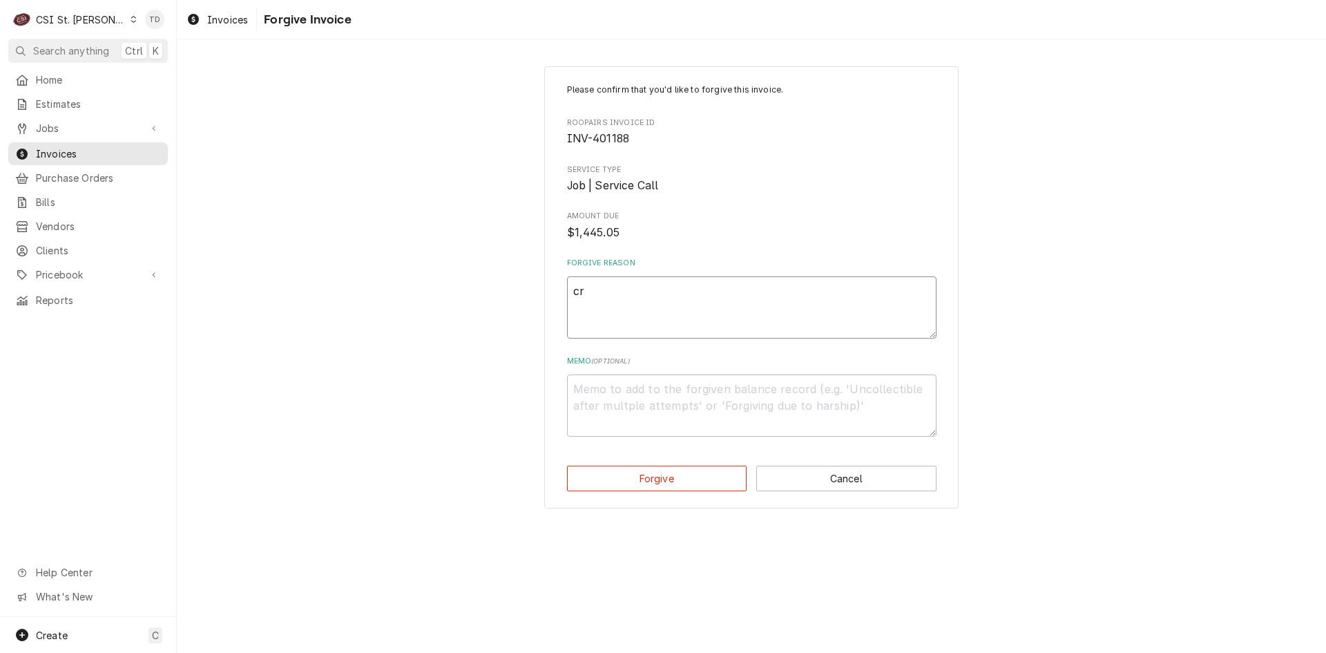
type textarea "x"
type textarea "cre"
type textarea "x"
type textarea "cred"
type textarea "x"
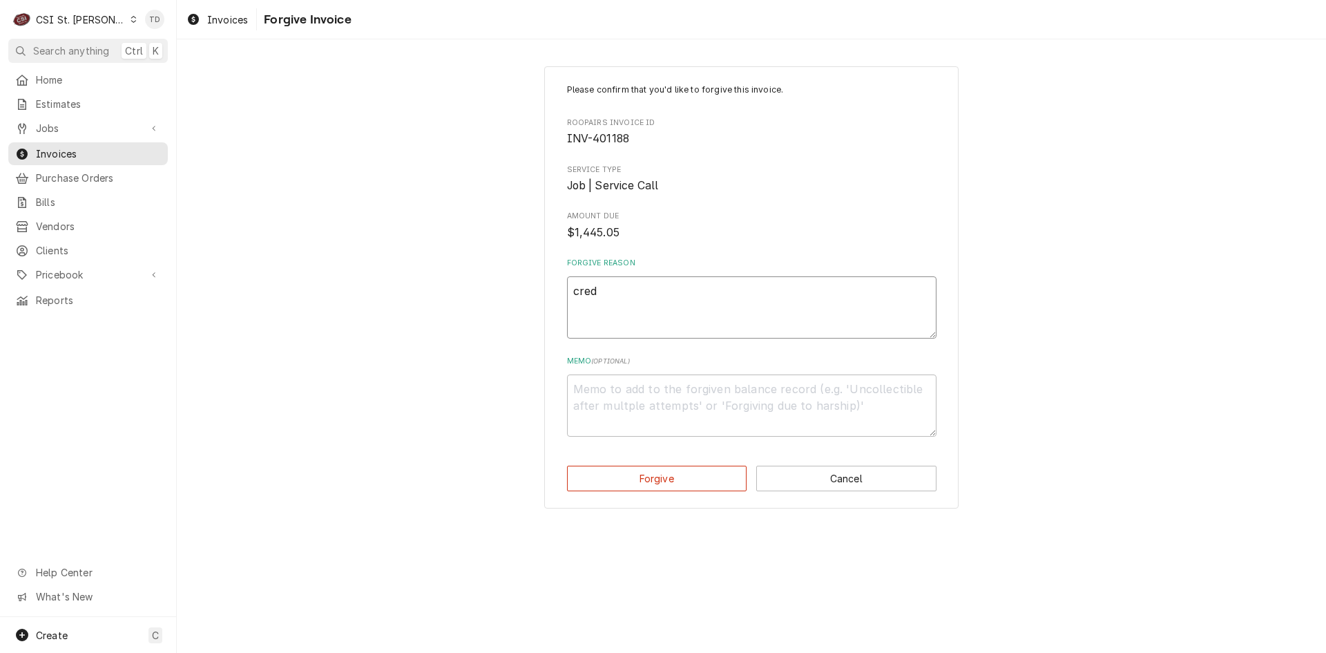
type textarea "credi"
type textarea "x"
type textarea "credit"
type textarea "x"
type textarea "credit"
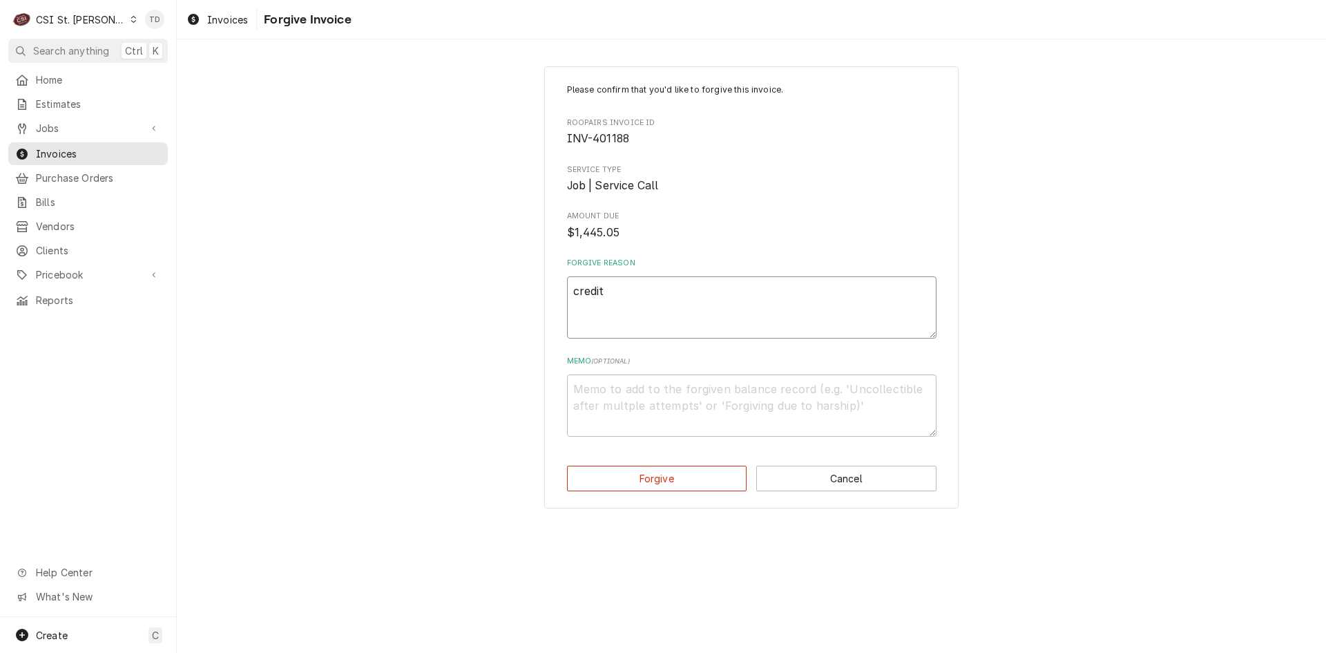
type textarea "x"
type textarea "credit -"
type textarea "x"
type textarea "credit -"
type textarea "x"
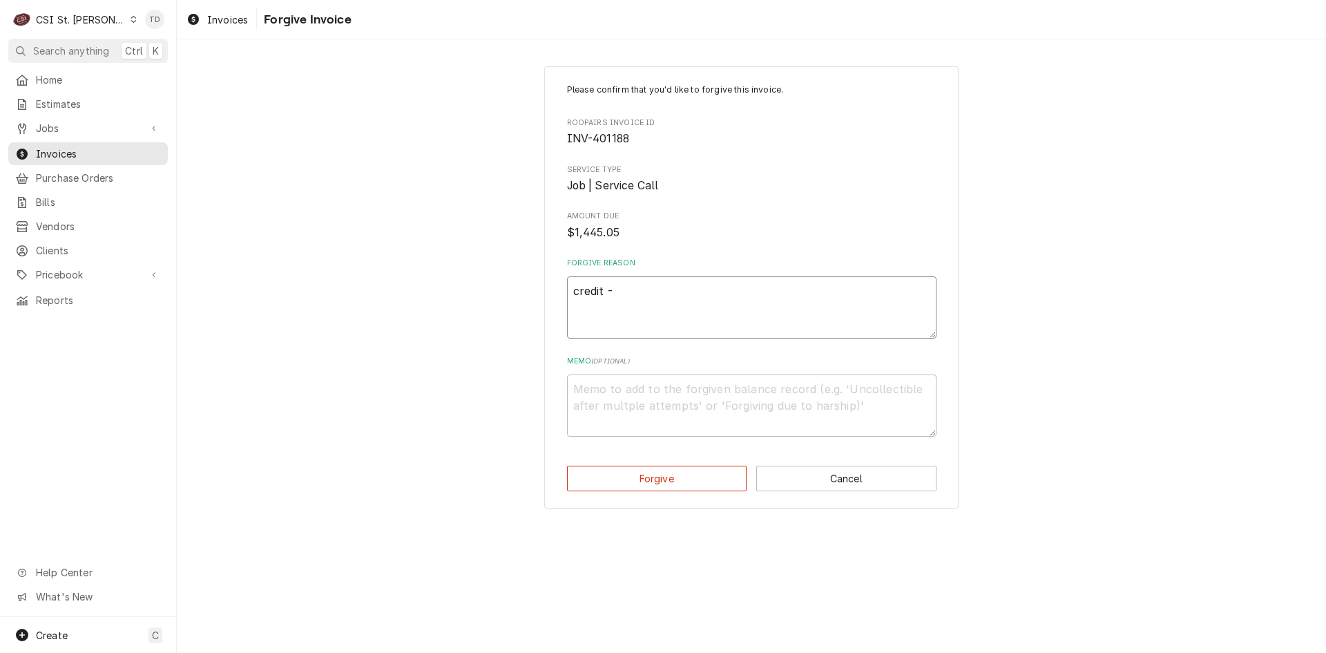
type textarea "credit - t"
type textarea "x"
type textarea "credit - td"
type textarea "x"
type textarea "c"
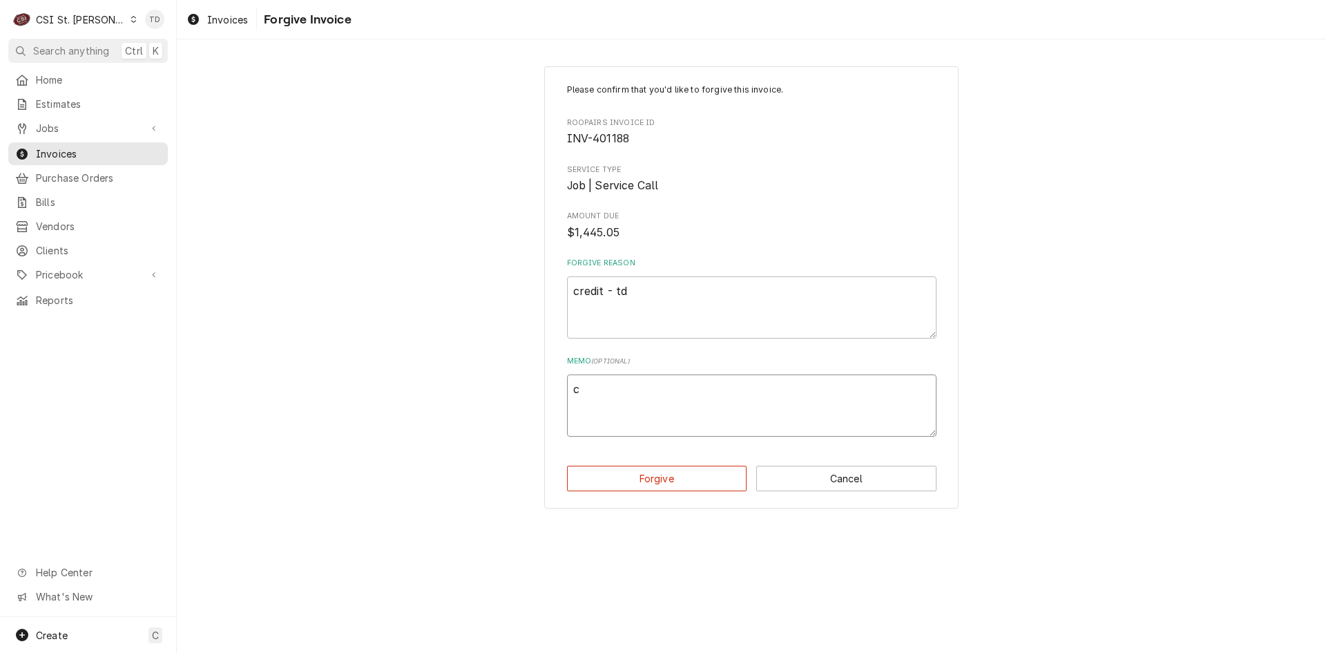
type textarea "x"
type textarea "cr"
type textarea "x"
type textarea "cre"
type textarea "x"
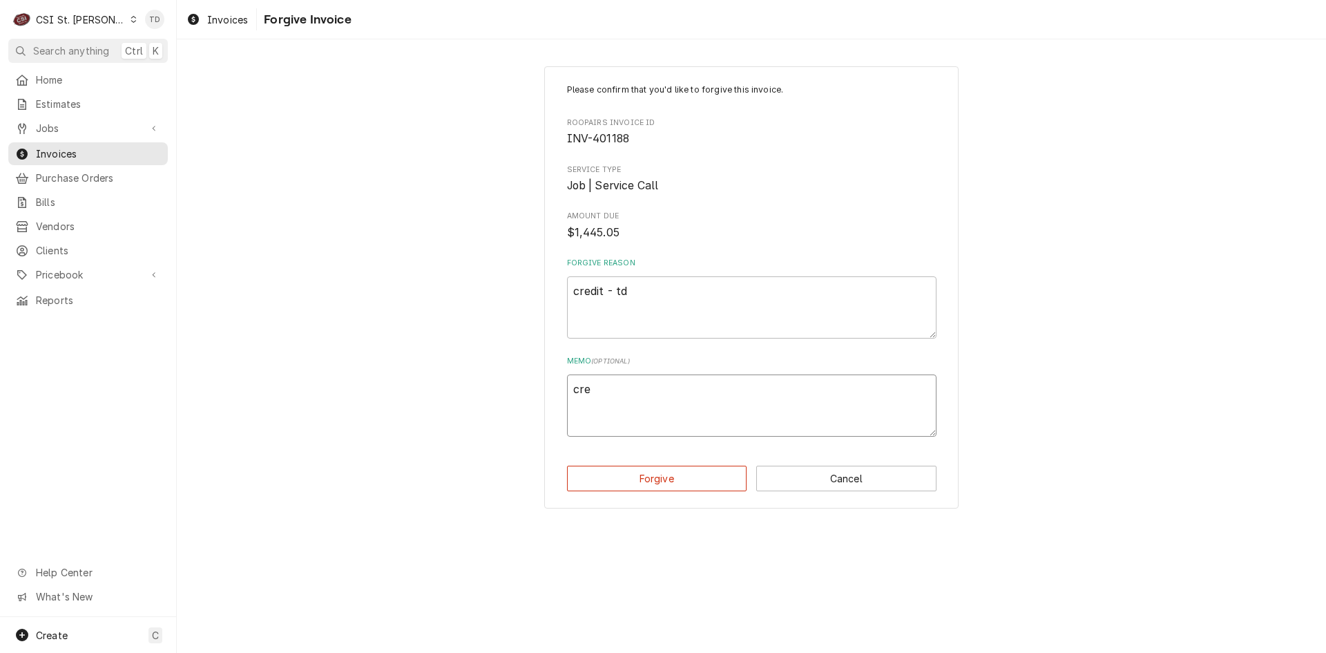
type textarea "cred"
type textarea "x"
type textarea "credi"
type textarea "x"
type textarea "credit"
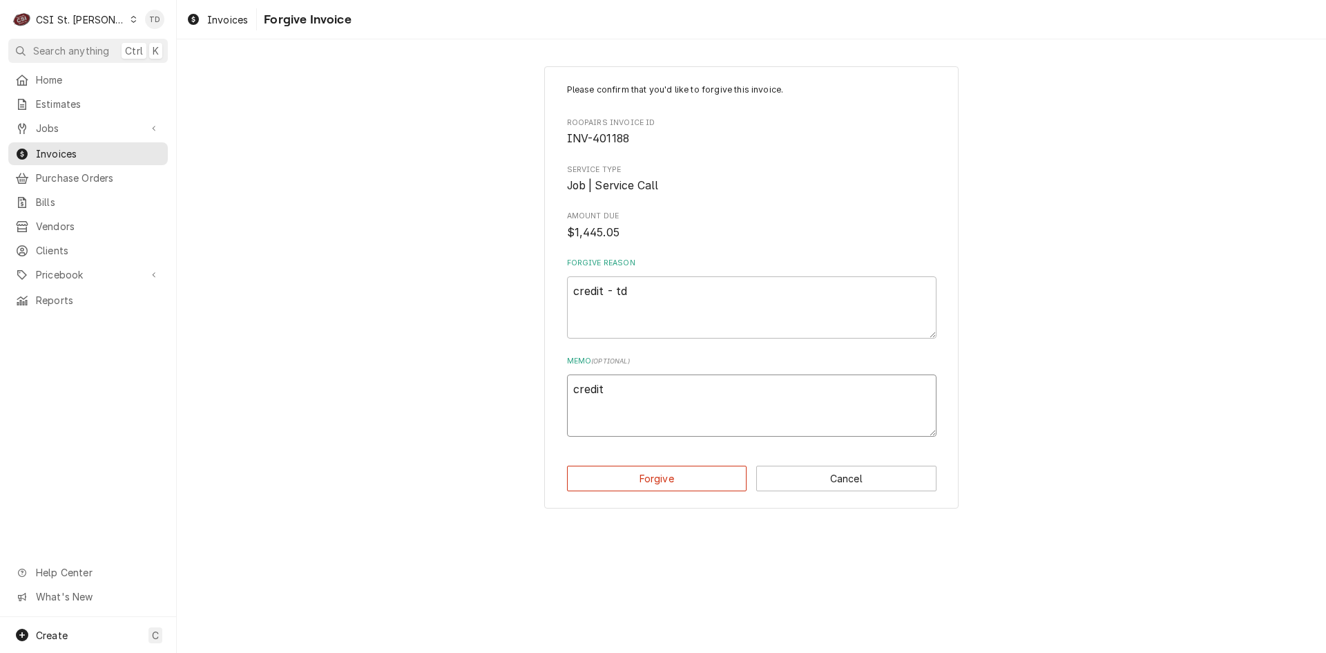
type textarea "x"
type textarea "credit"
type textarea "x"
type textarea "credit -"
type textarea "x"
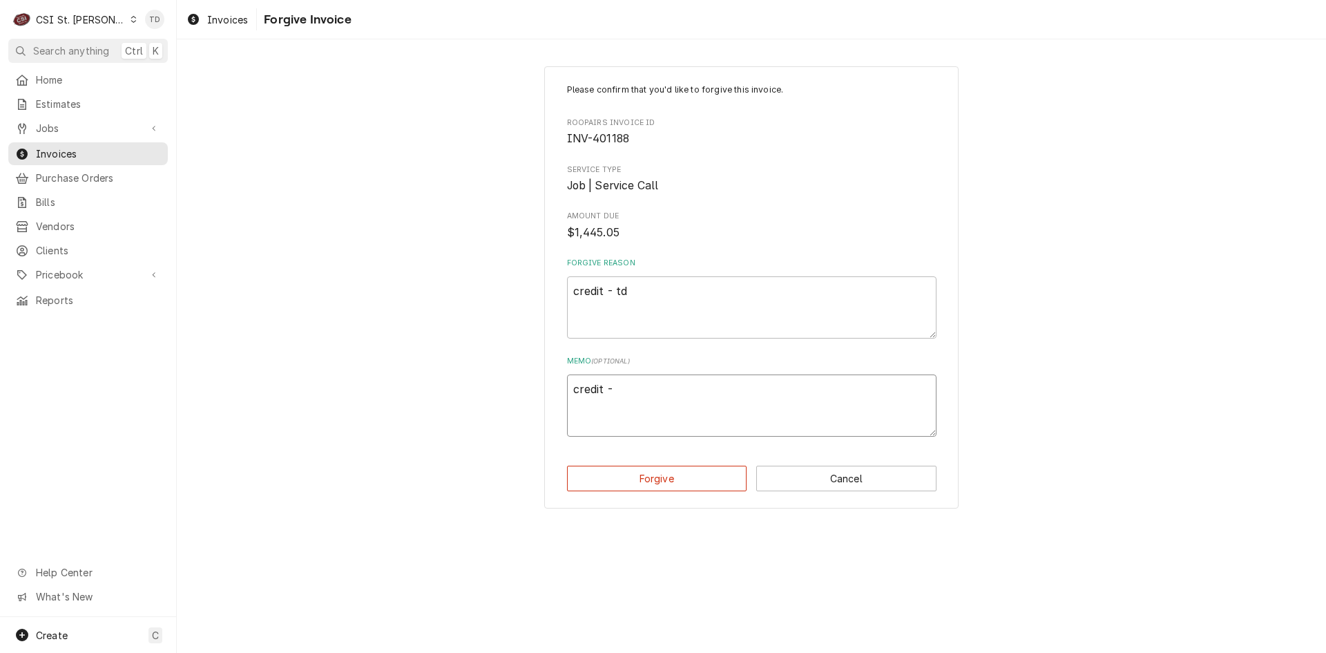
type textarea "credit -"
type textarea "x"
type textarea "credit - t"
type textarea "x"
type textarea "credit - td"
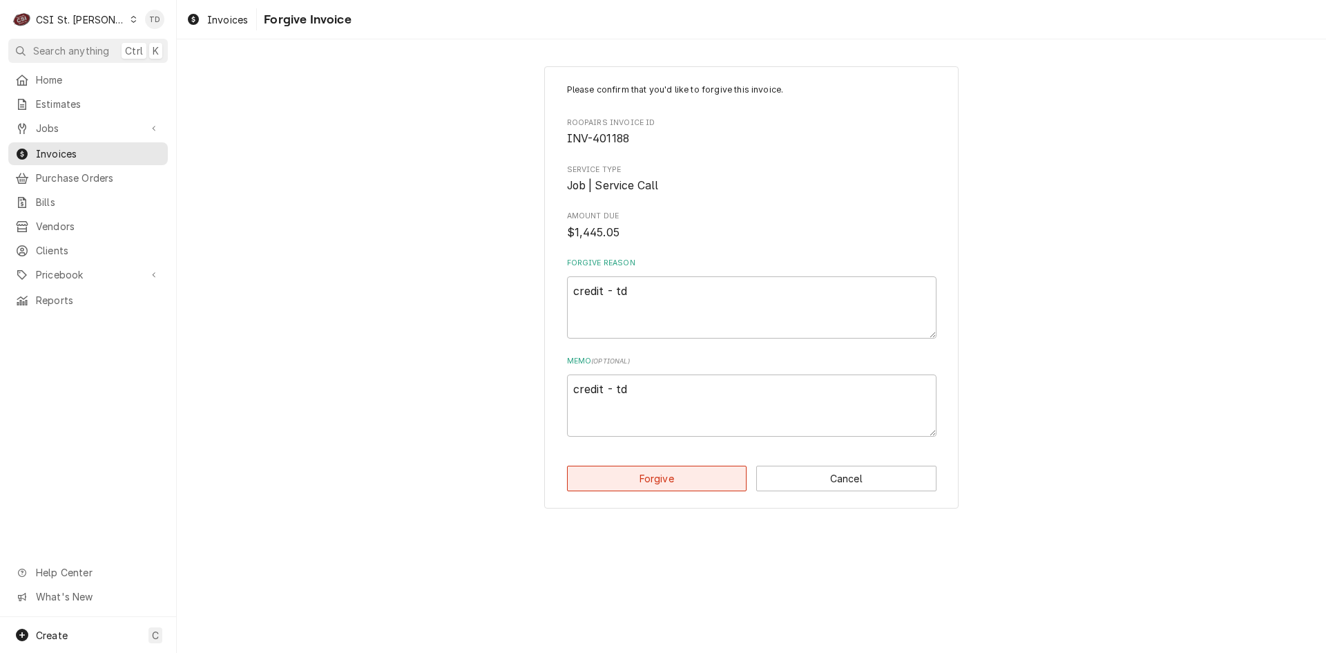
click at [626, 481] on button "Forgive" at bounding box center [657, 479] width 180 height 26
type textarea "x"
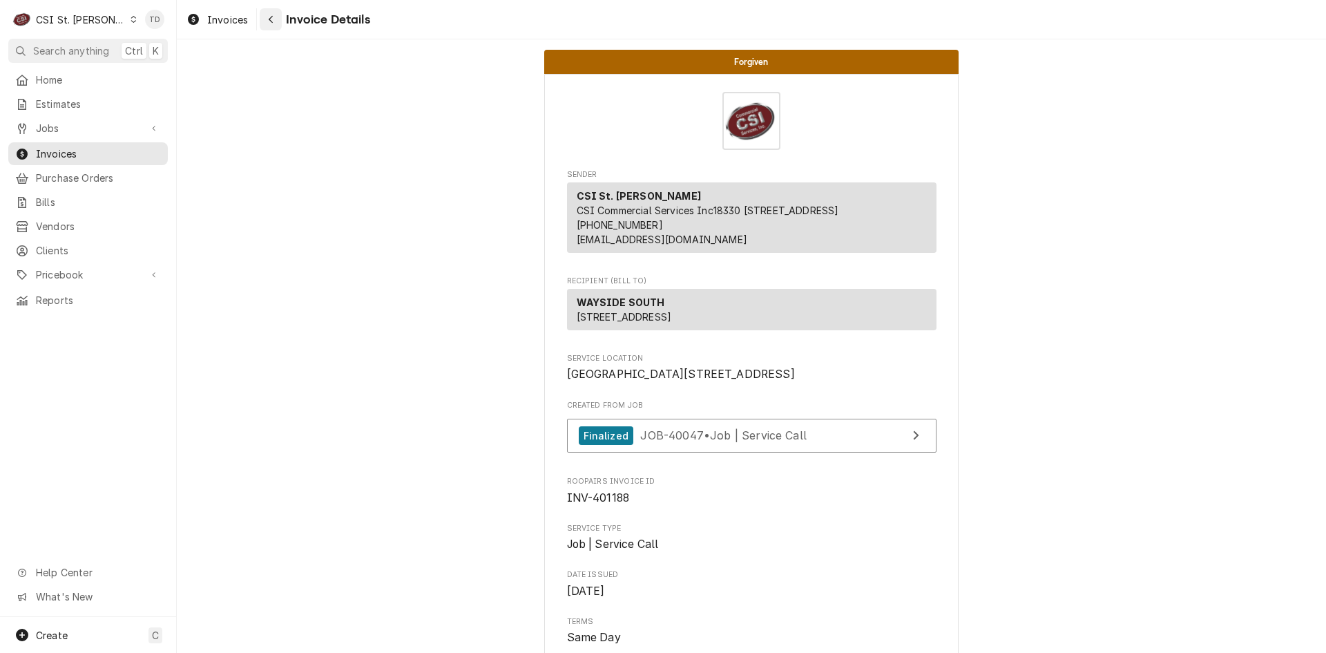
click at [275, 19] on div "Navigate back" at bounding box center [271, 19] width 14 height 14
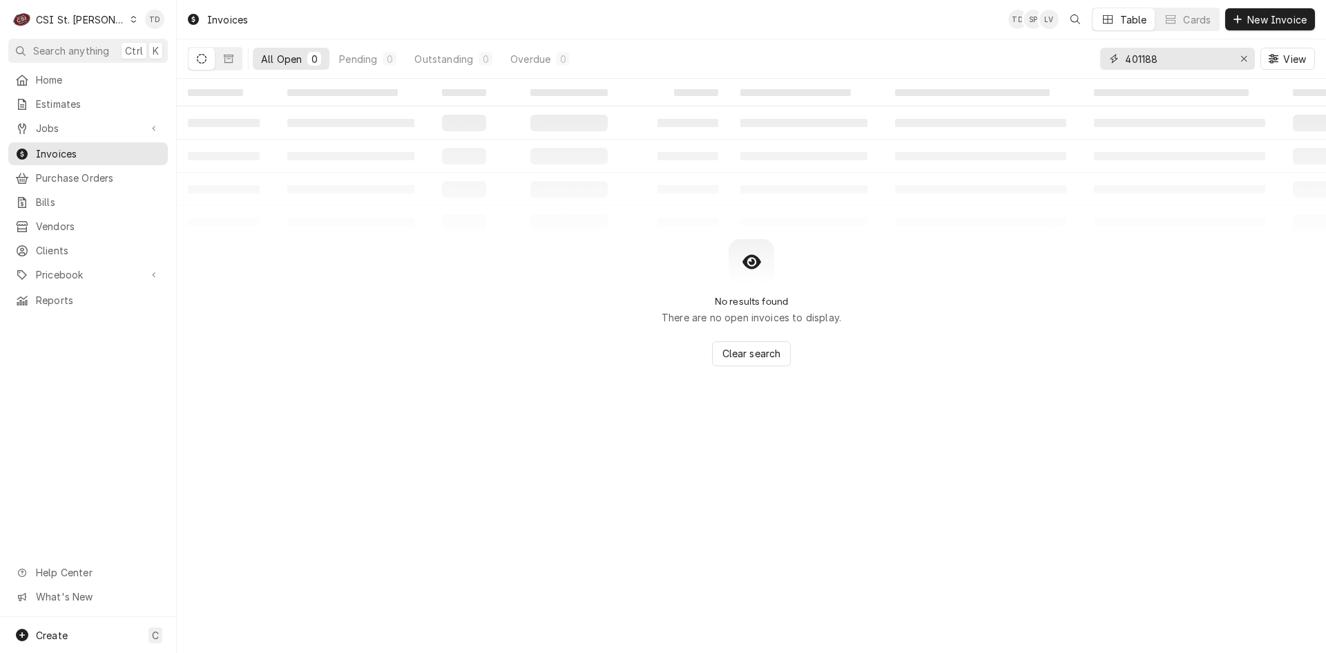
click at [1173, 64] on input "401188" at bounding box center [1177, 59] width 104 height 22
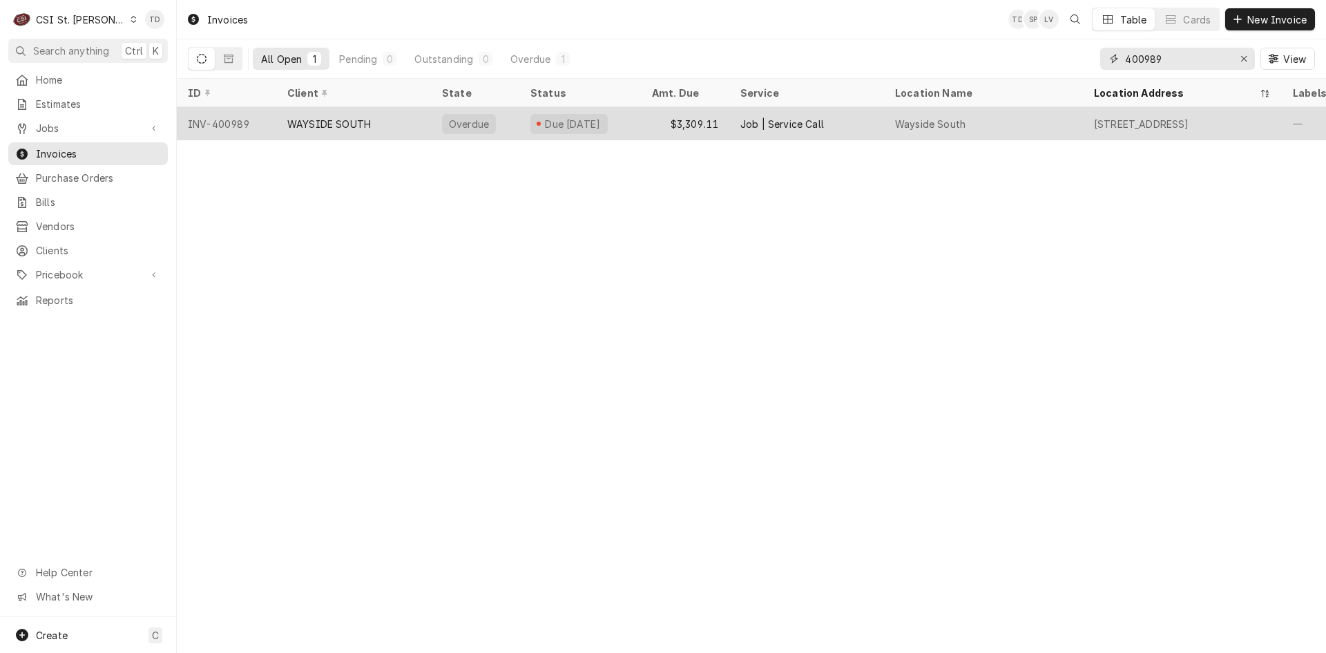
type input "400989"
click at [506, 124] on div "Overdue" at bounding box center [475, 123] width 88 height 33
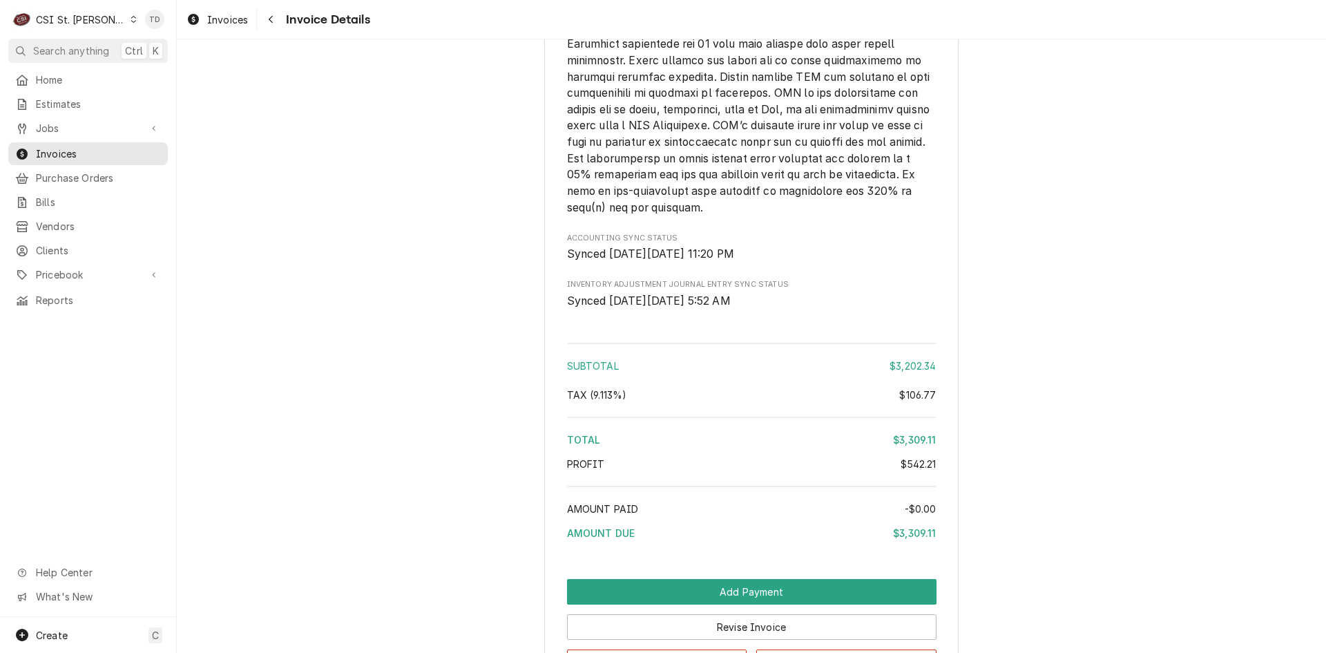
scroll to position [4178, 0]
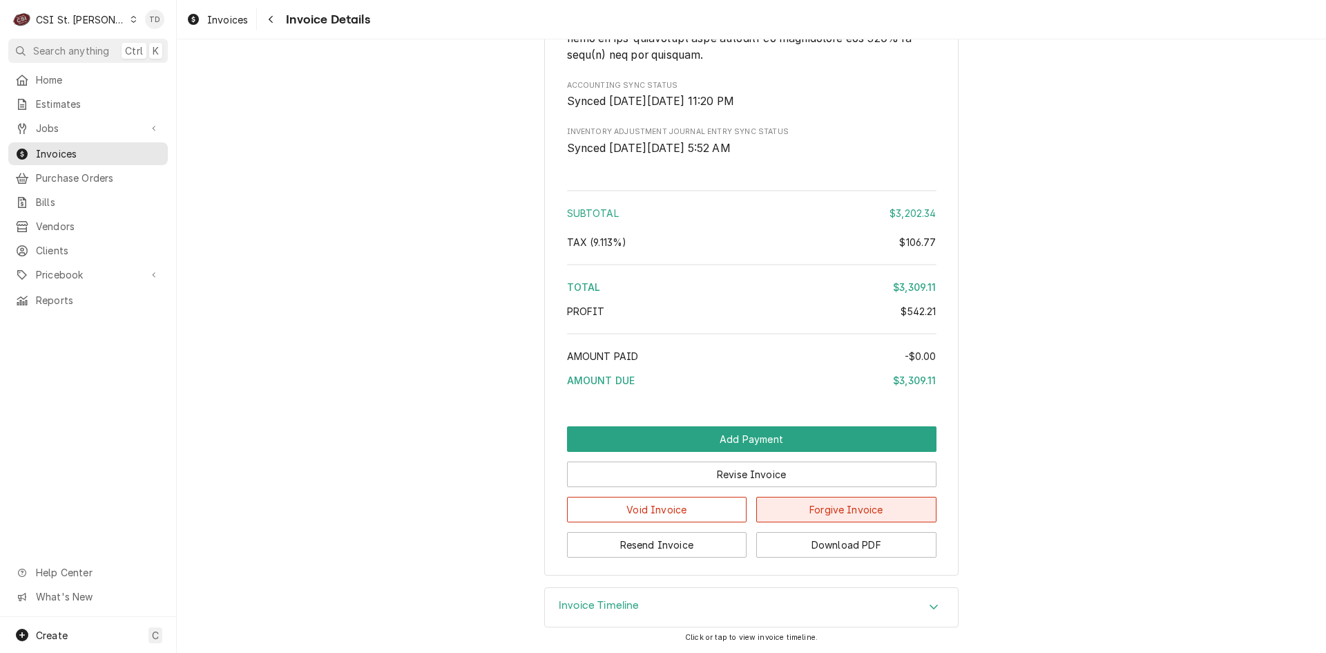
click at [803, 510] on button "Forgive Invoice" at bounding box center [846, 510] width 180 height 26
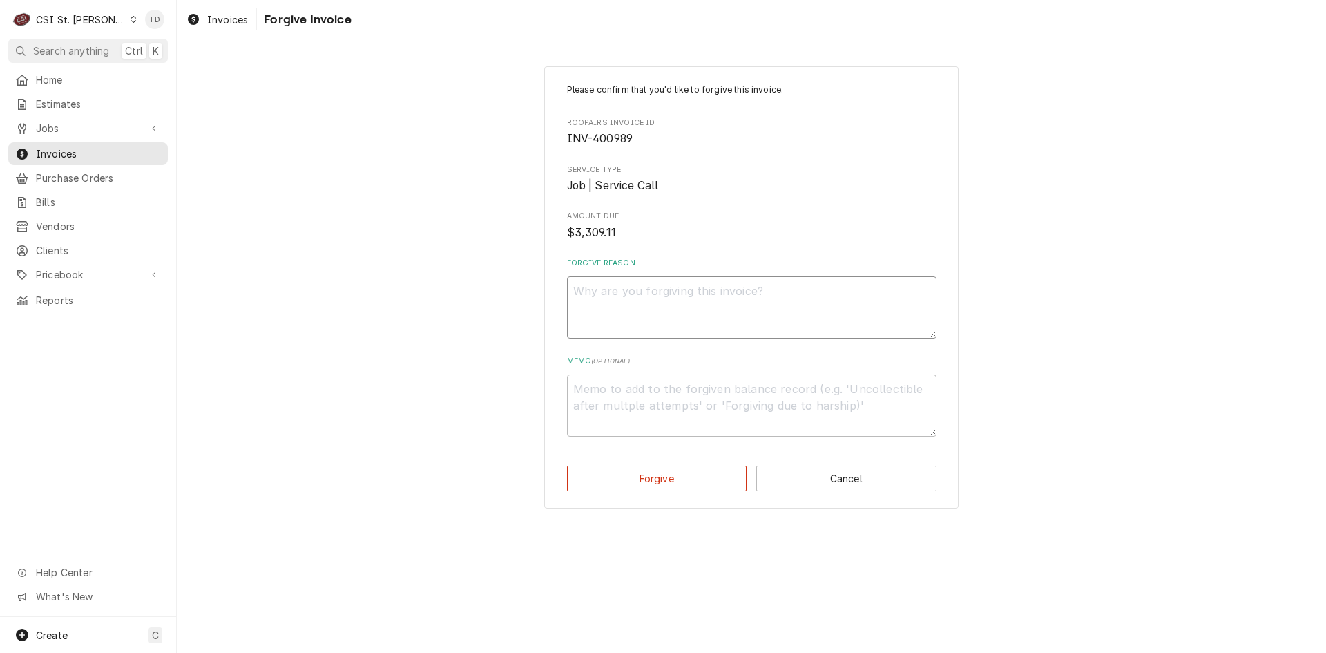
click at [661, 309] on textarea "Forgive Reason" at bounding box center [752, 307] width 370 height 62
type textarea "x"
type textarea "c"
type textarea "x"
type textarea "cr"
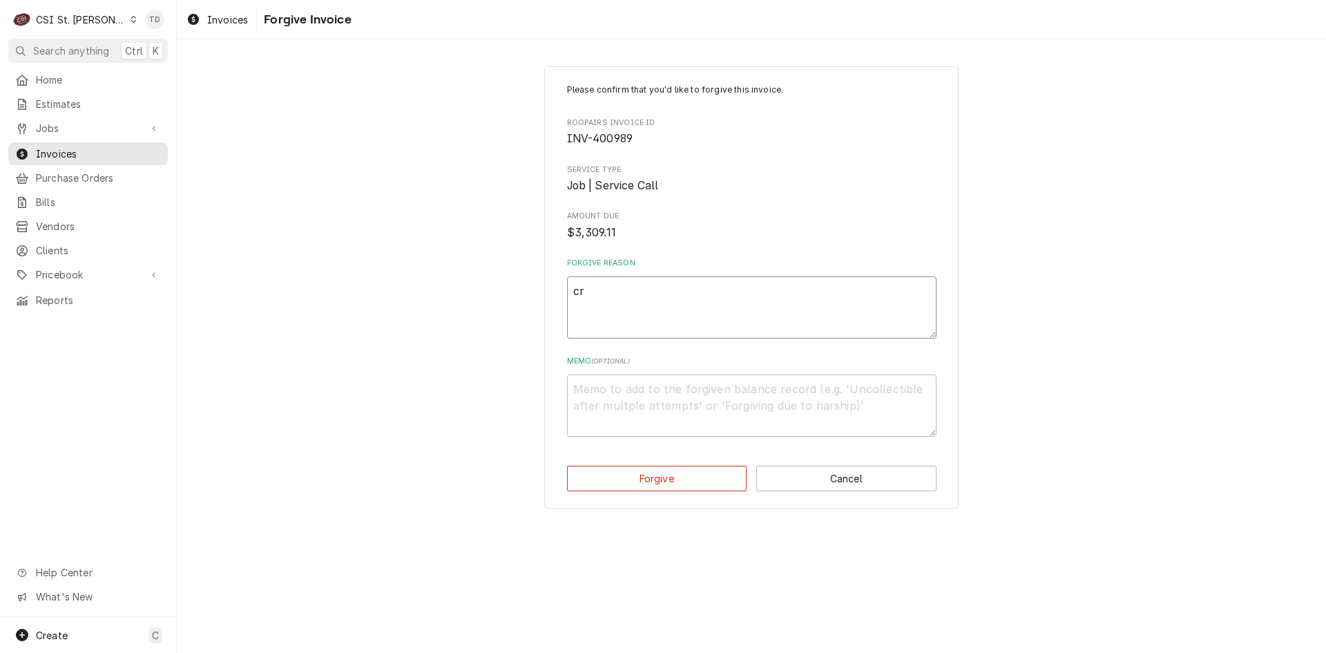
type textarea "x"
type textarea "cre"
type textarea "x"
type textarea "cred"
type textarea "x"
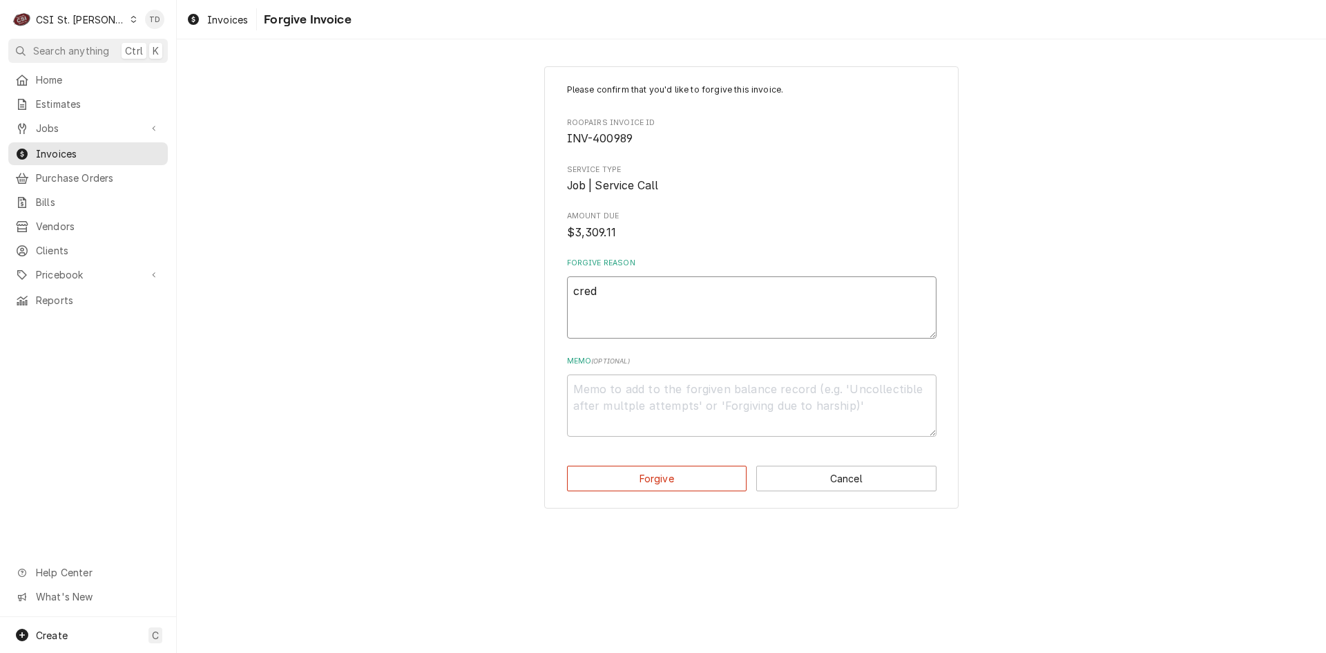
type textarea "credi"
type textarea "x"
type textarea "credit"
type textarea "x"
type textarea "credit"
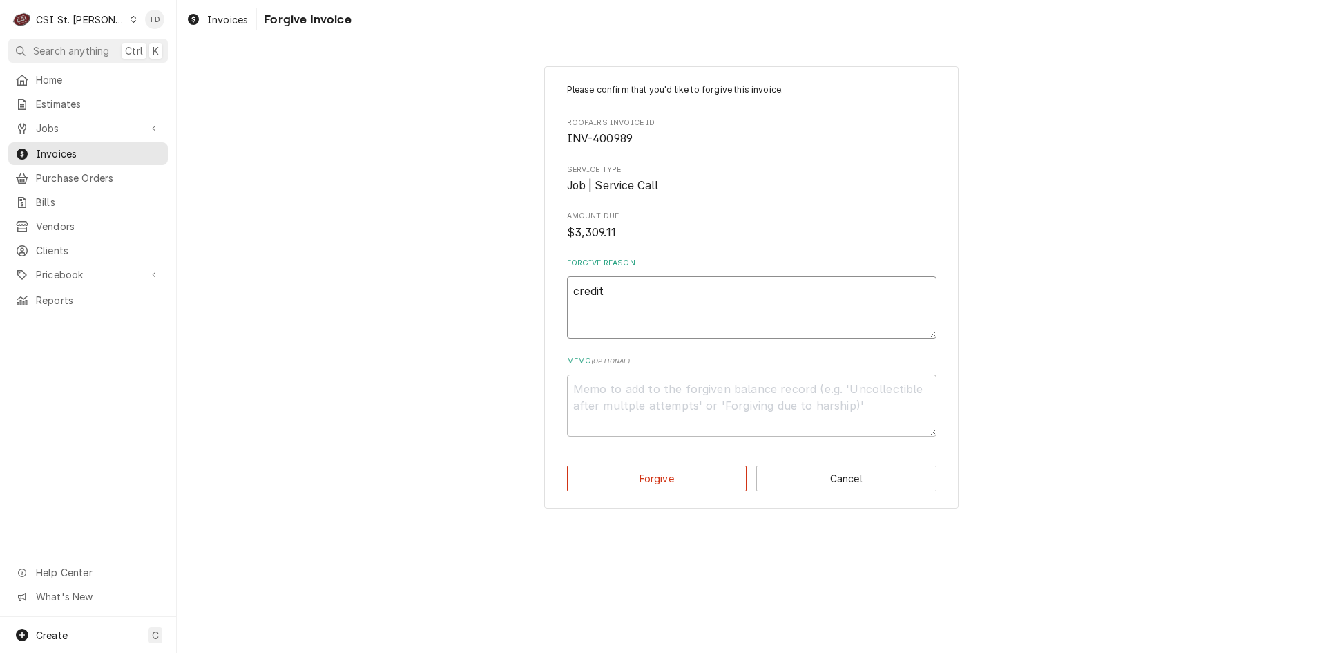
type textarea "x"
type textarea "credit -"
type textarea "x"
type textarea "credit -"
type textarea "x"
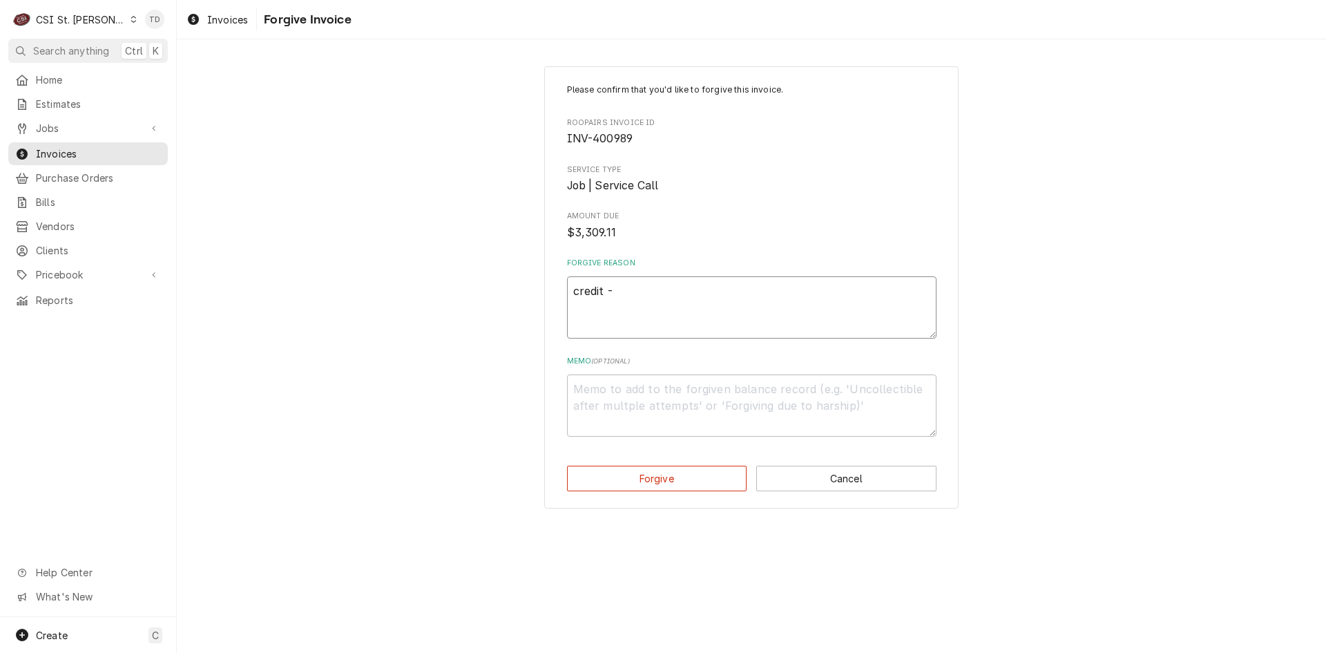
type textarea "credit - t"
type textarea "x"
type textarea "credit - td"
type textarea "x"
type textarea "c"
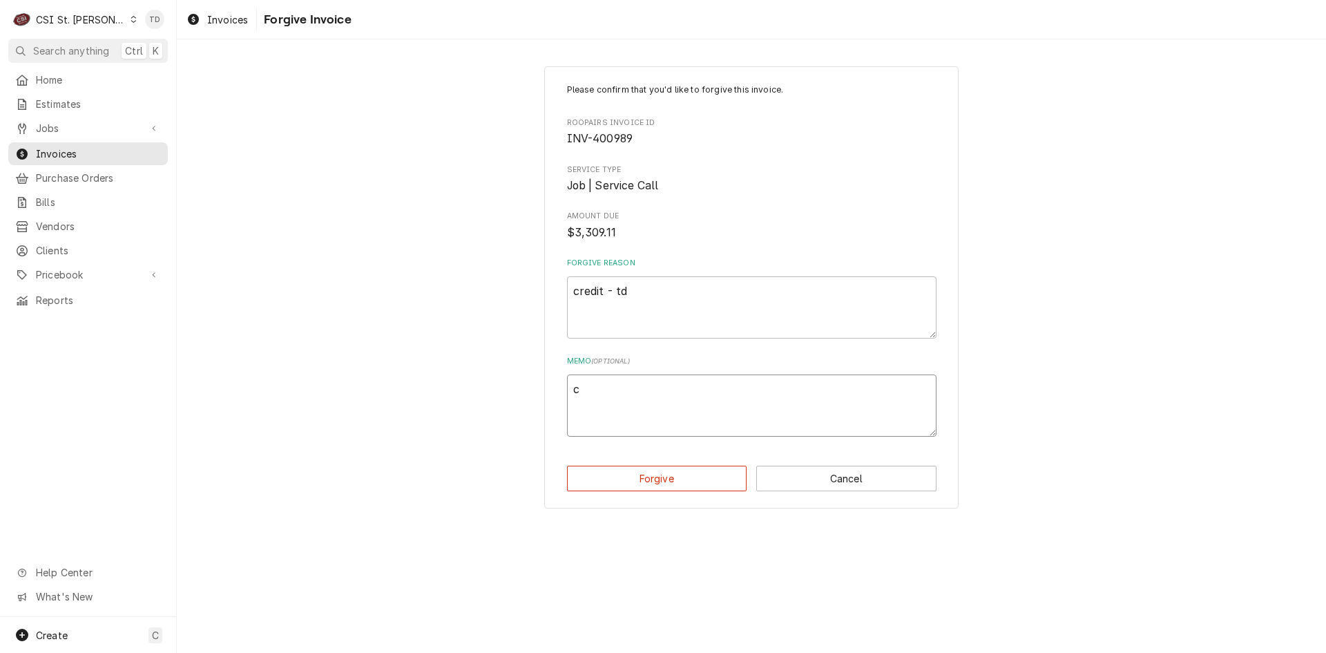
type textarea "x"
type textarea "cr"
type textarea "x"
type textarea "cre"
type textarea "x"
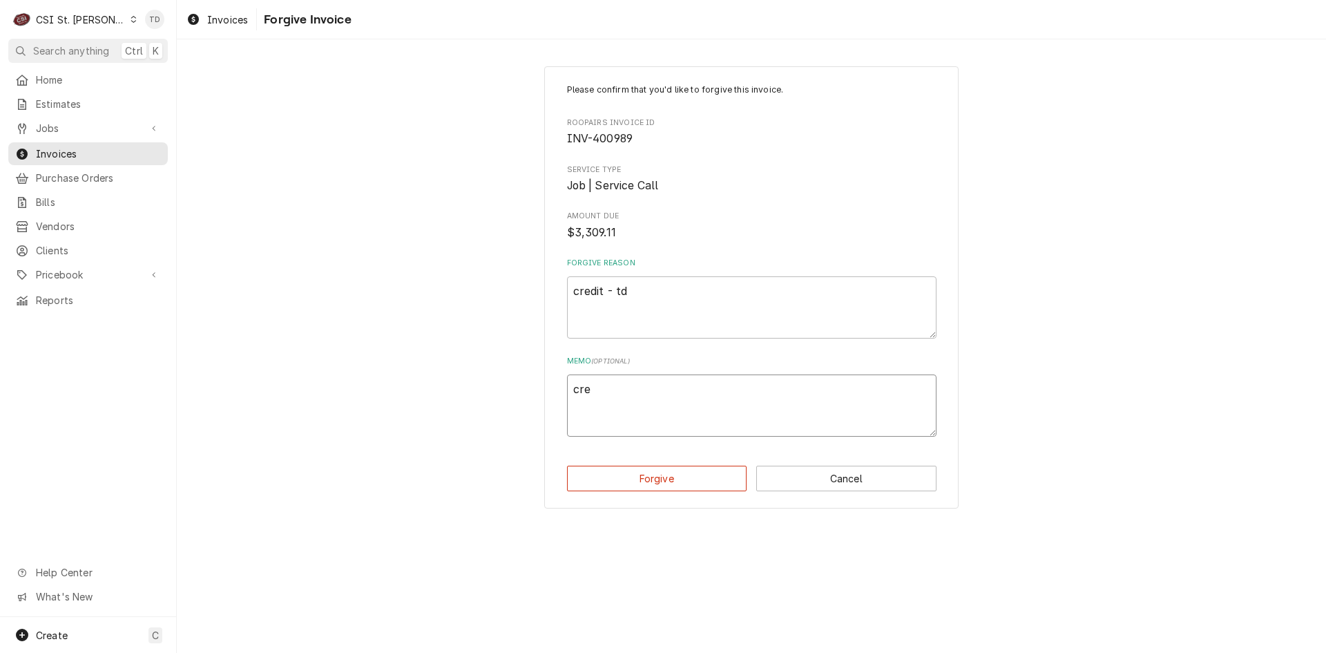
type textarea "cred"
type textarea "x"
type textarea "credi"
type textarea "x"
type textarea "credit"
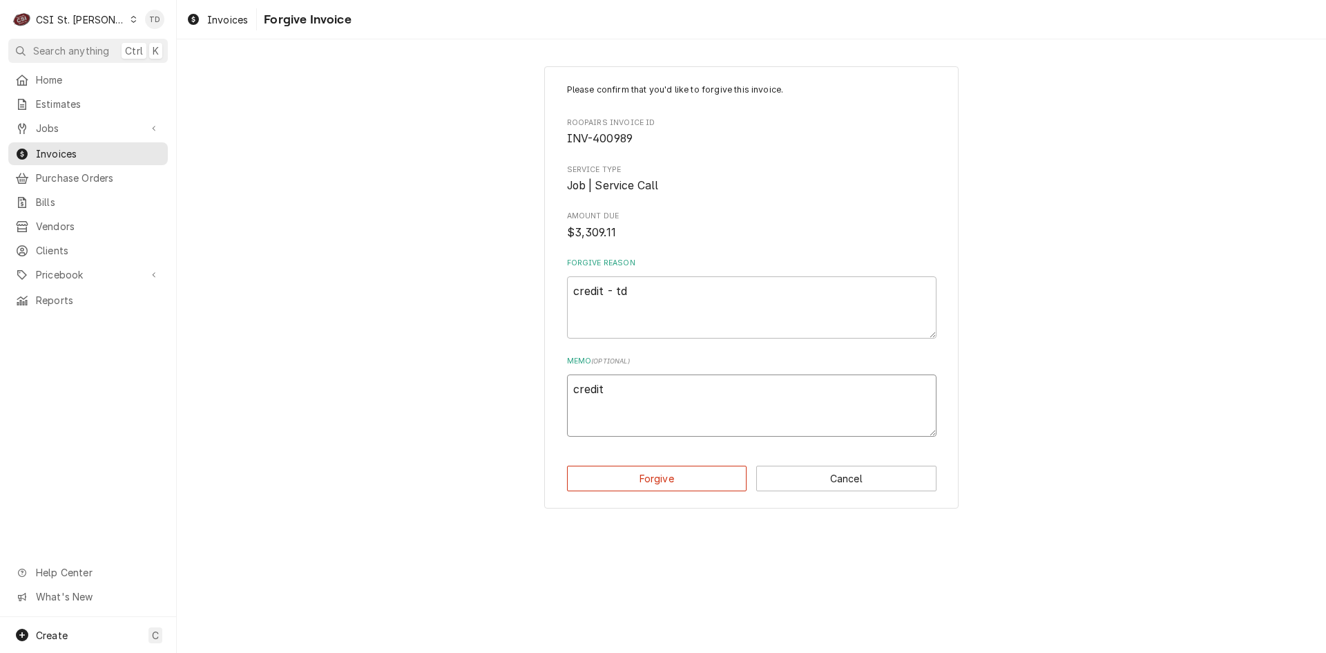
type textarea "x"
type textarea "credit -"
type textarea "x"
type textarea "credit -"
type textarea "x"
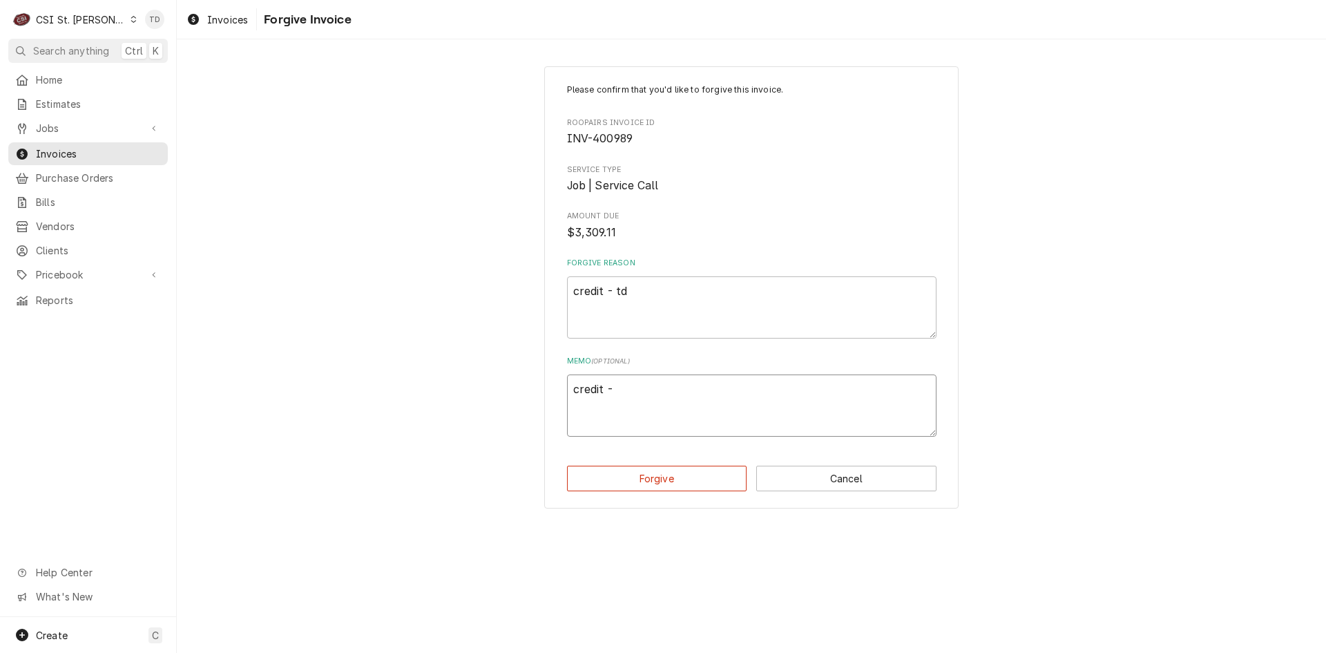
type textarea "credit - t"
type textarea "x"
type textarea "credit - td"
click at [674, 478] on button "Forgive" at bounding box center [657, 479] width 180 height 26
type textarea "x"
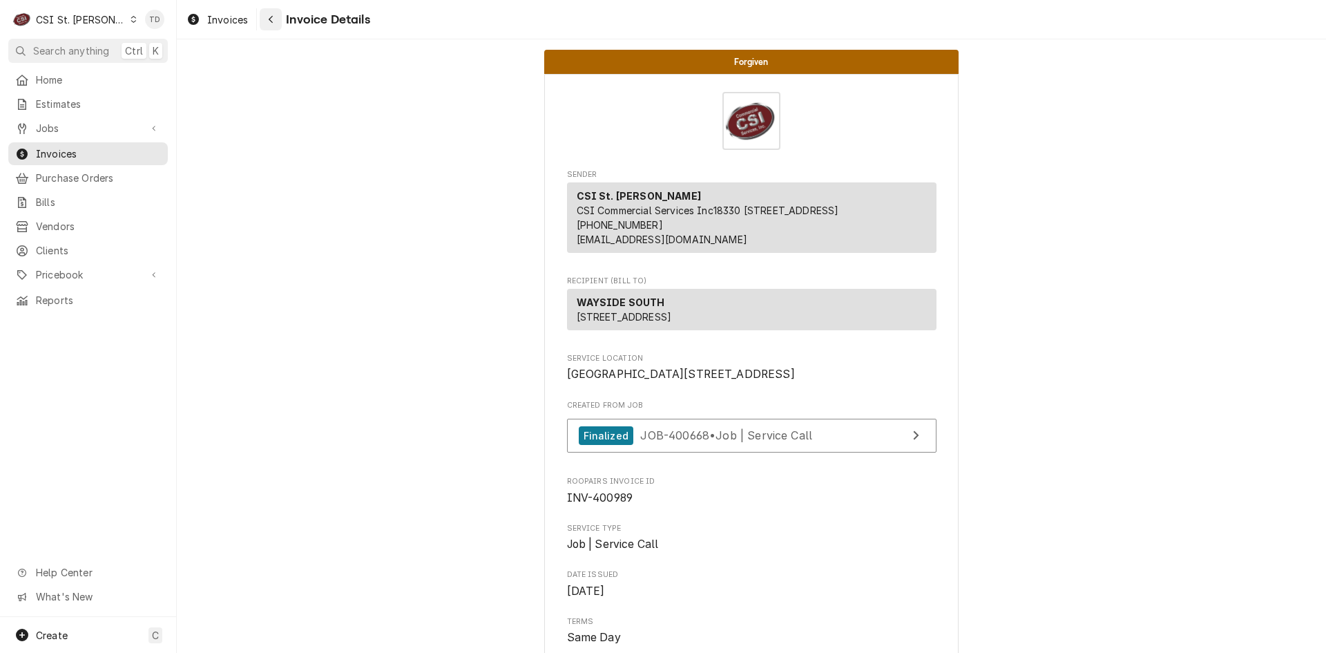
click at [267, 17] on div "Navigate back" at bounding box center [271, 19] width 14 height 14
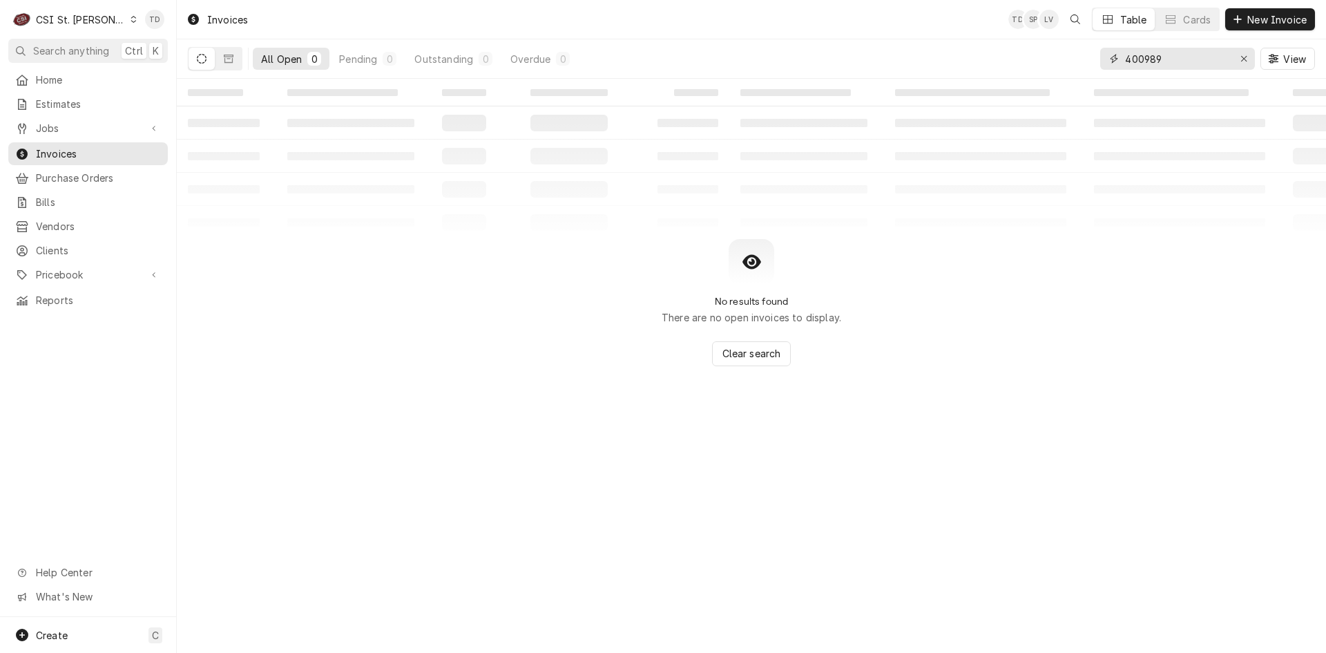
click at [1165, 61] on input "400989" at bounding box center [1177, 59] width 104 height 22
click at [235, 57] on button "Dynamic Content Wrapper" at bounding box center [229, 59] width 26 height 22
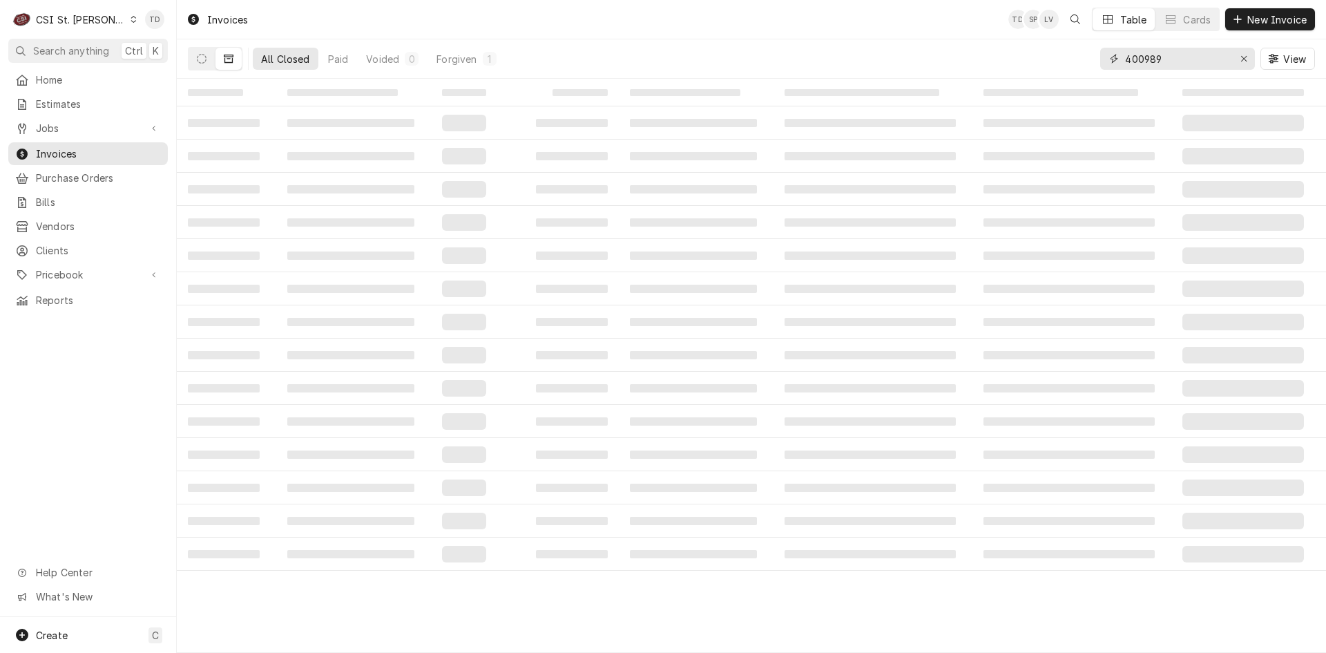
click at [1185, 57] on input "400989" at bounding box center [1177, 59] width 104 height 22
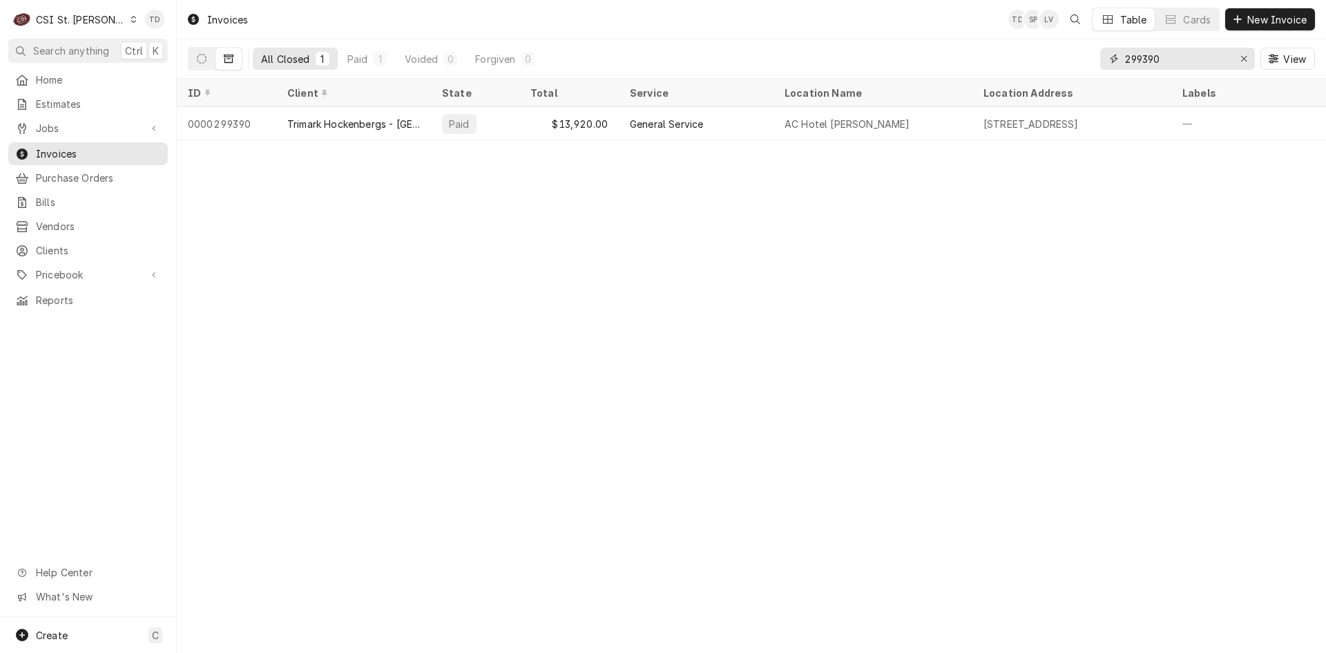
click at [1151, 61] on input "299390" at bounding box center [1177, 59] width 104 height 22
click at [1152, 61] on input "299390" at bounding box center [1177, 59] width 104 height 22
type input "298537"
